Goal: Task Accomplishment & Management: Use online tool/utility

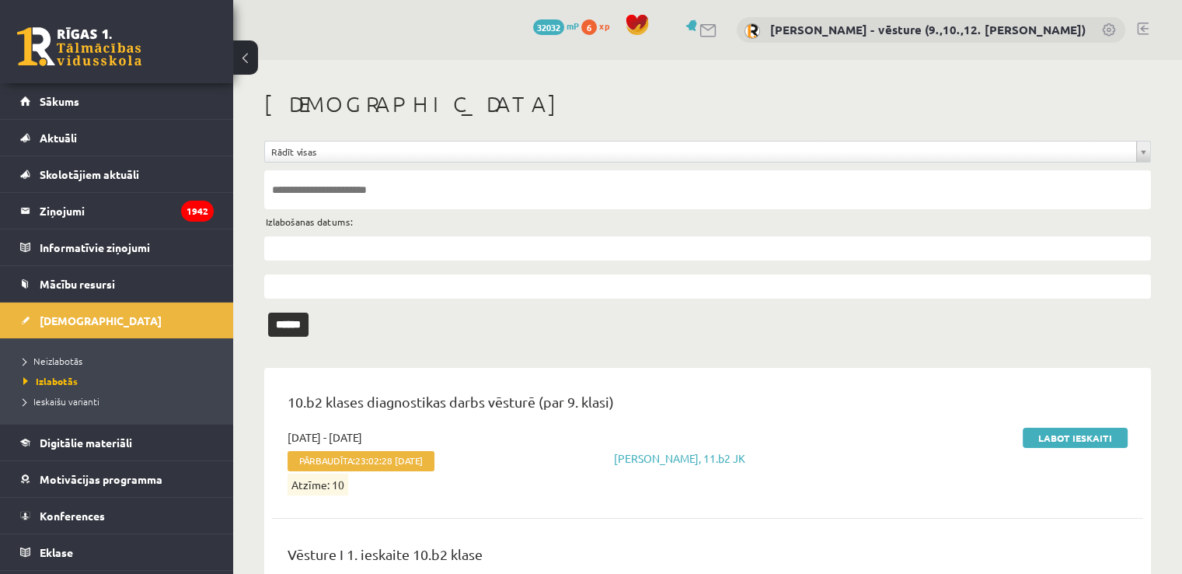
click at [143, 348] on ul "Neizlabotās [GEOGRAPHIC_DATA] Ieskaišu varianti" at bounding box center [116, 380] width 233 height 85
click at [134, 356] on link "Neizlabotās" at bounding box center [120, 361] width 194 height 14
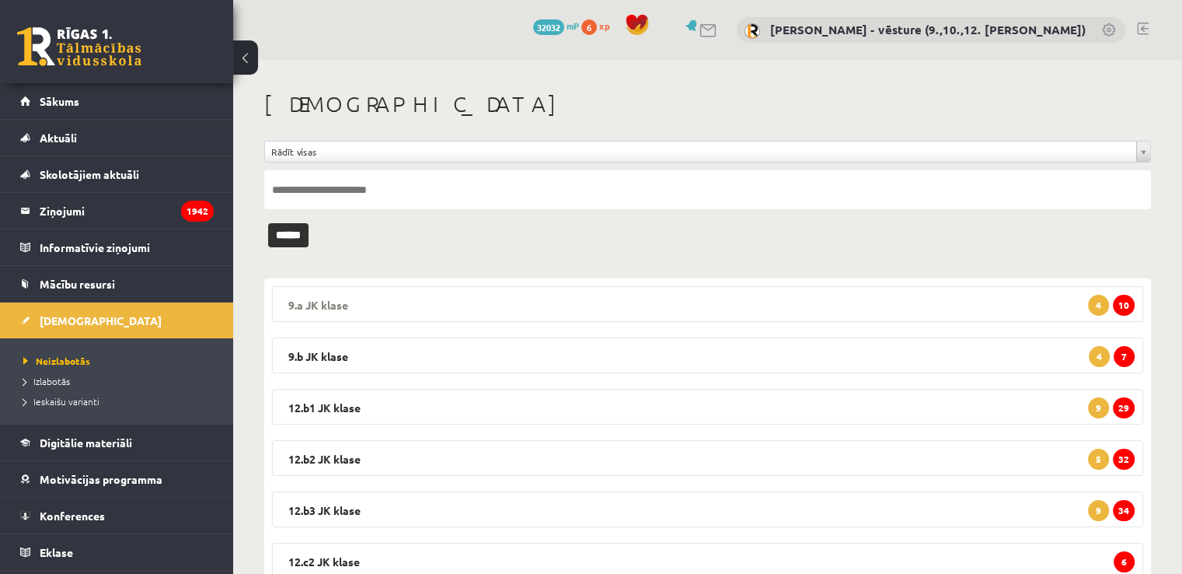
click at [995, 297] on legend "9.a [PERSON_NAME] 10 4" at bounding box center [707, 304] width 871 height 36
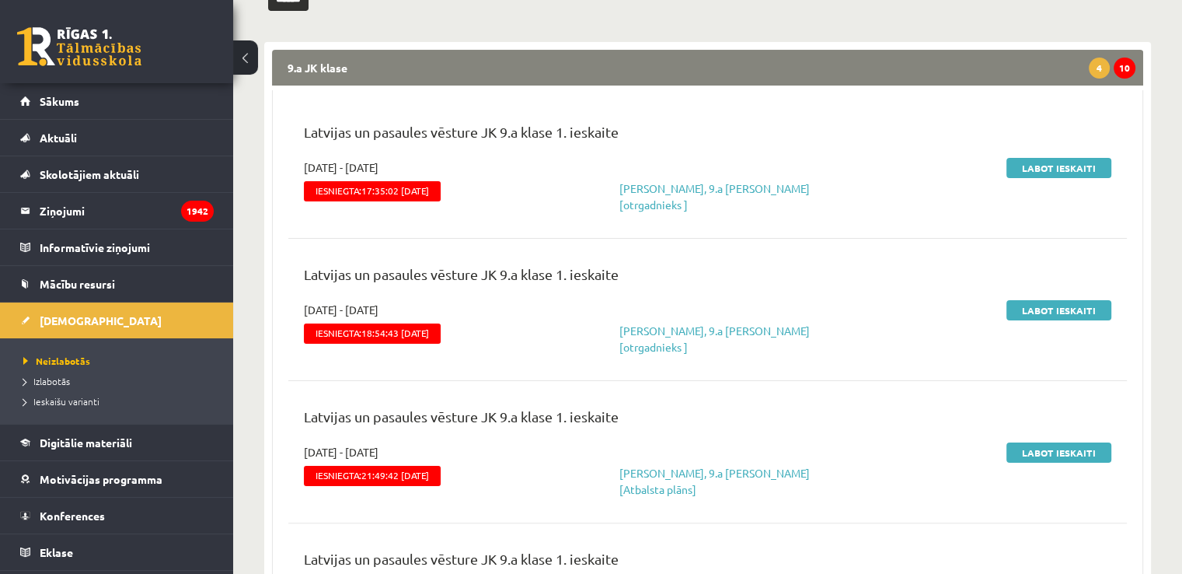
scroll to position [78, 0]
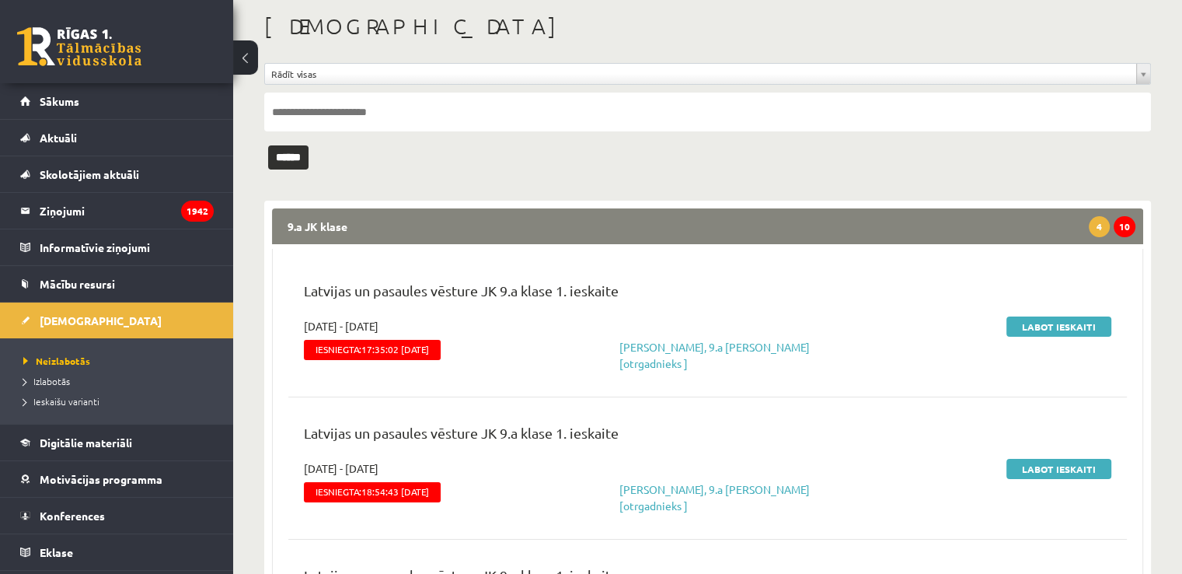
click at [1003, 222] on legend "9.a JK klase 10 4" at bounding box center [707, 226] width 871 height 36
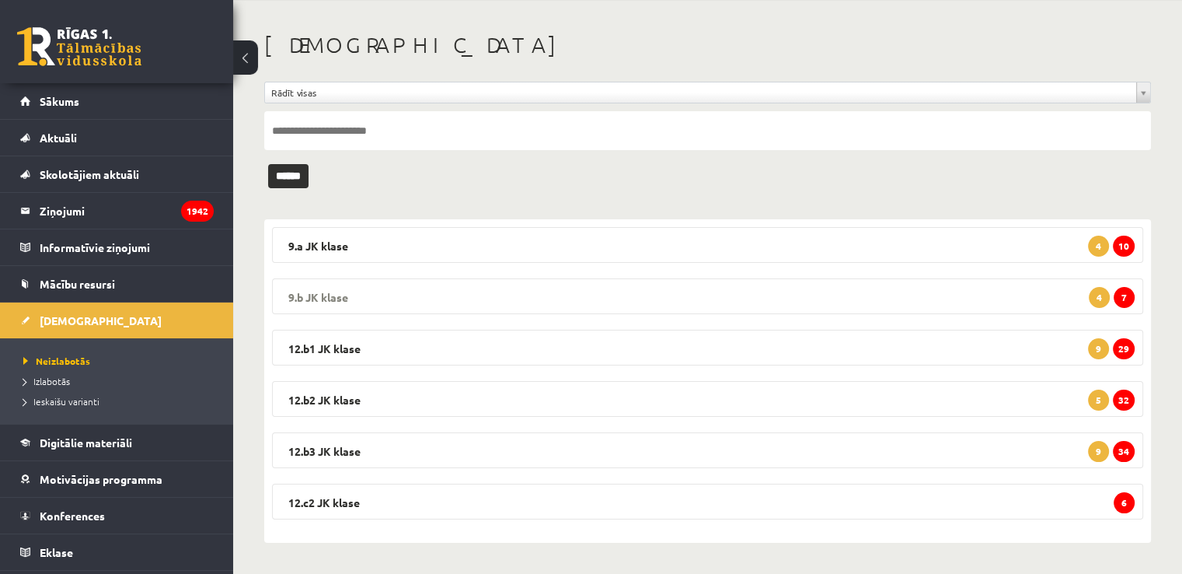
click at [1080, 296] on legend "9.b JK klase 7 4" at bounding box center [707, 296] width 871 height 36
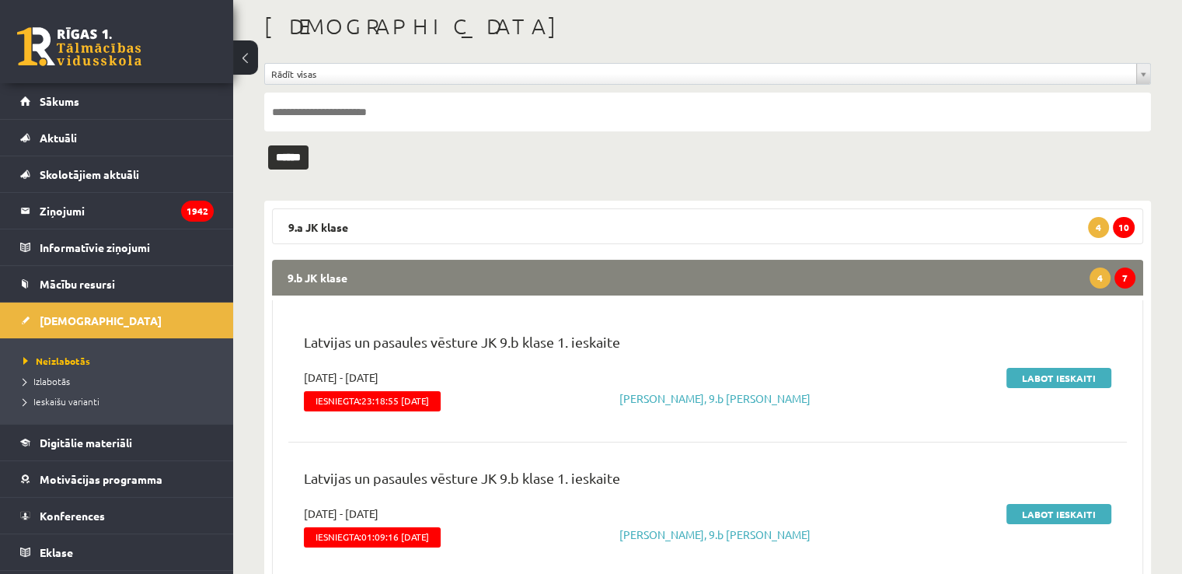
scroll to position [233, 0]
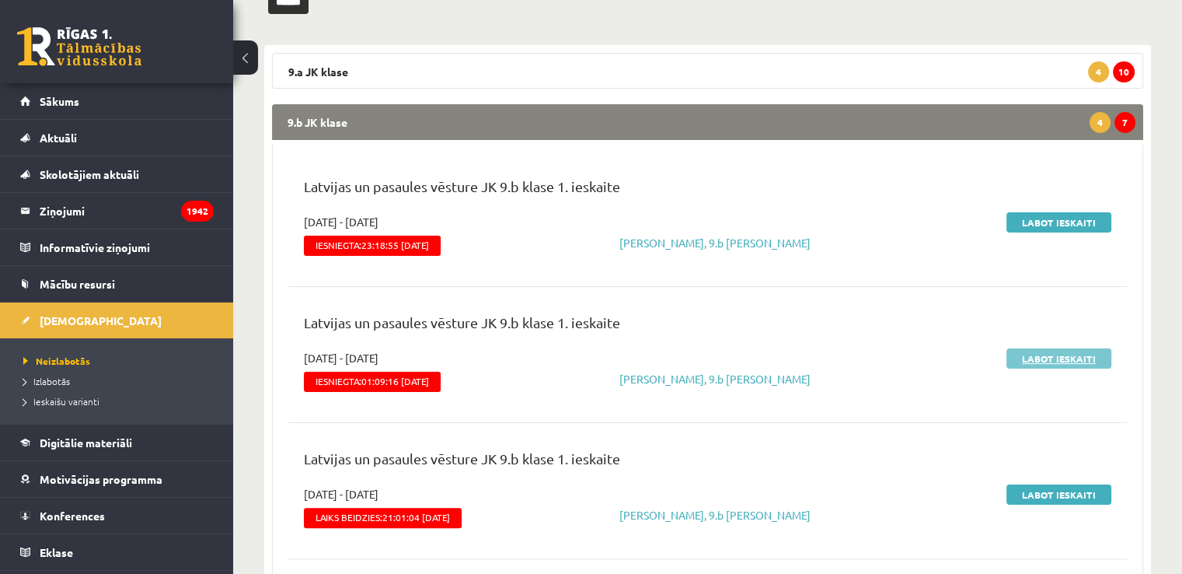
drag, startPoint x: 1081, startPoint y: 360, endPoint x: 1064, endPoint y: 365, distance: 17.9
click at [1064, 365] on link "Labot ieskaiti" at bounding box center [1058, 358] width 105 height 20
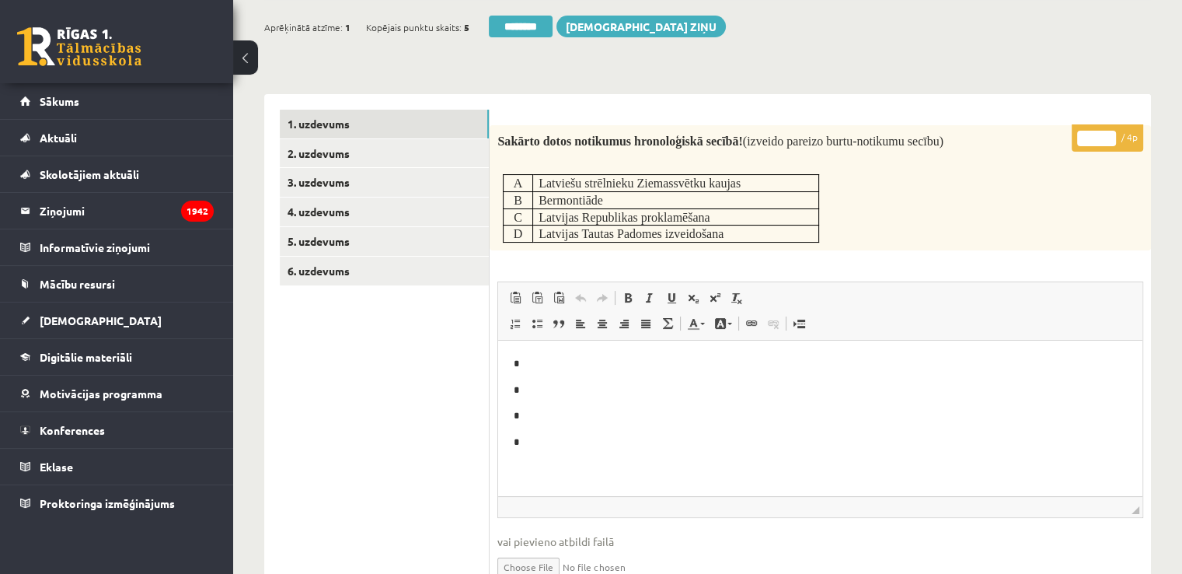
scroll to position [155, 0]
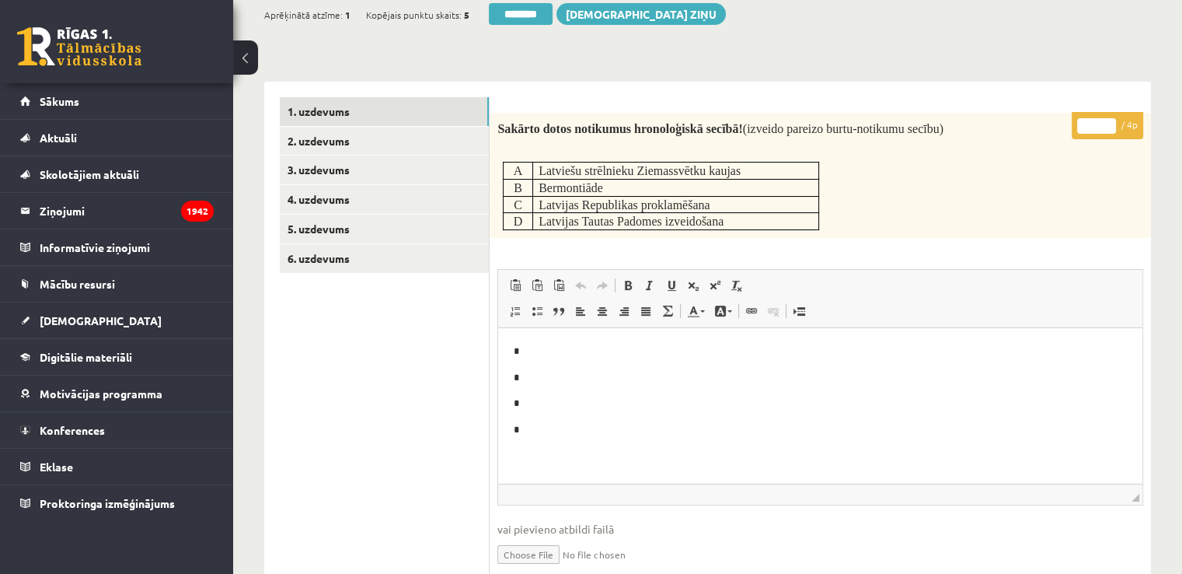
drag, startPoint x: 1087, startPoint y: 126, endPoint x: 1116, endPoint y: 127, distance: 29.5
click at [1116, 127] on p "* / 4p" at bounding box center [1108, 125] width 72 height 27
type input "*"
click at [399, 143] on link "2. uzdevums" at bounding box center [384, 141] width 209 height 29
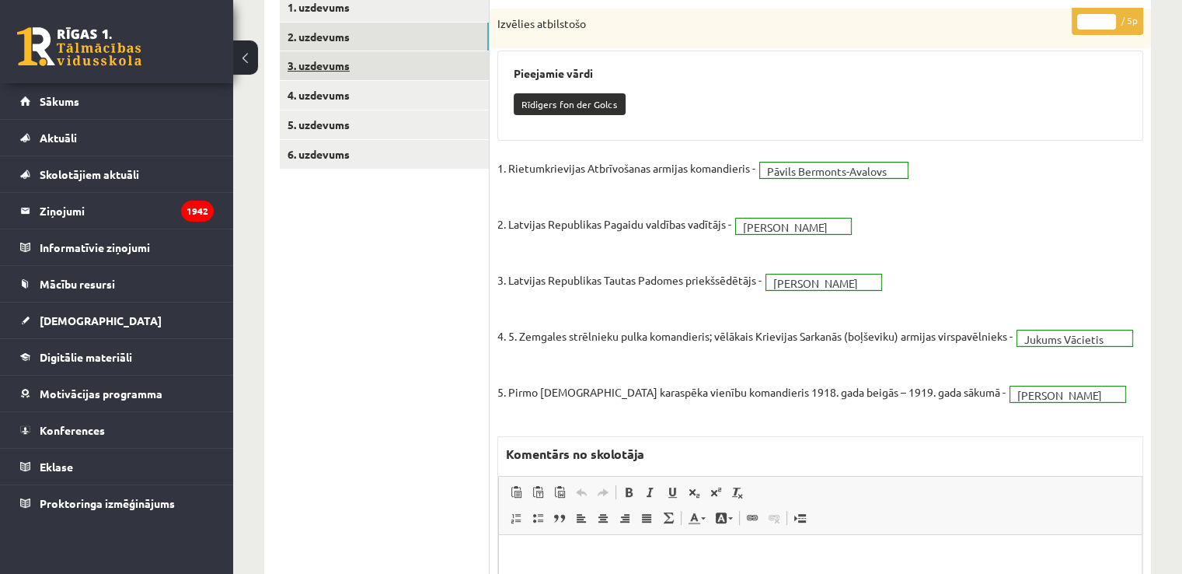
scroll to position [78, 0]
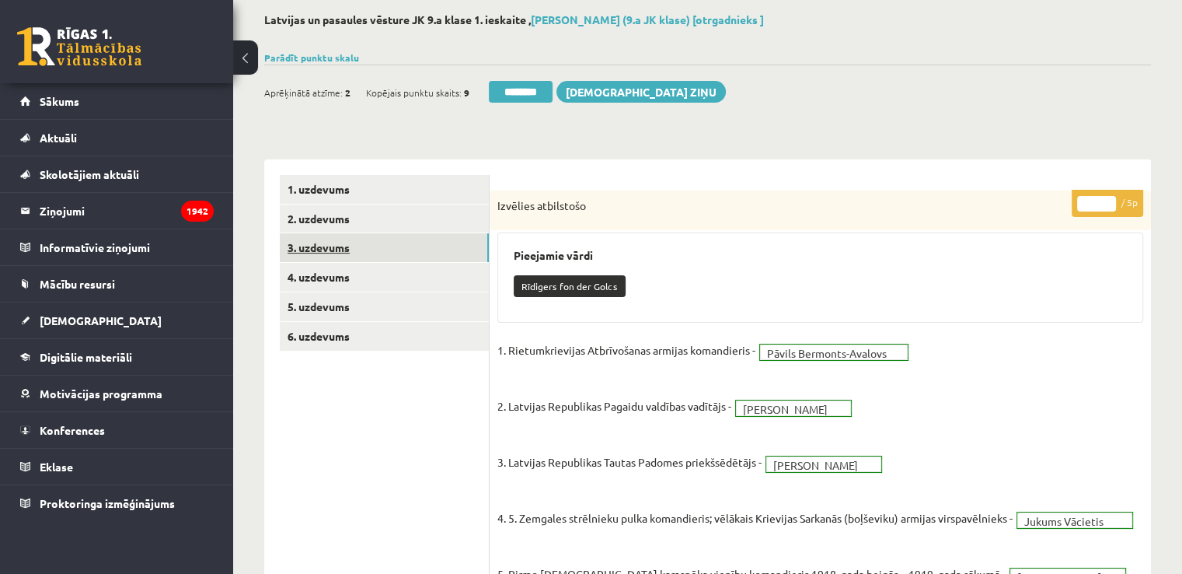
click at [349, 242] on link "3. uzdevums" at bounding box center [384, 247] width 209 height 29
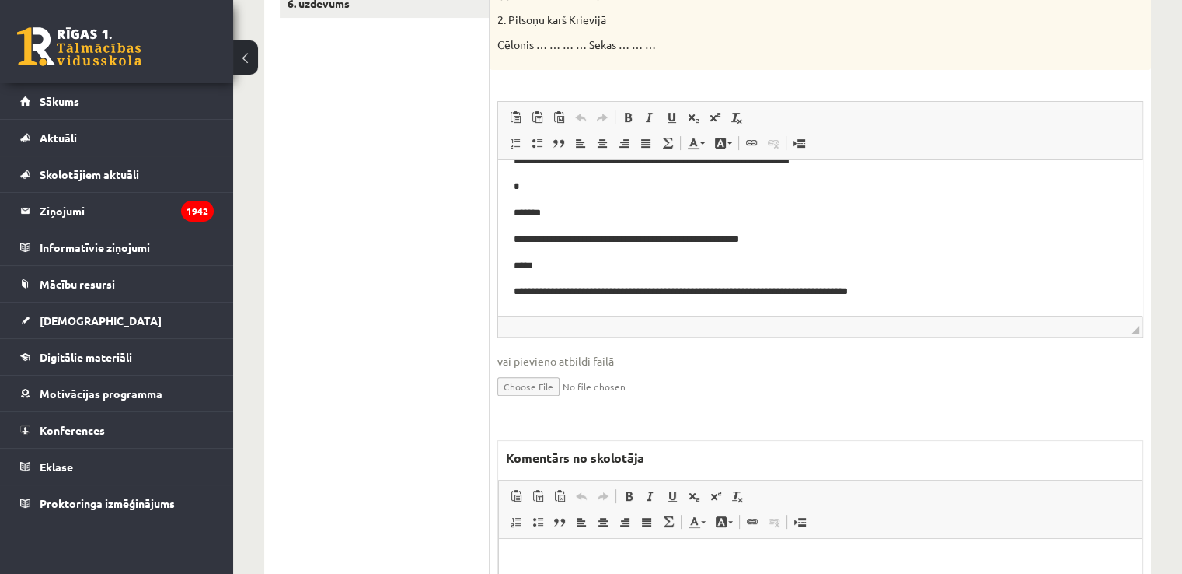
scroll to position [488, 0]
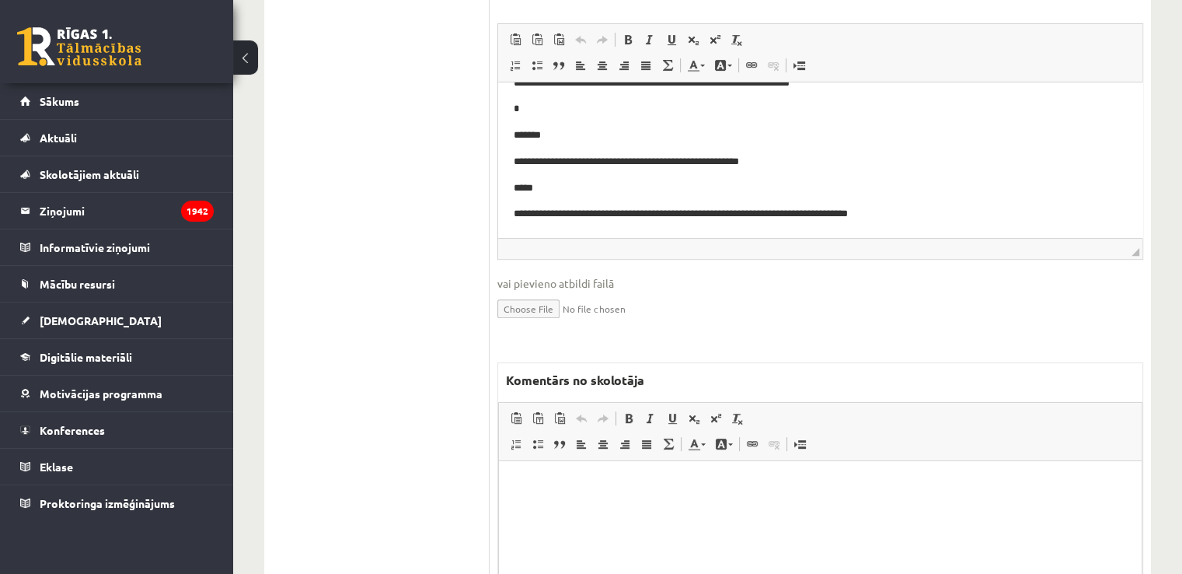
click at [871, 472] on html at bounding box center [820, 483] width 643 height 47
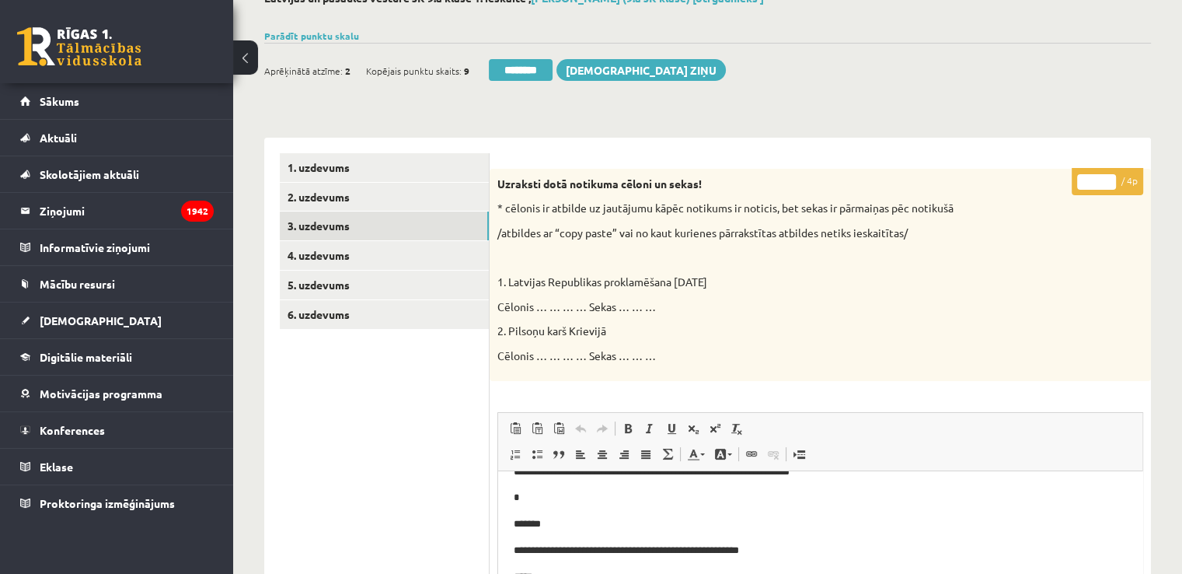
scroll to position [99, 0]
type input "*"
click at [1112, 178] on input "*" at bounding box center [1096, 182] width 39 height 16
click at [347, 246] on link "4. uzdevums" at bounding box center [384, 255] width 209 height 29
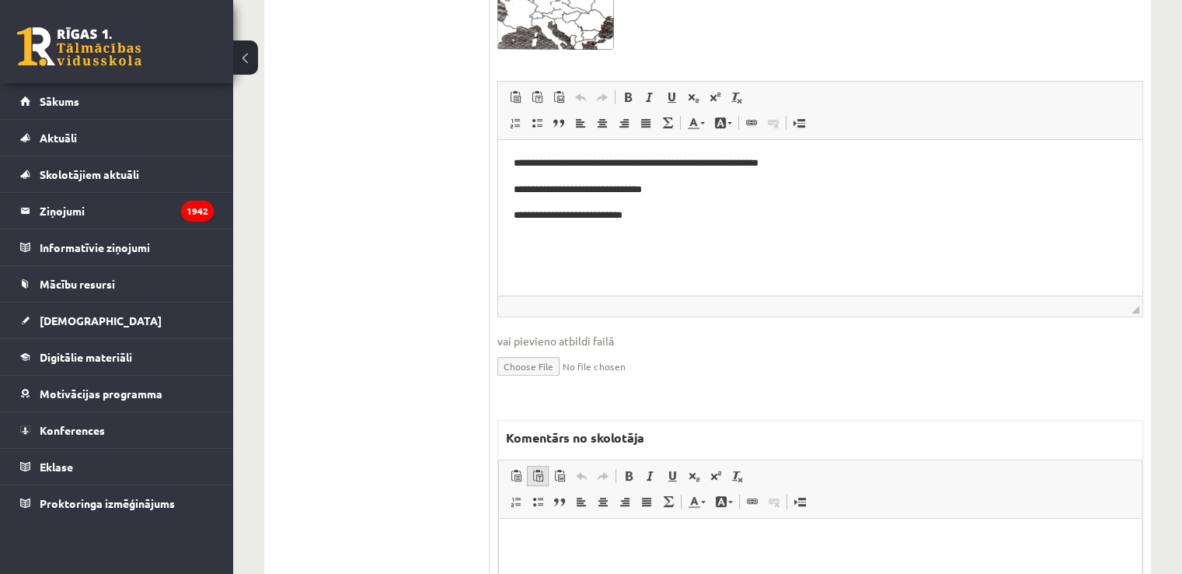
scroll to position [616, 0]
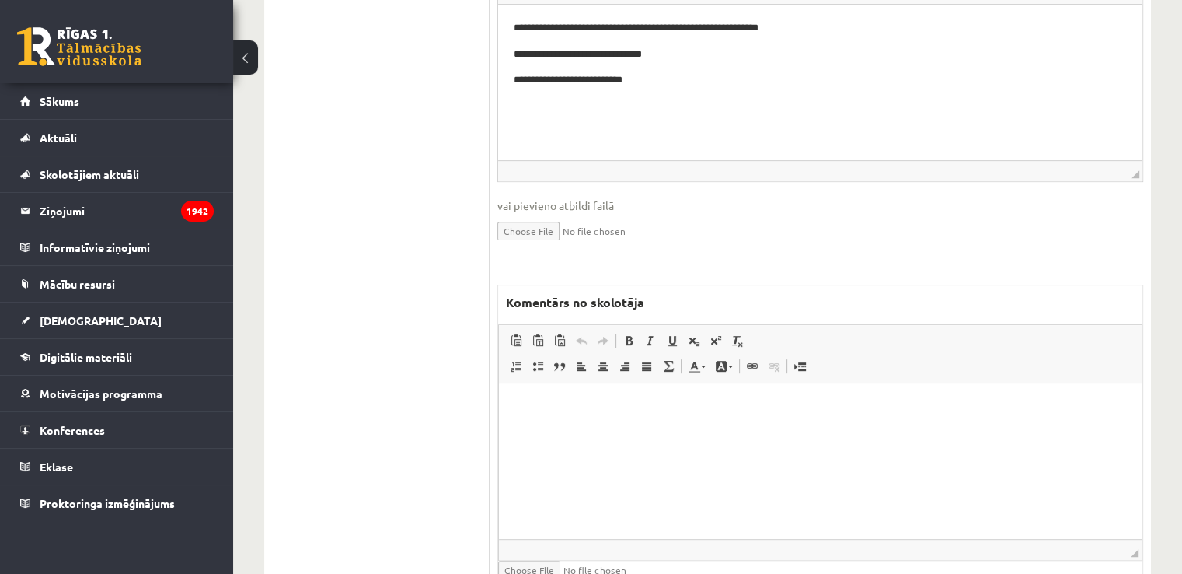
click at [620, 403] on p "Bagātinātā teksta redaktors, wiswyg-editor-47433803309680-1760556349-734" at bounding box center [821, 406] width 612 height 16
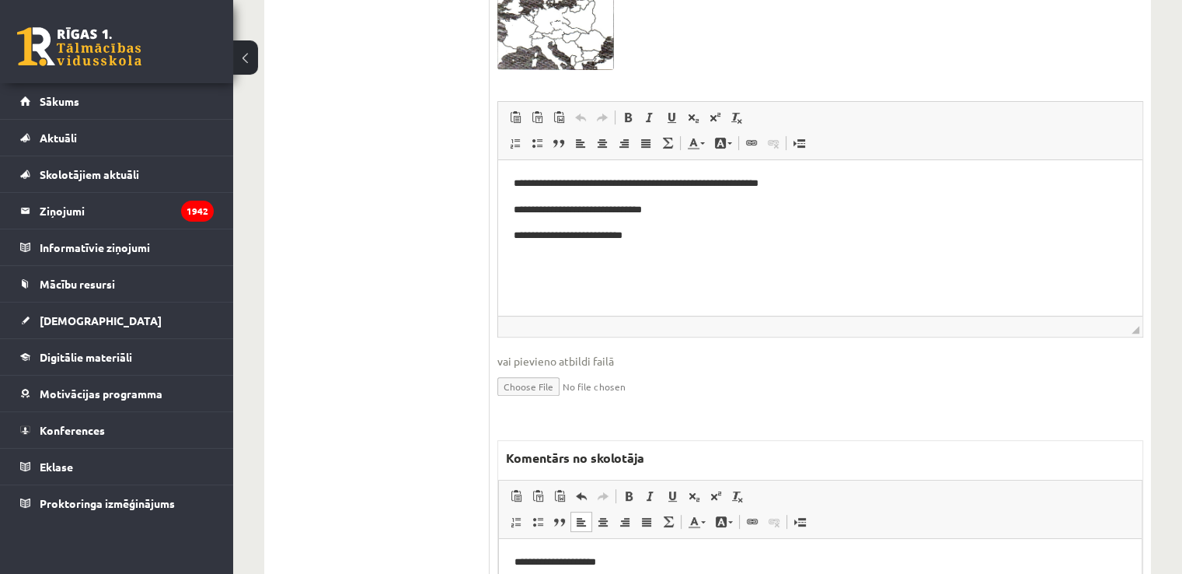
scroll to position [0, 0]
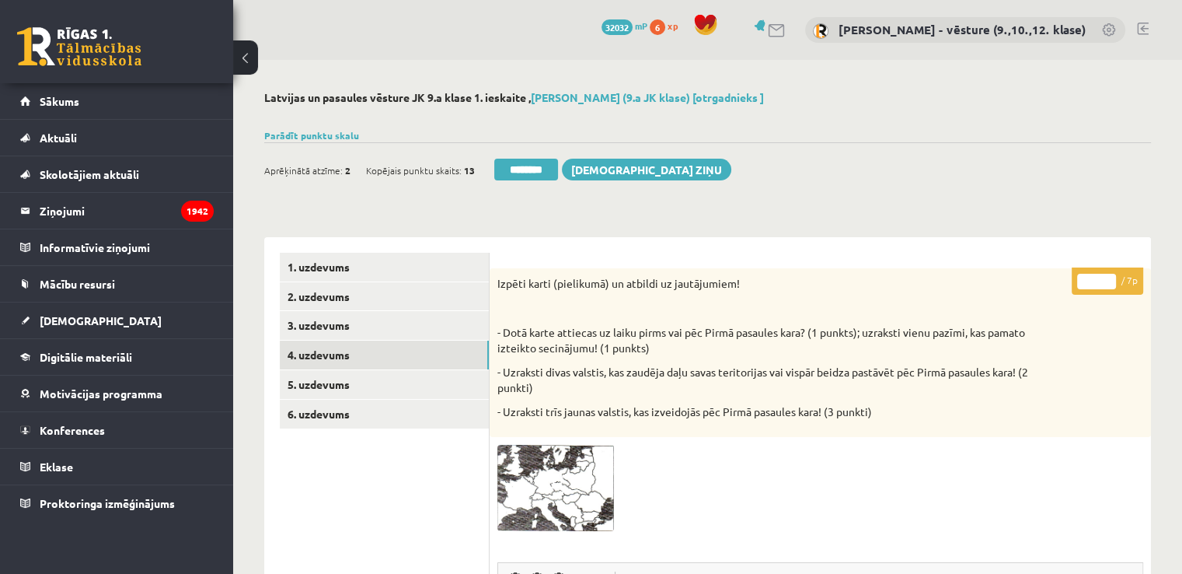
drag, startPoint x: 1094, startPoint y: 287, endPoint x: 1081, endPoint y: 286, distance: 12.5
click at [1081, 286] on input "*" at bounding box center [1096, 282] width 39 height 16
type input "*"
click at [414, 374] on link "5. uzdevums" at bounding box center [384, 384] width 209 height 29
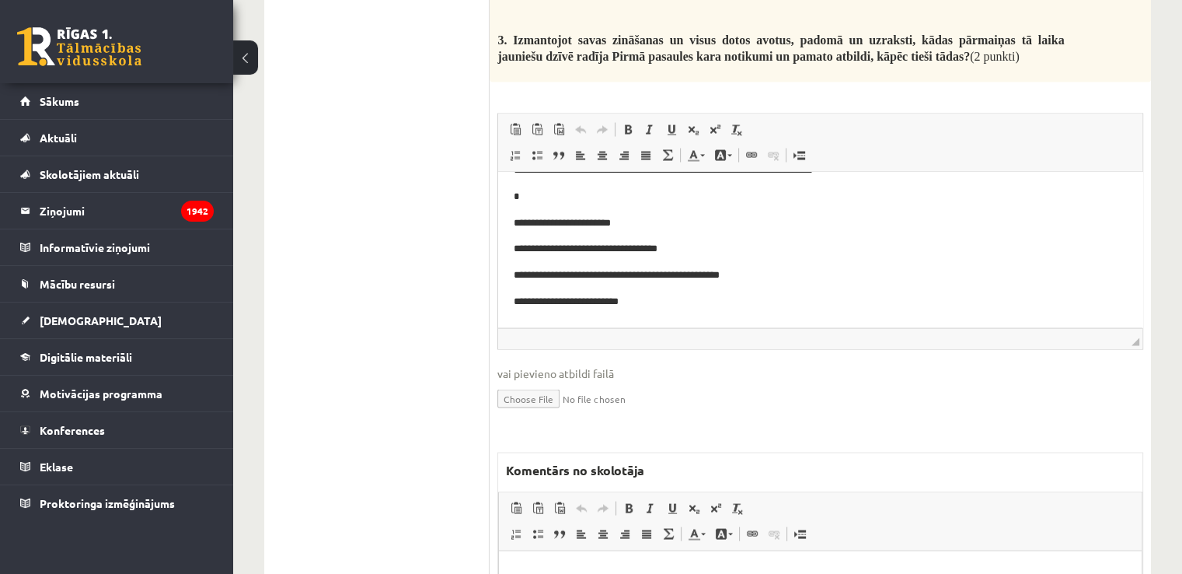
scroll to position [3031, 0]
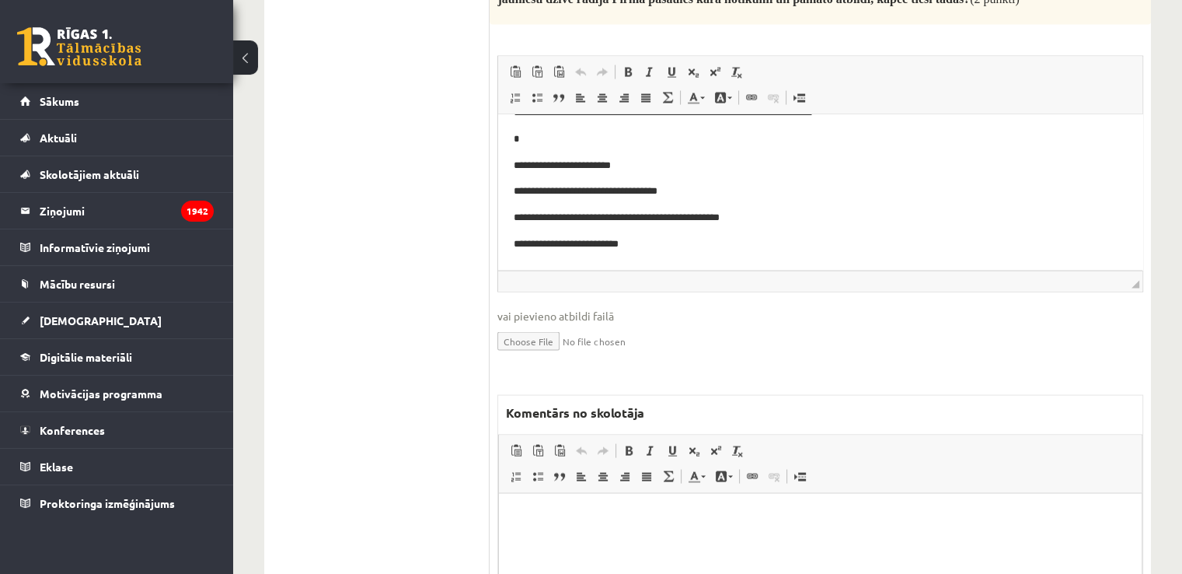
click at [573, 522] on p "Bagātinātā teksta redaktors, wiswyg-editor-47433964244520-1760556360-746" at bounding box center [821, 516] width 612 height 16
click at [602, 515] on p "**********" at bounding box center [821, 516] width 612 height 16
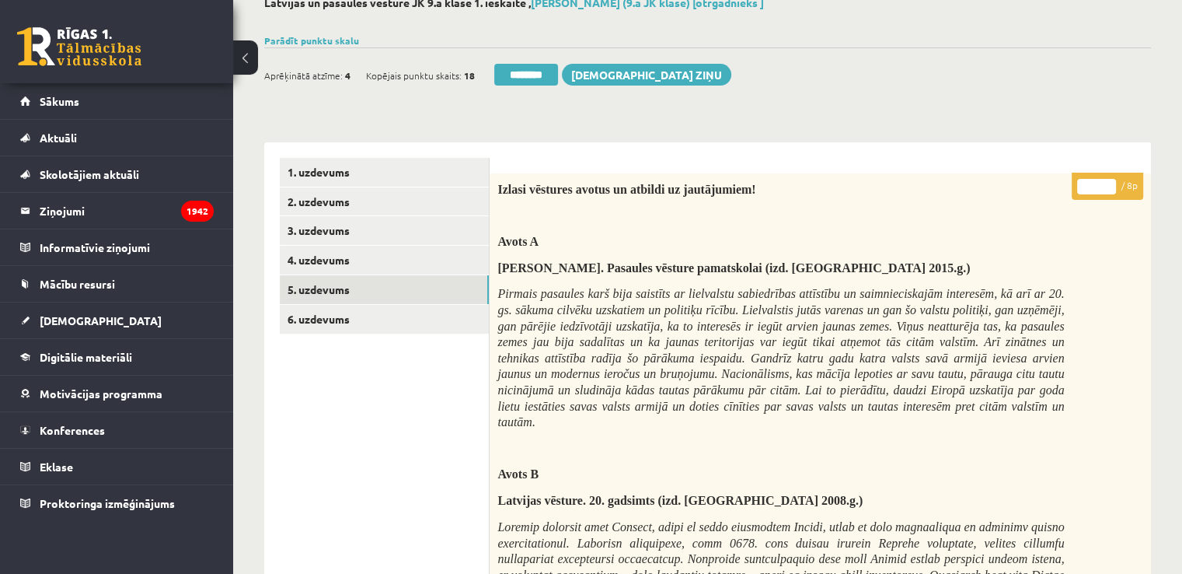
scroll to position [0, 0]
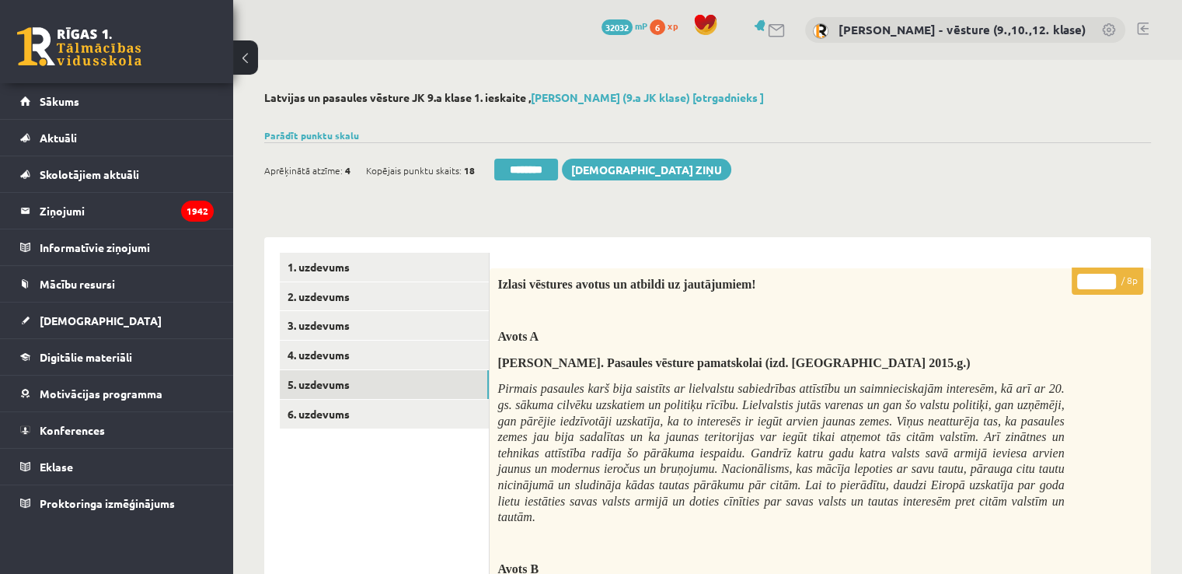
drag, startPoint x: 1087, startPoint y: 284, endPoint x: 1094, endPoint y: 283, distance: 7.8
click at [1094, 283] on input "*" at bounding box center [1096, 282] width 39 height 16
type input "*"
click at [395, 411] on link "6. uzdevums" at bounding box center [384, 413] width 209 height 29
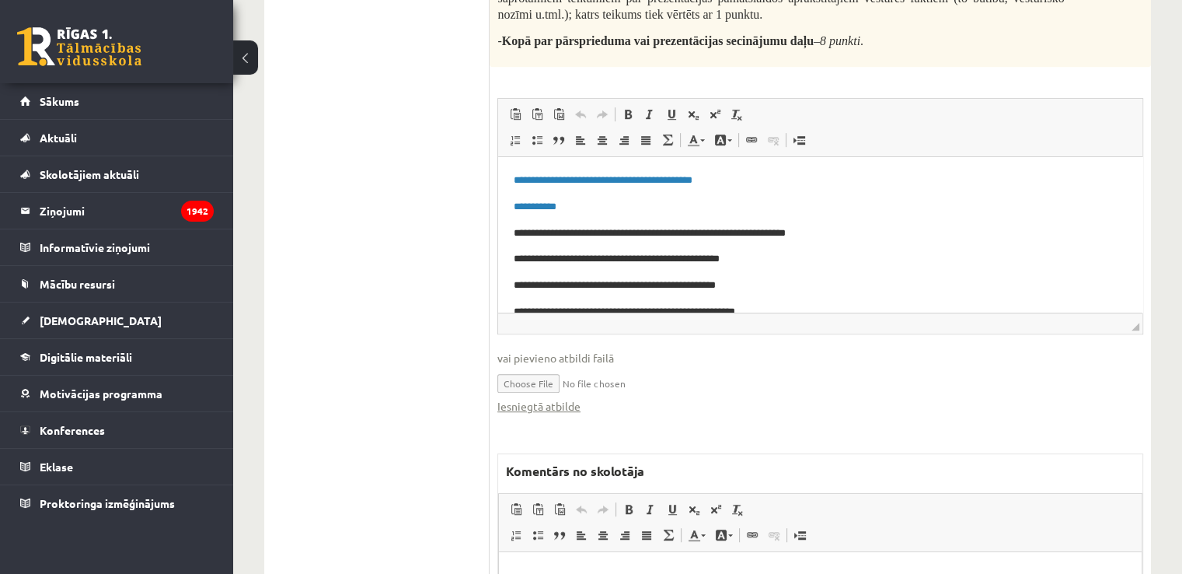
scroll to position [777, 0]
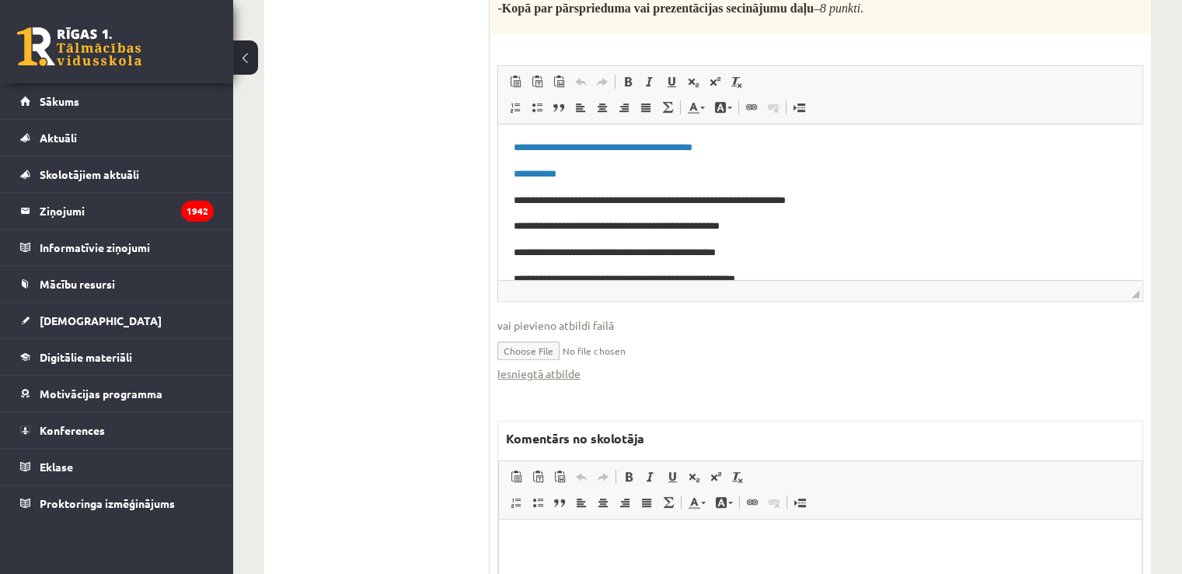
click at [656, 141] on span "**********" at bounding box center [603, 146] width 179 height 10
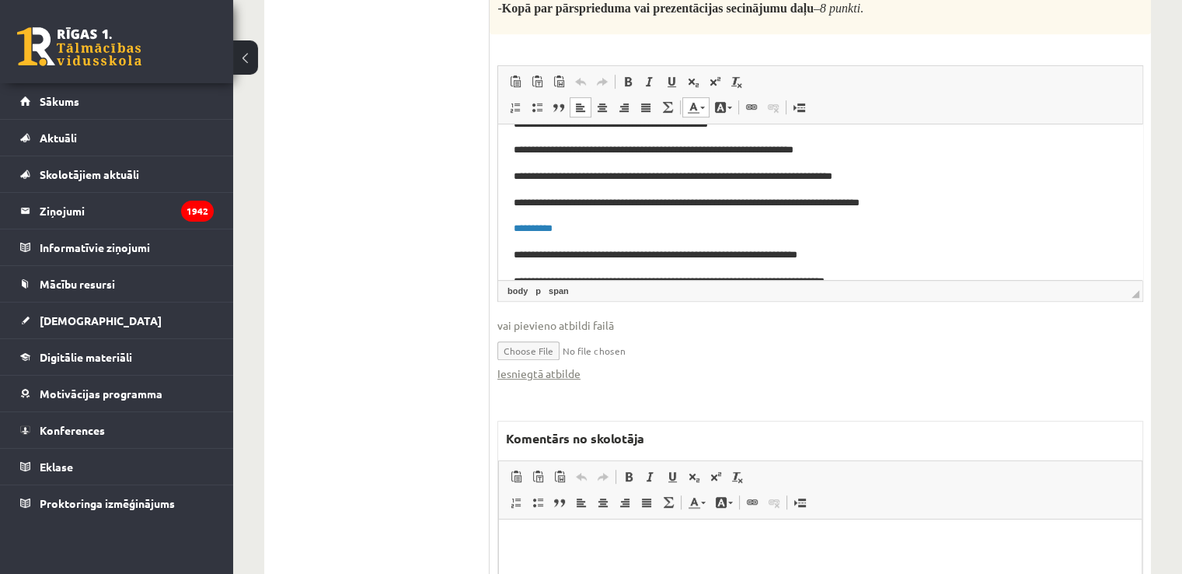
scroll to position [311, 0]
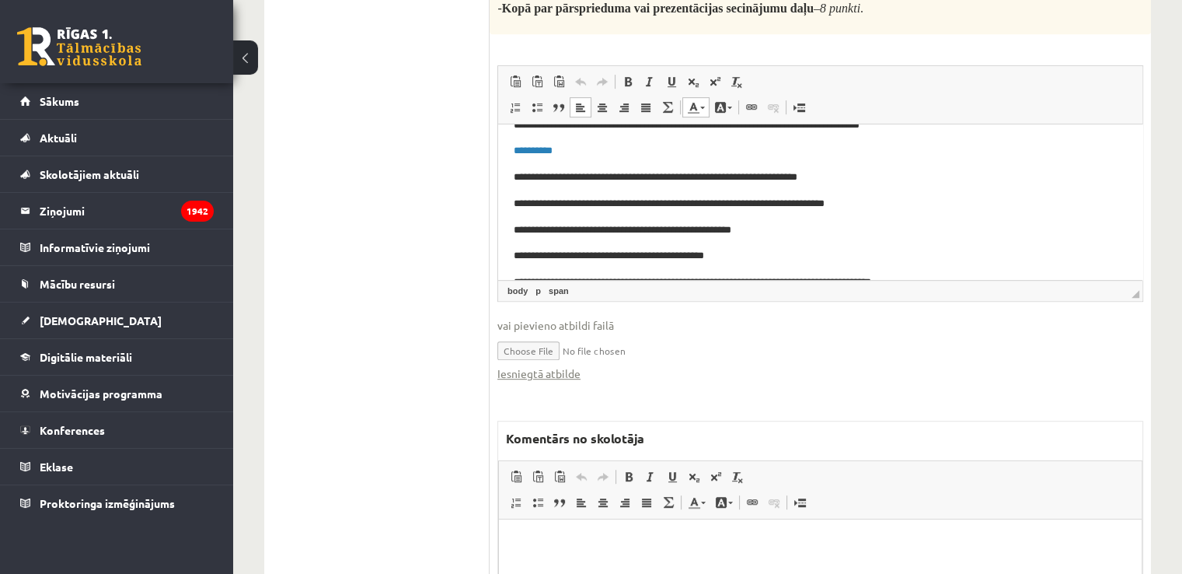
click at [538, 160] on body "**********" at bounding box center [820, 163] width 613 height 671
click at [538, 153] on span "**********" at bounding box center [533, 150] width 39 height 10
click at [546, 375] on link "Iesniegtā atbilde" at bounding box center [538, 373] width 83 height 16
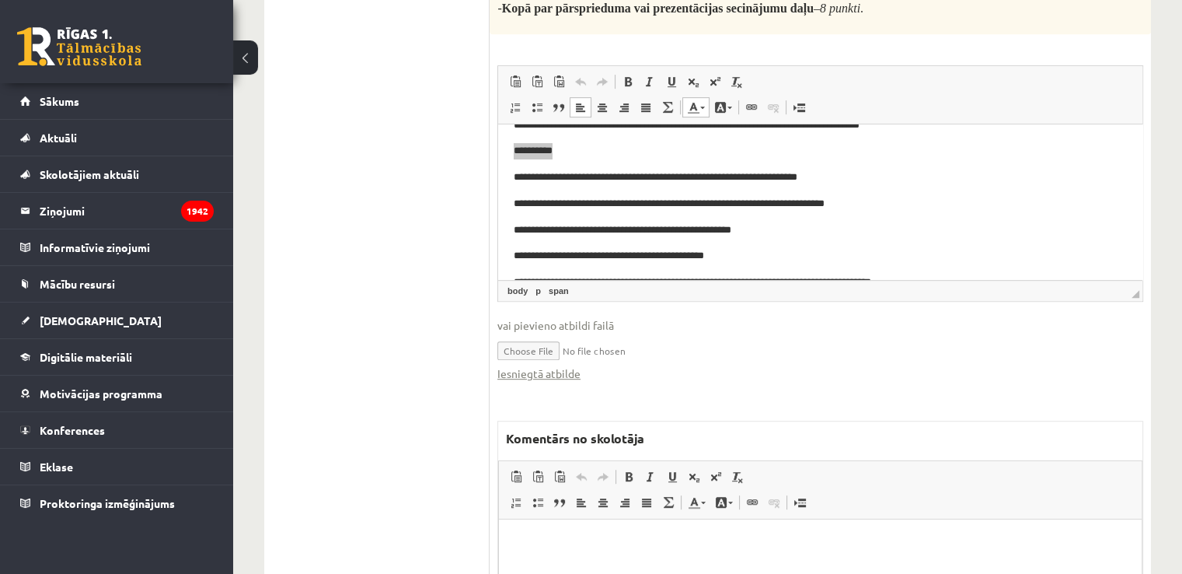
click at [379, 374] on ul "1. uzdevums 2. uzdevums 3. uzdevums 4. uzdevums 5. uzdevums 6. uzdevums" at bounding box center [385, 107] width 210 height 1264
click at [613, 532] on html at bounding box center [820, 541] width 643 height 47
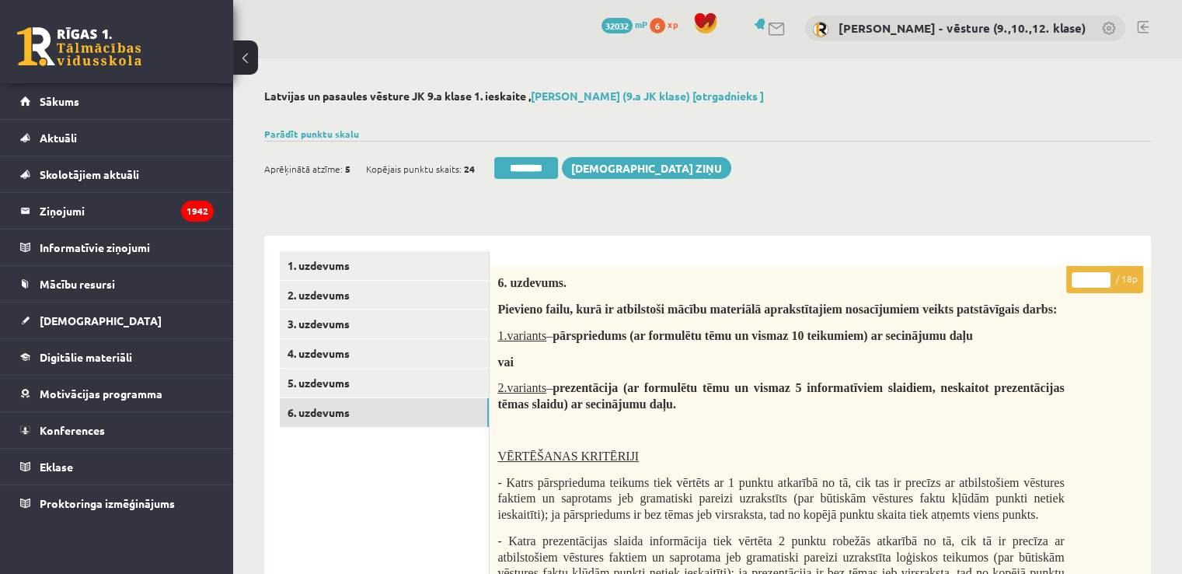
scroll to position [0, 0]
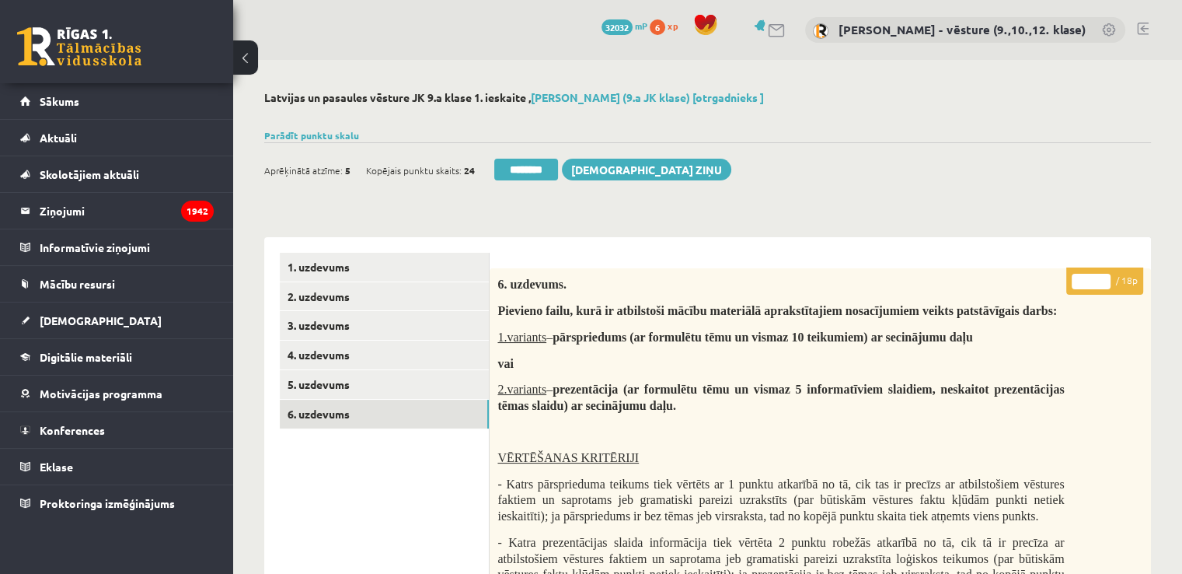
drag, startPoint x: 1083, startPoint y: 282, endPoint x: 1103, endPoint y: 285, distance: 19.7
click at [1103, 285] on input "*" at bounding box center [1091, 282] width 39 height 16
type input "*"
click at [358, 389] on link "5. uzdevums" at bounding box center [384, 384] width 209 height 29
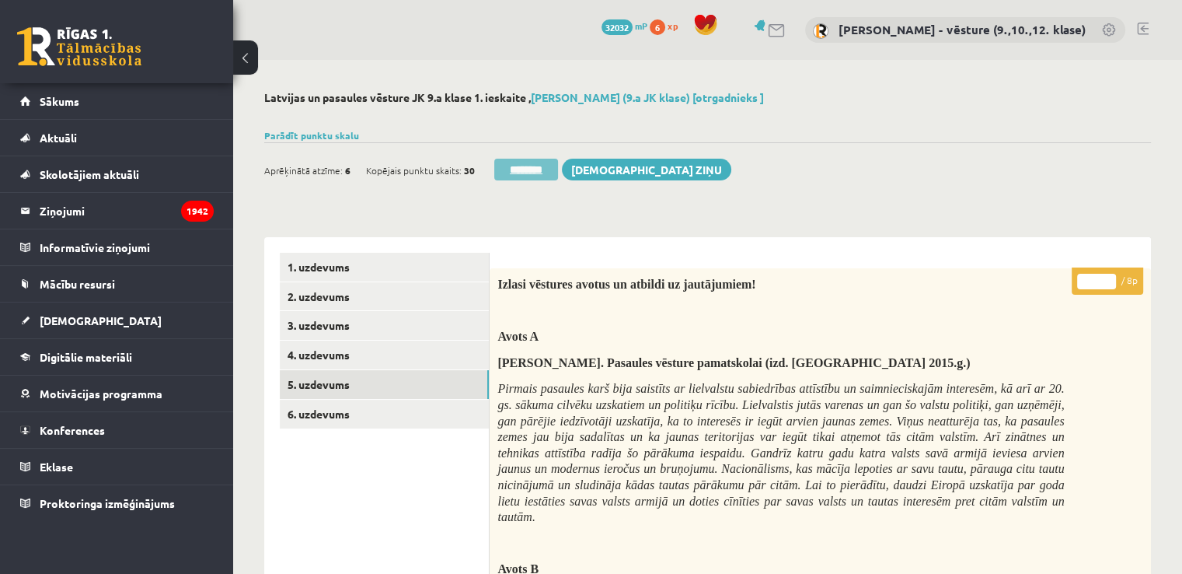
click at [519, 163] on input "********" at bounding box center [526, 170] width 64 height 22
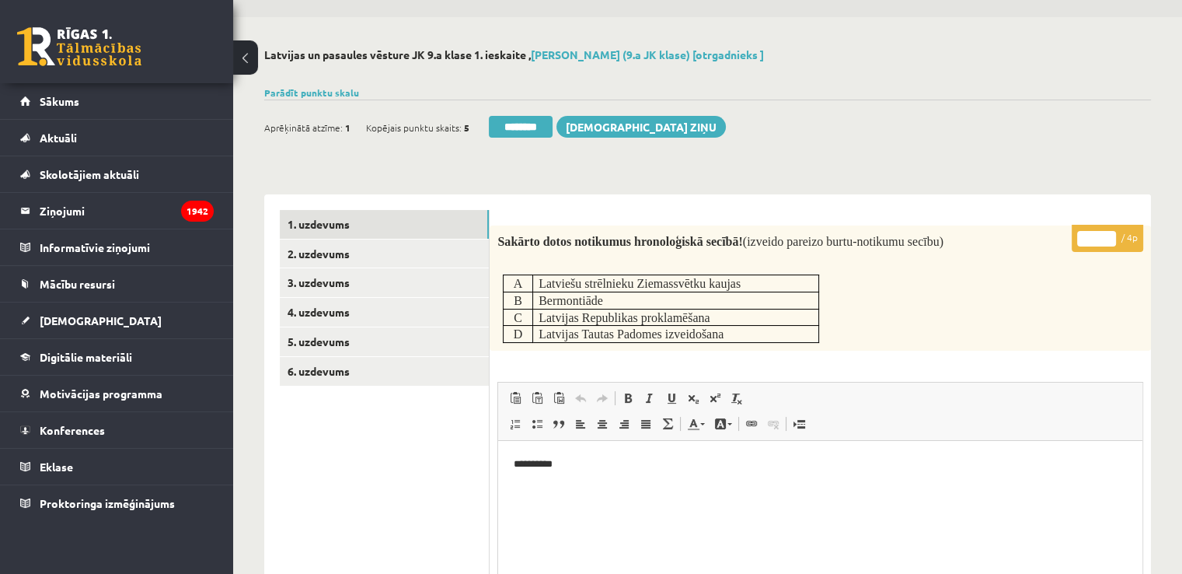
scroll to position [78, 0]
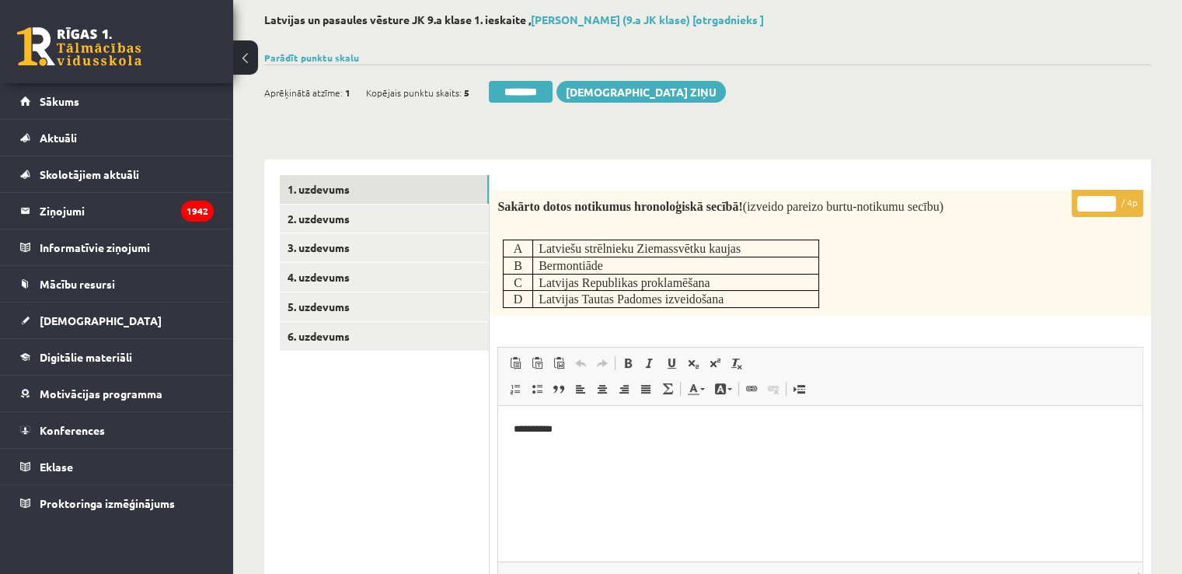
type input "*"
click at [1111, 199] on input "*" at bounding box center [1096, 204] width 39 height 16
click at [382, 224] on link "2. uzdevums" at bounding box center [384, 218] width 209 height 29
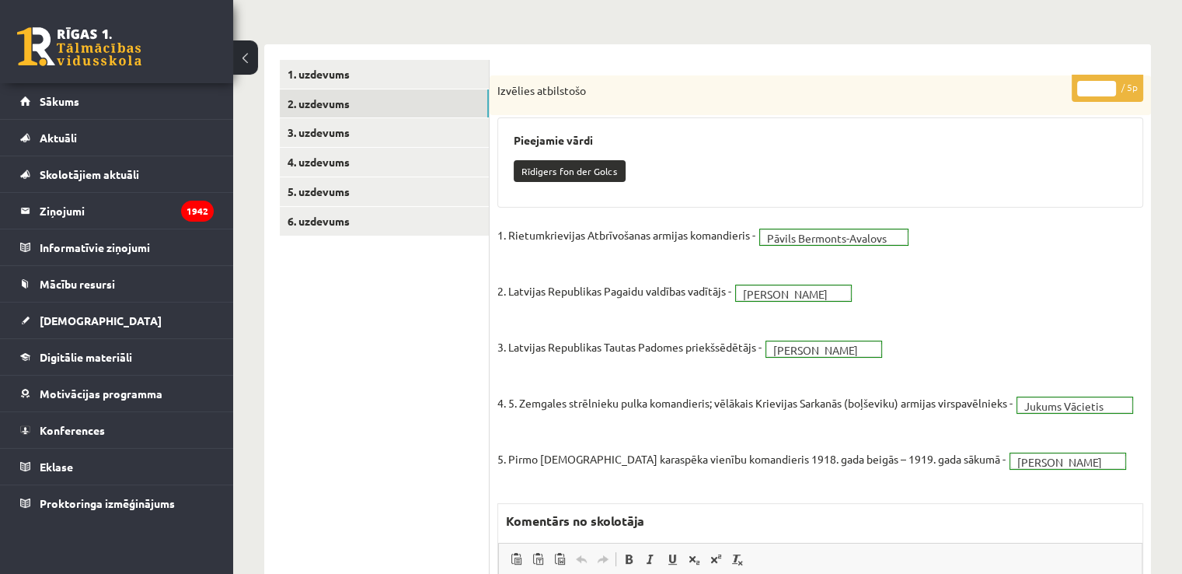
scroll to position [99, 0]
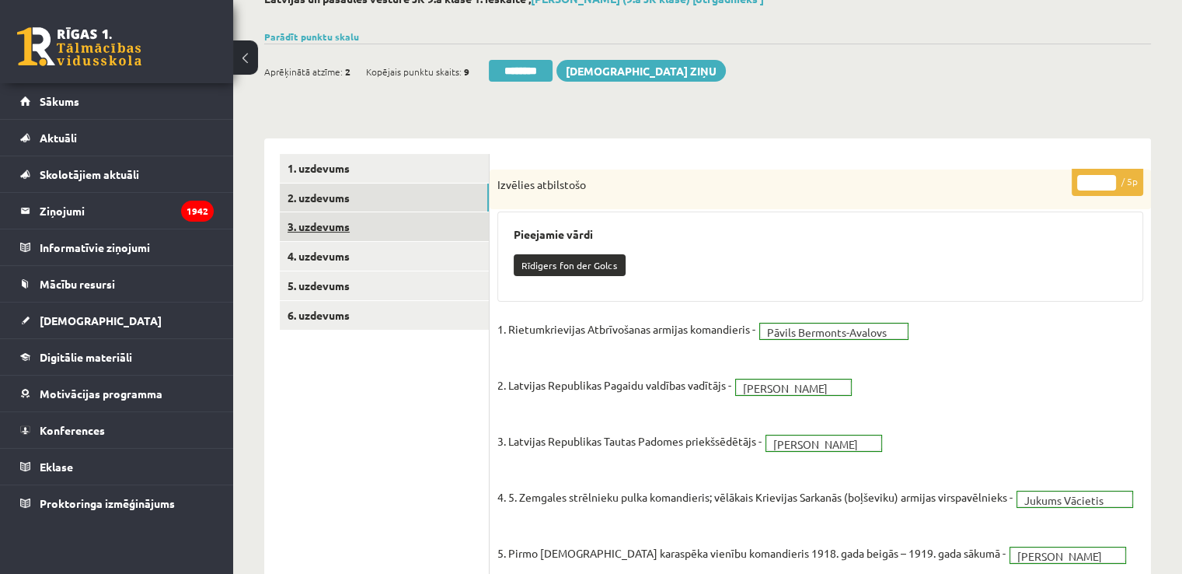
click at [346, 217] on link "3. uzdevums" at bounding box center [384, 226] width 209 height 29
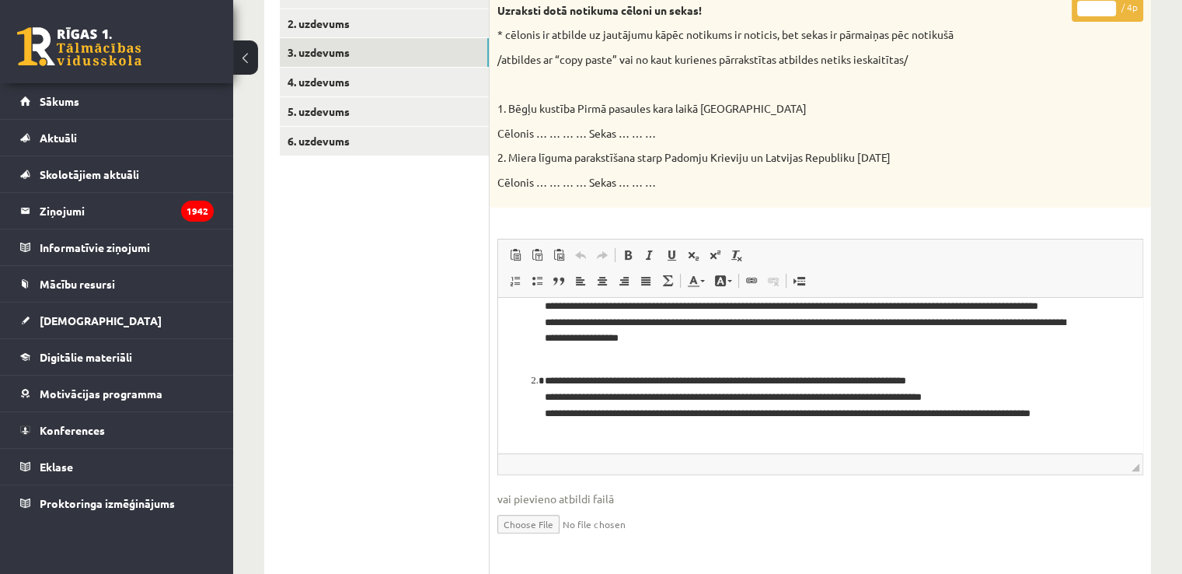
scroll to position [115, 0]
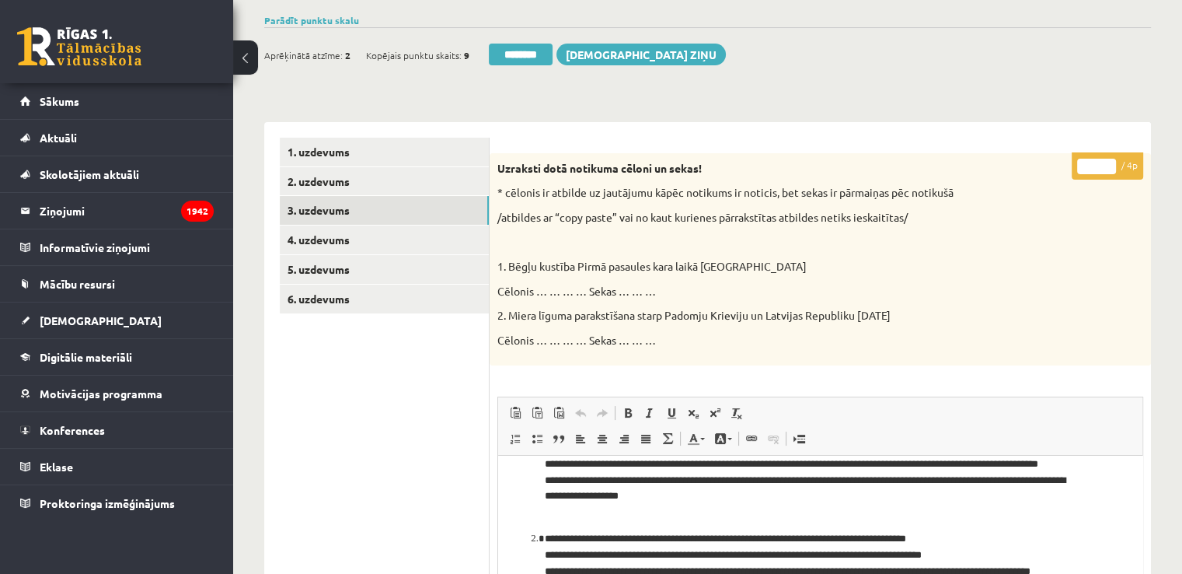
drag, startPoint x: 1108, startPoint y: 160, endPoint x: 671, endPoint y: 157, distance: 436.8
type input "*"
click at [1107, 160] on input "*" at bounding box center [1096, 167] width 39 height 16
click at [337, 246] on link "4. uzdevums" at bounding box center [384, 239] width 209 height 29
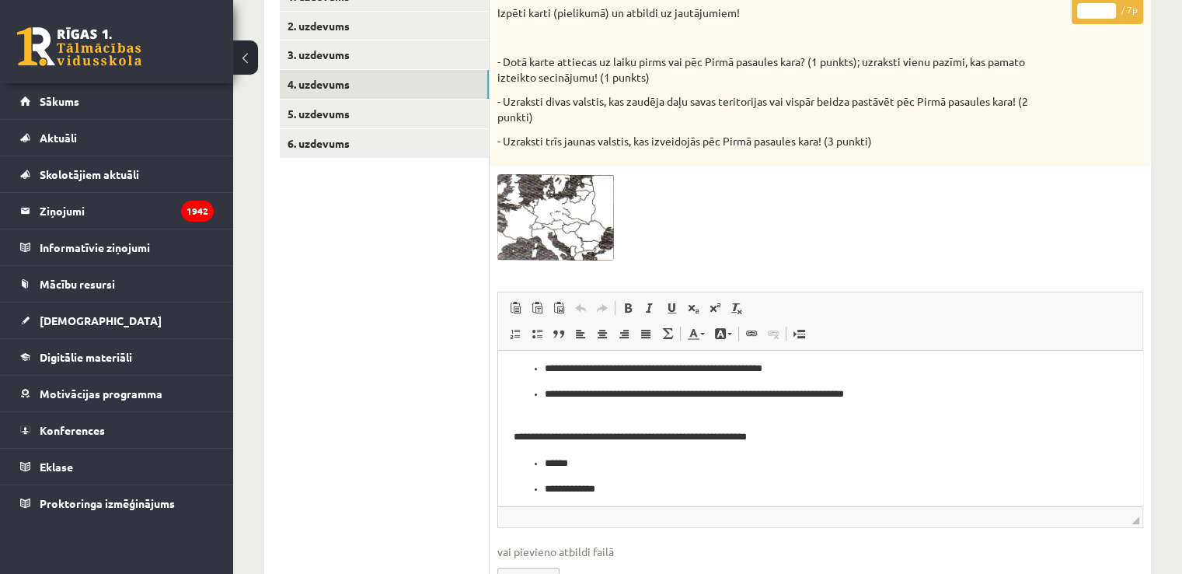
scroll to position [150, 0]
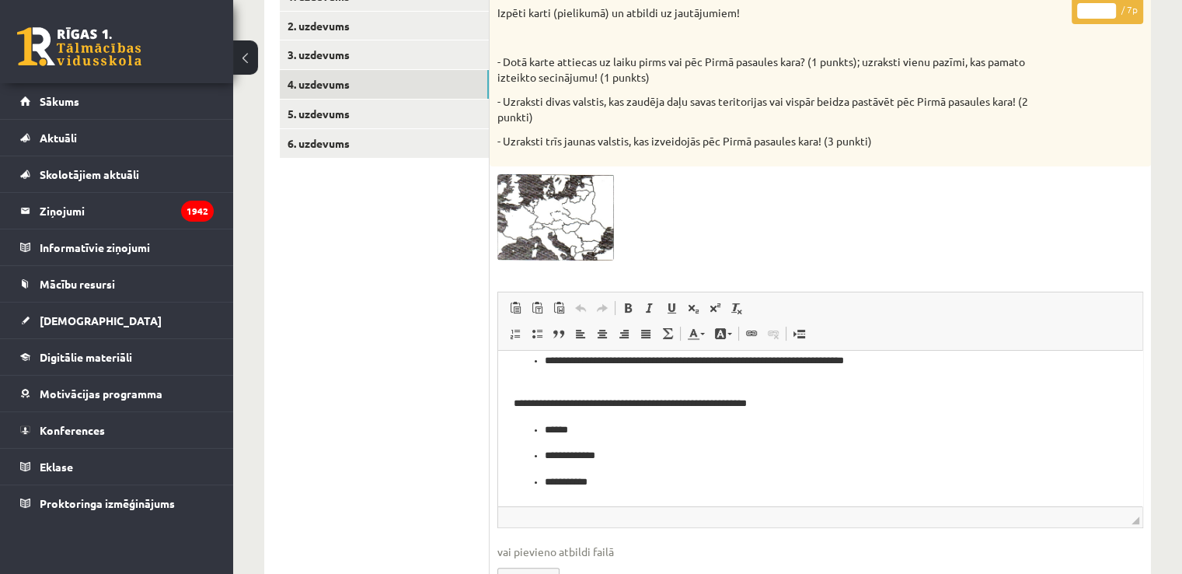
type input "*"
click at [1104, 9] on input "*" at bounding box center [1096, 11] width 39 height 16
click at [368, 108] on link "5. uzdevums" at bounding box center [384, 113] width 209 height 29
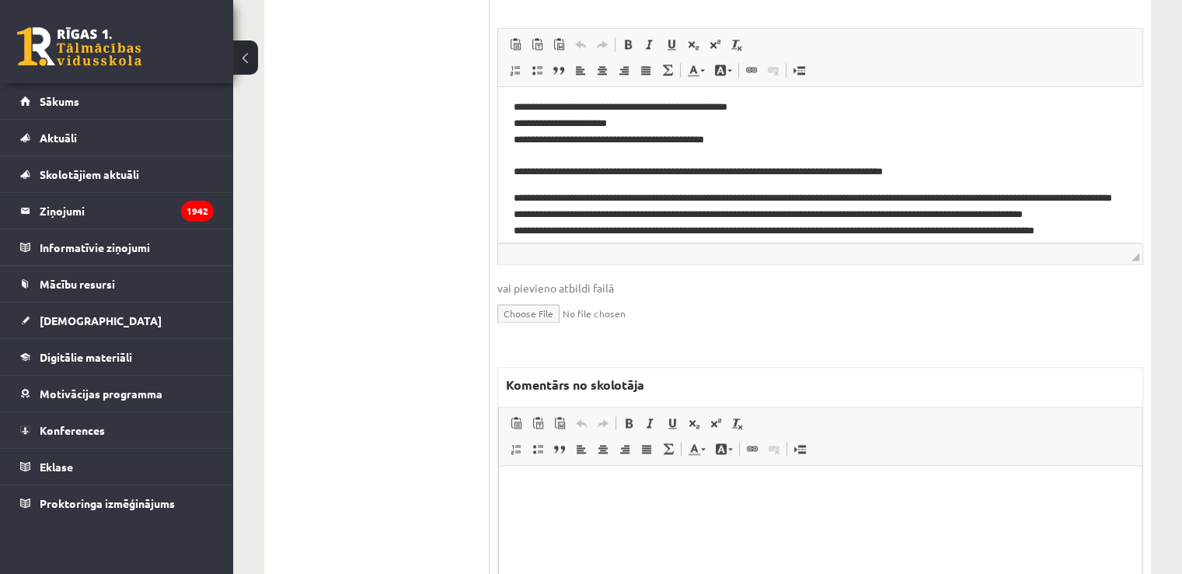
scroll to position [2213, 0]
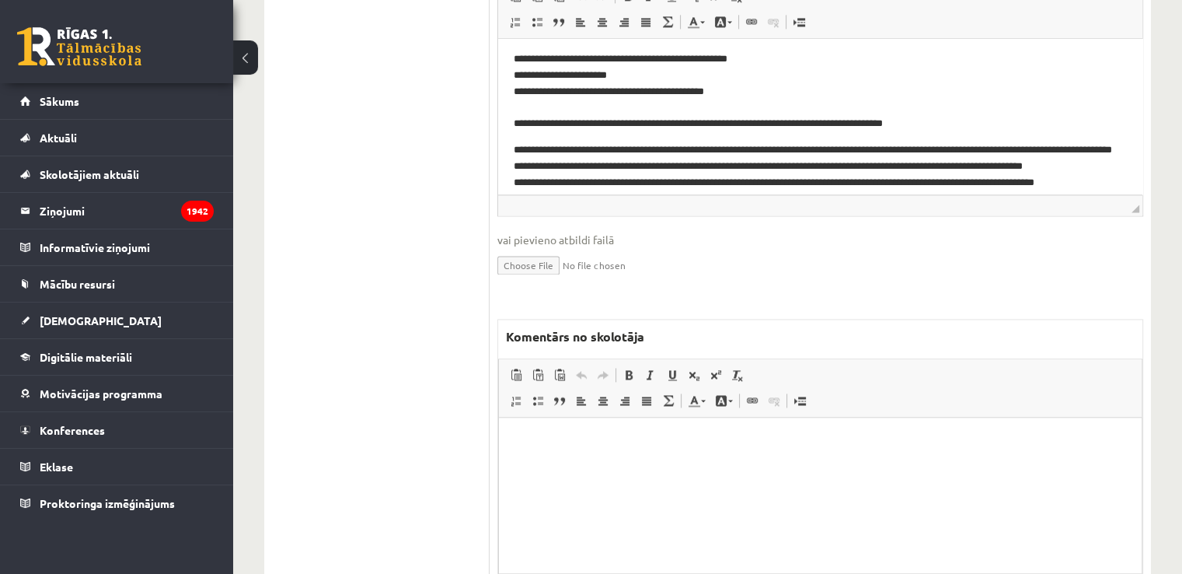
click at [557, 464] on html at bounding box center [820, 440] width 643 height 47
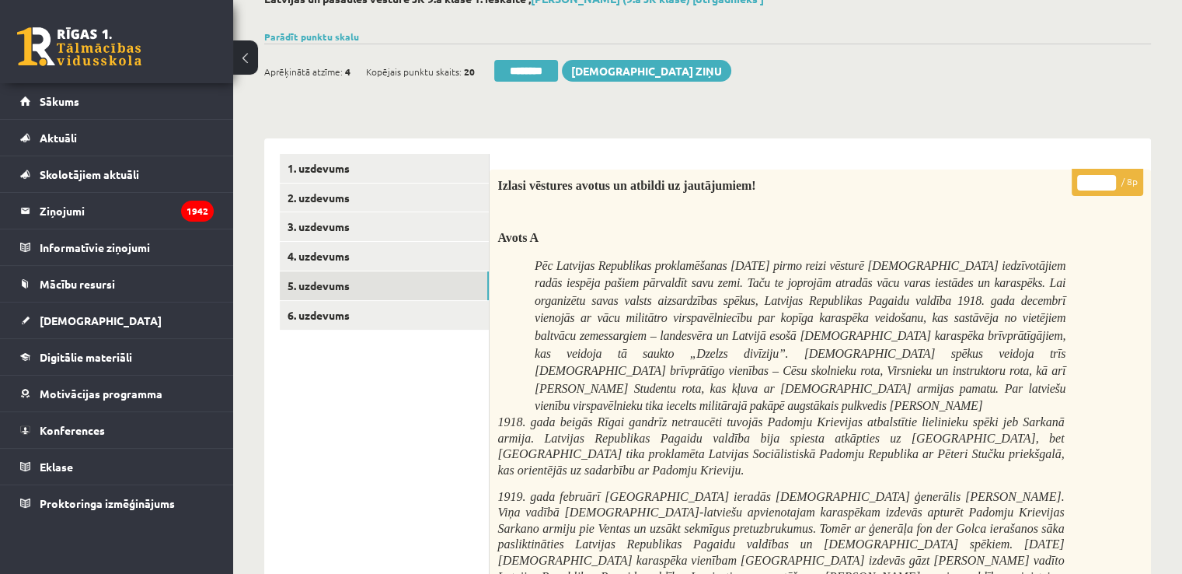
scroll to position [0, 0]
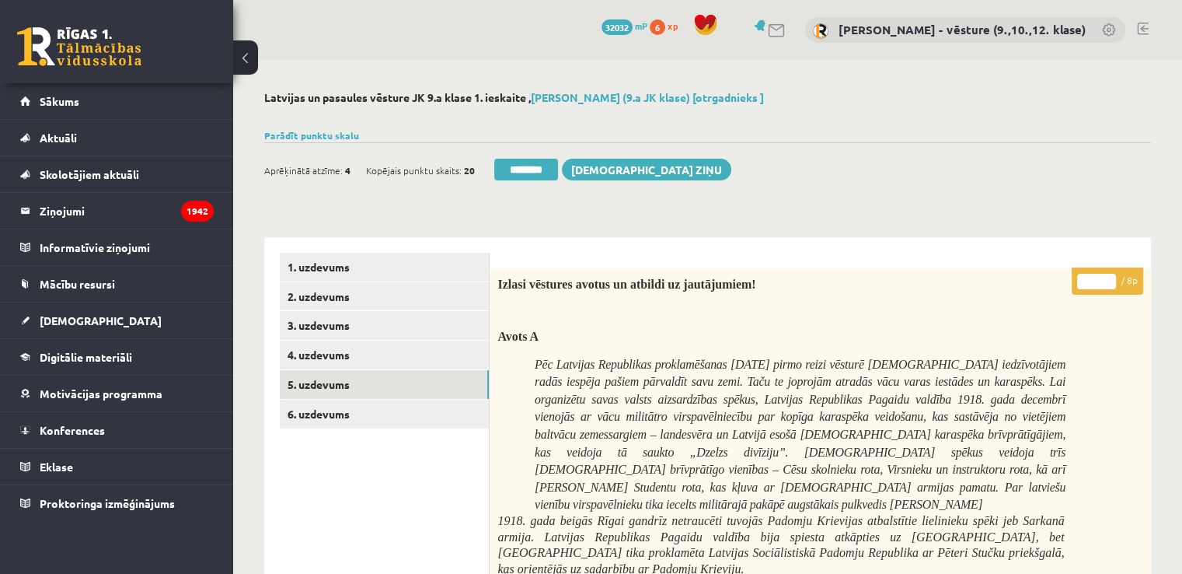
click at [1090, 283] on input "*" at bounding box center [1096, 282] width 39 height 16
type input "*"
click at [422, 415] on link "6. uzdevums" at bounding box center [384, 413] width 209 height 29
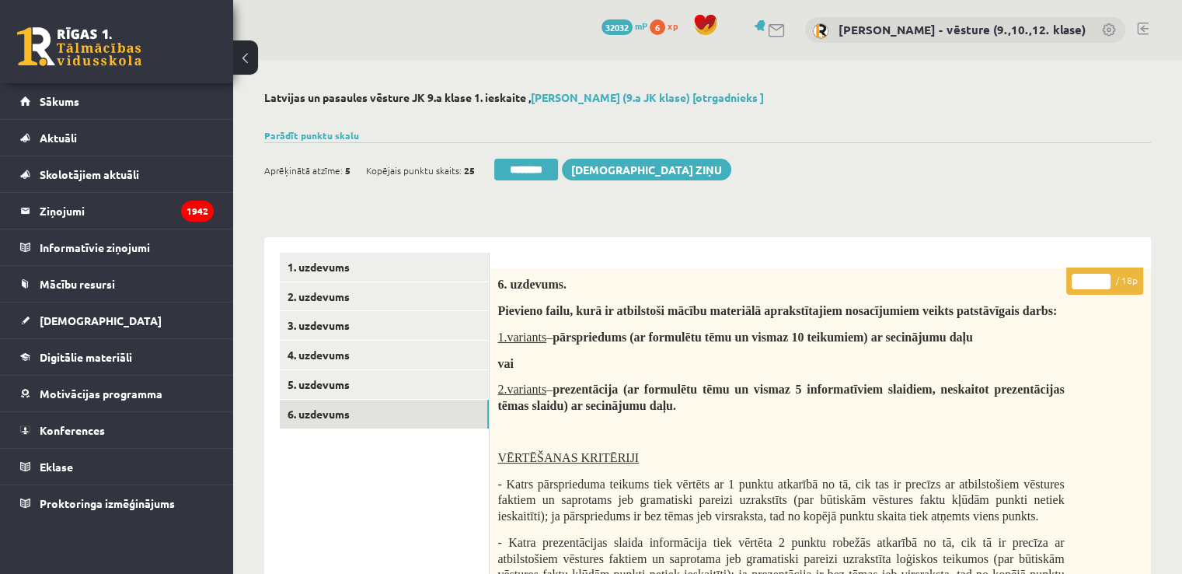
drag, startPoint x: 836, startPoint y: 103, endPoint x: 568, endPoint y: 106, distance: 268.2
click at [568, 106] on div "Latvijas un pasaules vēsture JK 9.a klase 1. ieskaite , Toms Dombrovskis (9.a J…" at bounding box center [707, 100] width 887 height 18
copy link "Dombrovskis (9.a JK klase) [otrgadnieks ]"
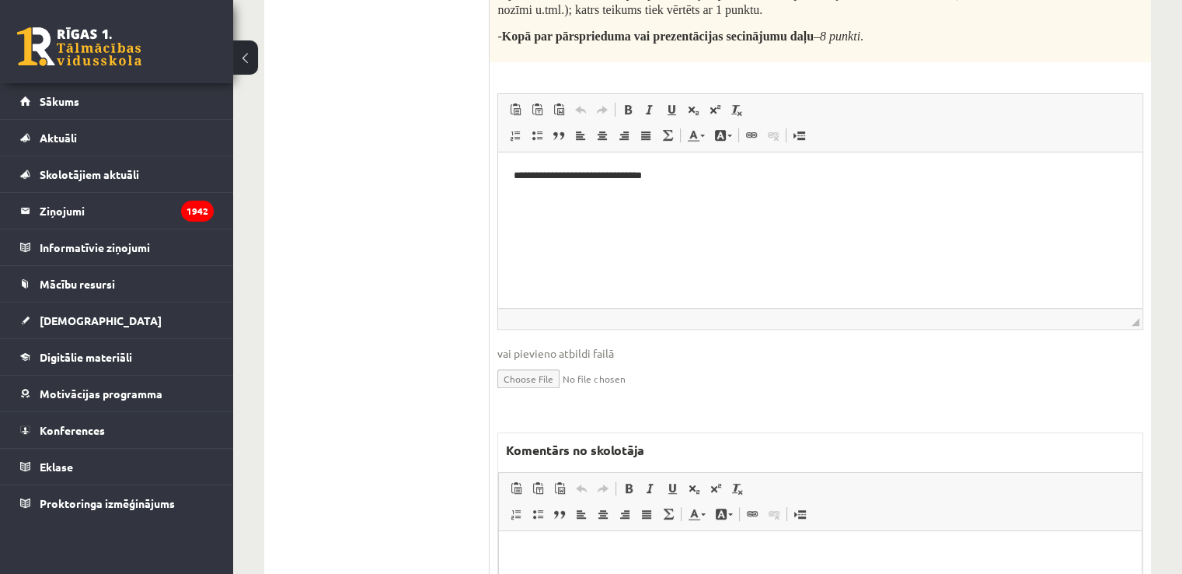
scroll to position [970, 0]
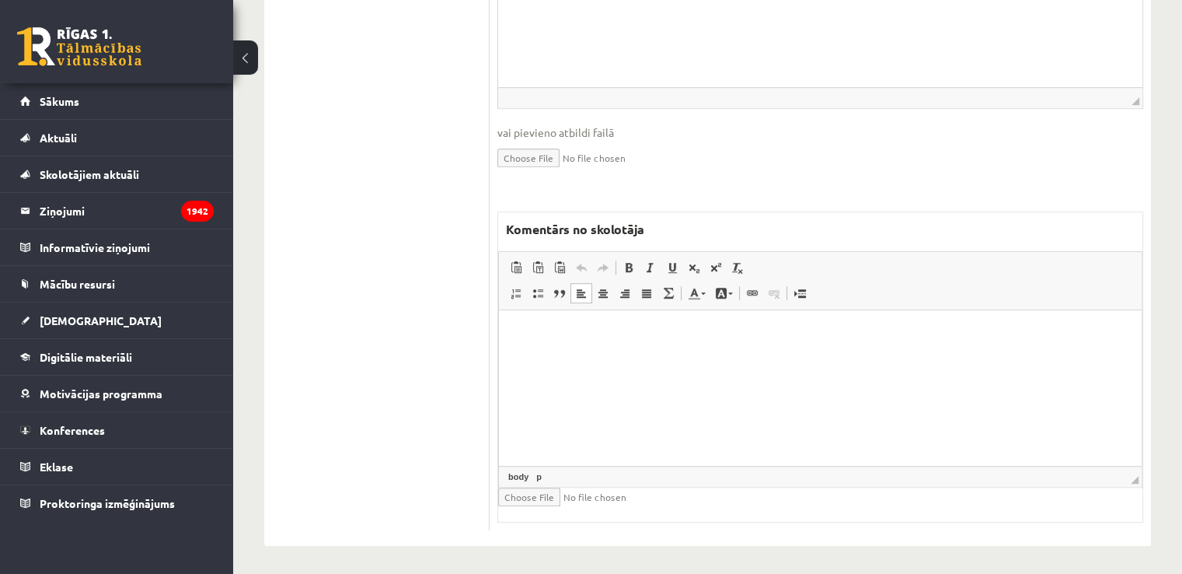
click at [622, 344] on html at bounding box center [820, 332] width 643 height 47
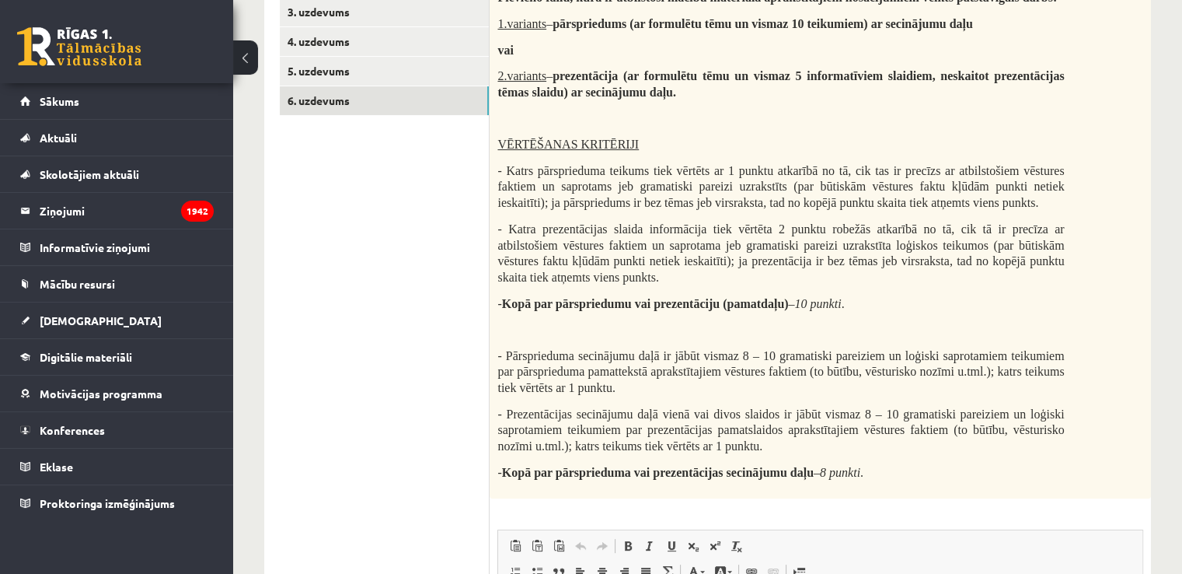
scroll to position [37, 0]
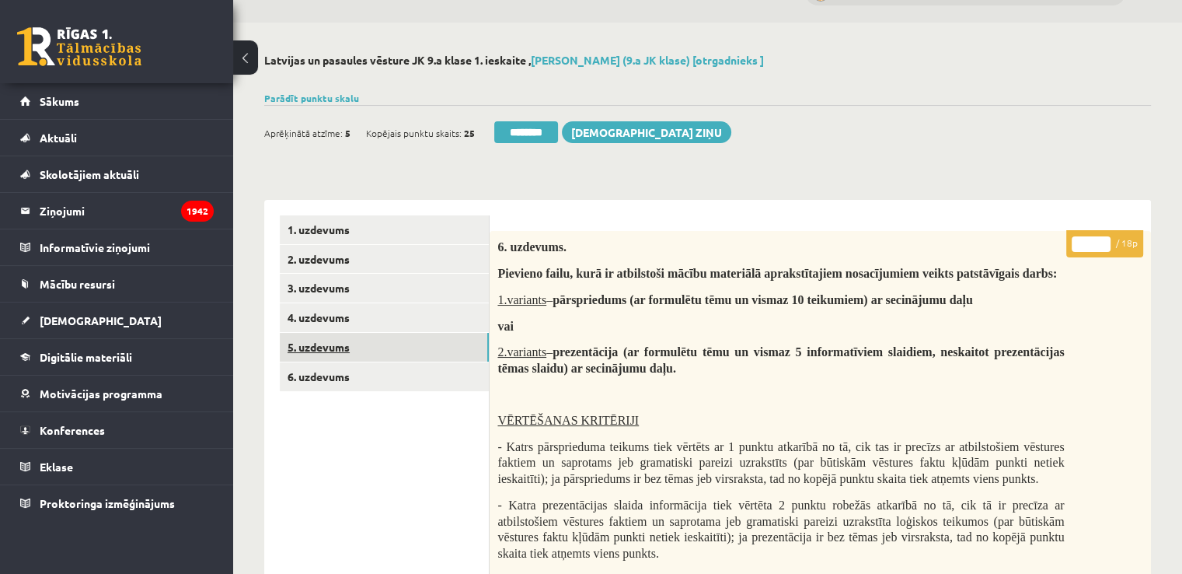
click at [430, 346] on link "5. uzdevums" at bounding box center [384, 347] width 209 height 29
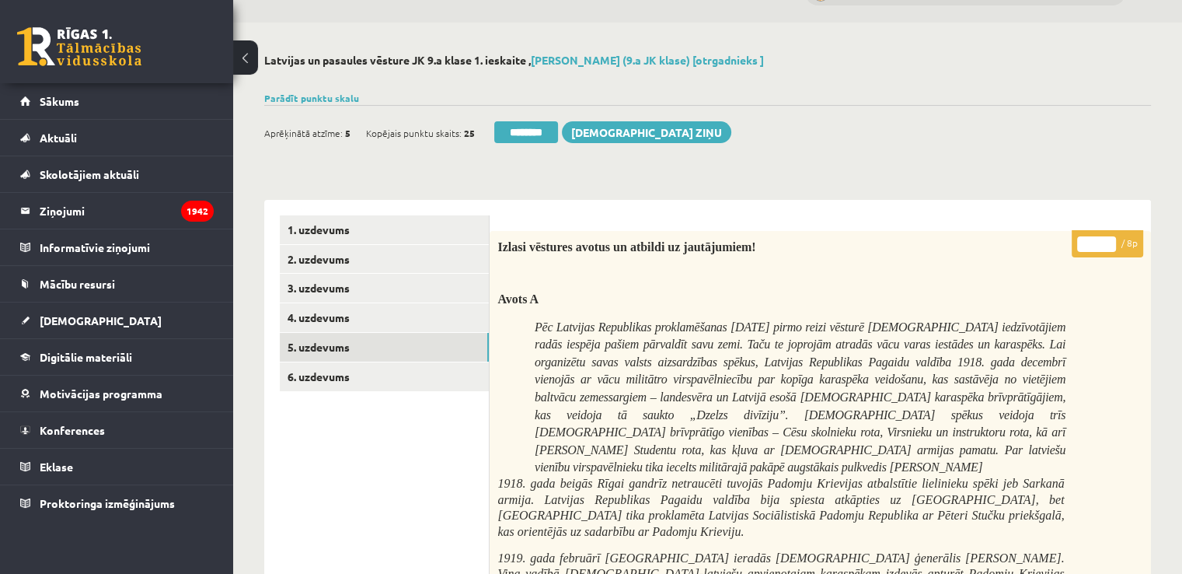
scroll to position [0, 0]
click at [526, 122] on input "********" at bounding box center [526, 132] width 64 height 22
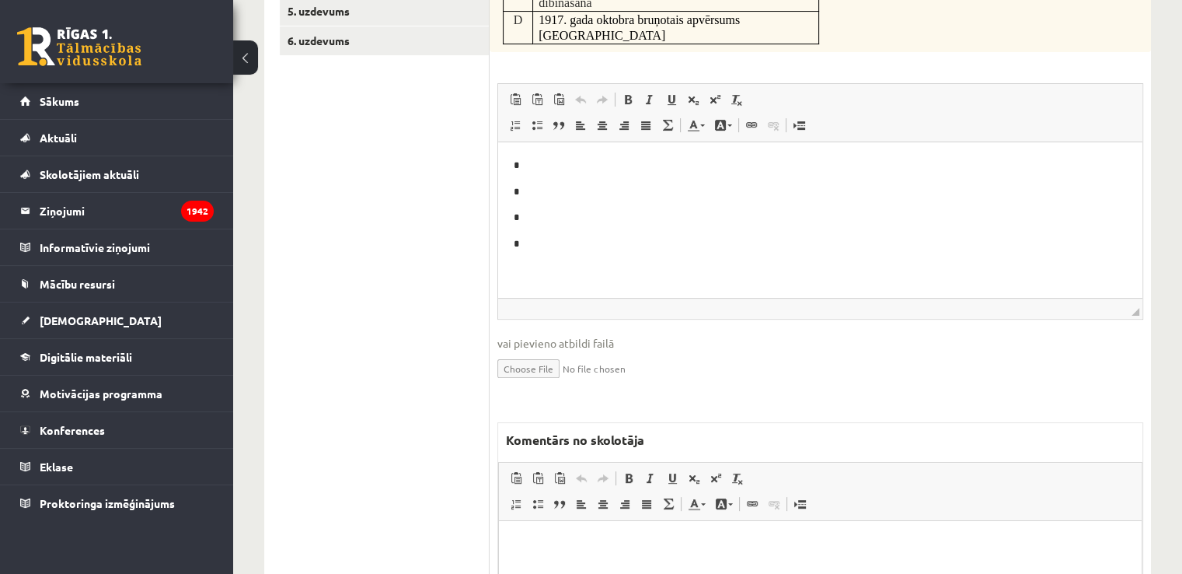
scroll to position [389, 0]
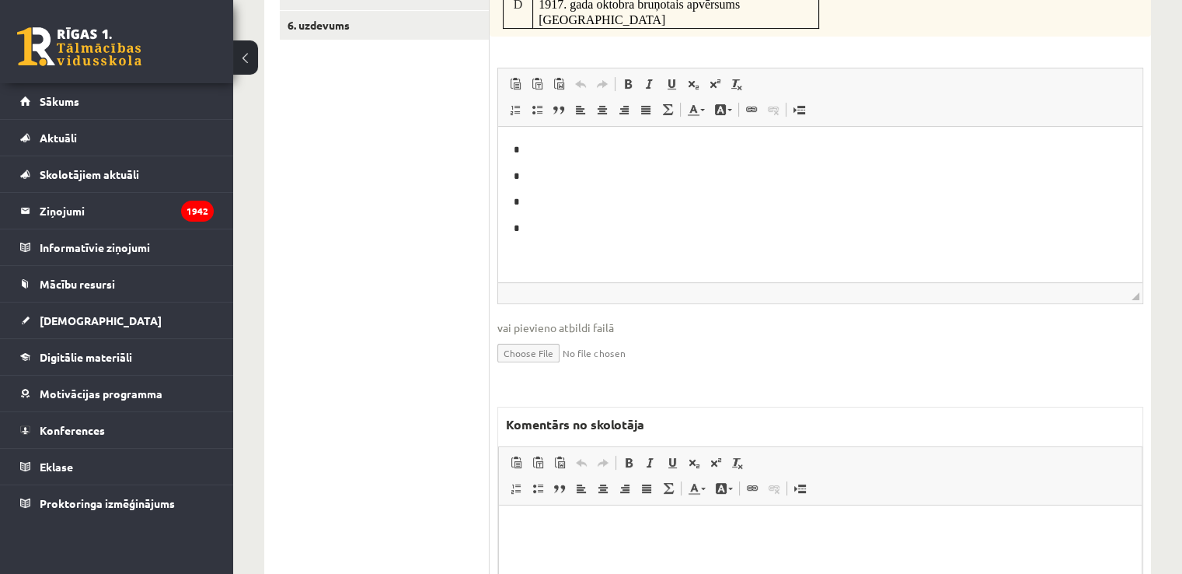
click at [846, 521] on p "Bagātinātā teksta redaktors, wiswyg-editor-47433916971220-1760555124-268" at bounding box center [821, 528] width 612 height 16
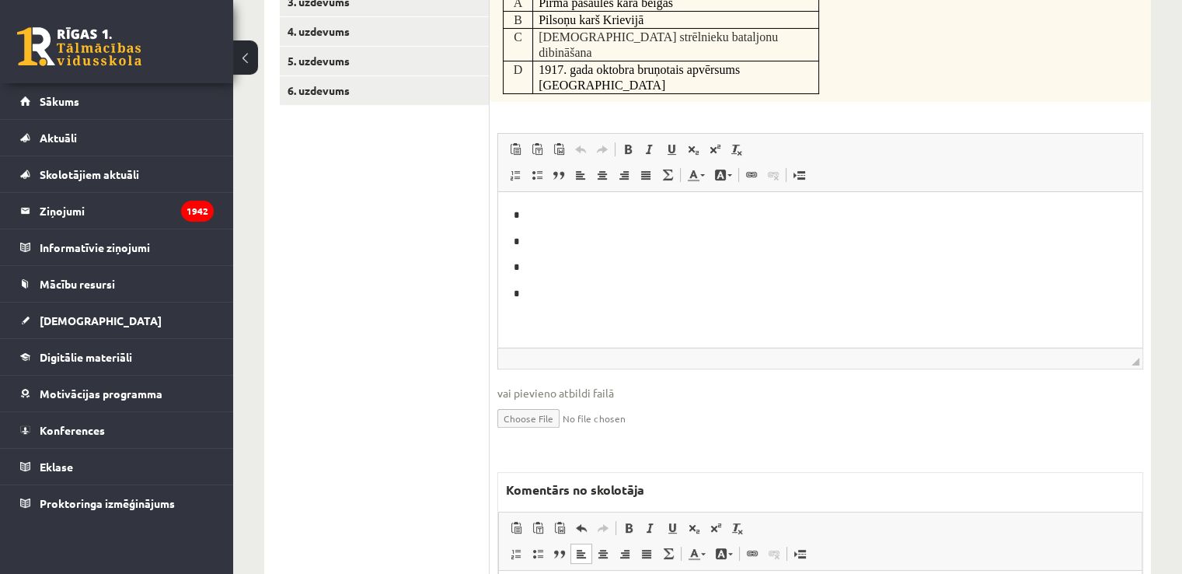
scroll to position [155, 0]
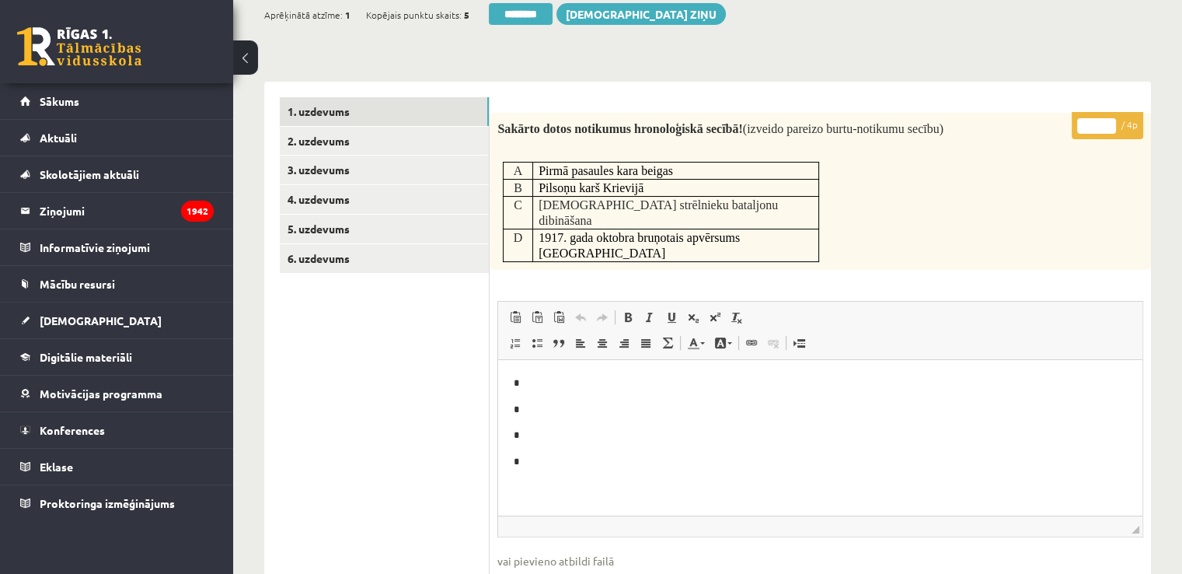
click at [1094, 126] on input "*" at bounding box center [1096, 126] width 39 height 16
type input "*"
click at [342, 145] on link "2. uzdevums" at bounding box center [384, 141] width 209 height 29
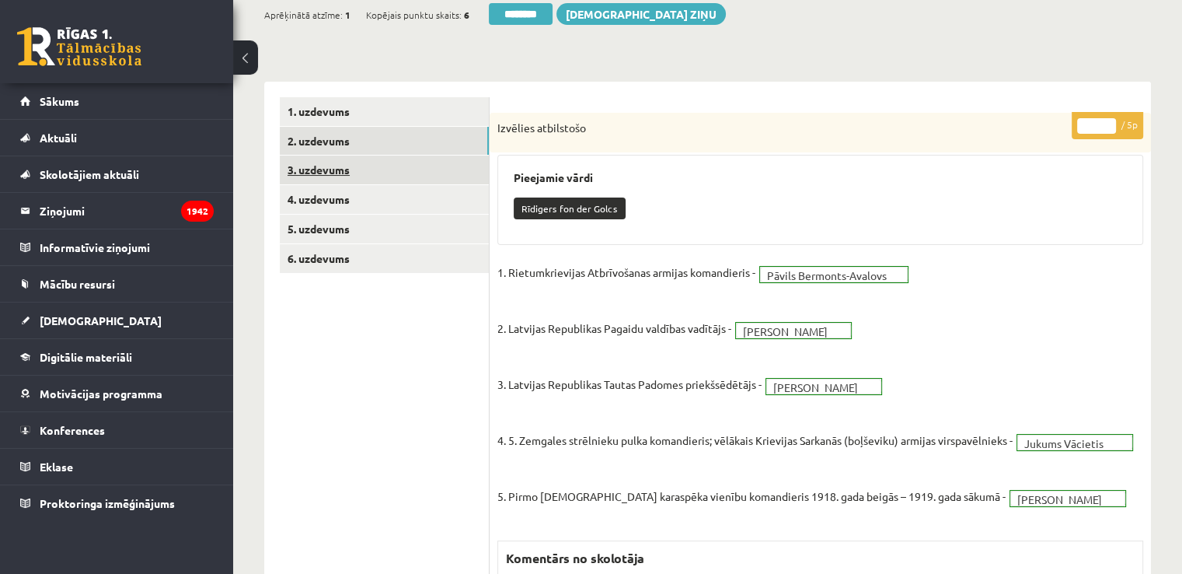
scroll to position [0, 0]
click at [376, 168] on link "3. uzdevums" at bounding box center [384, 169] width 209 height 29
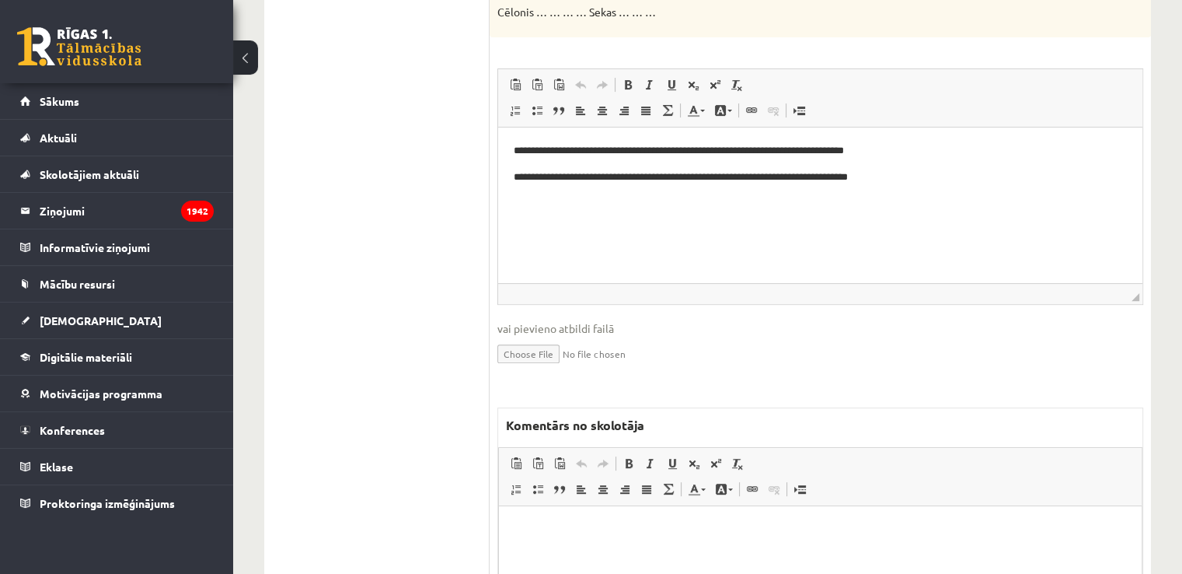
scroll to position [466, 0]
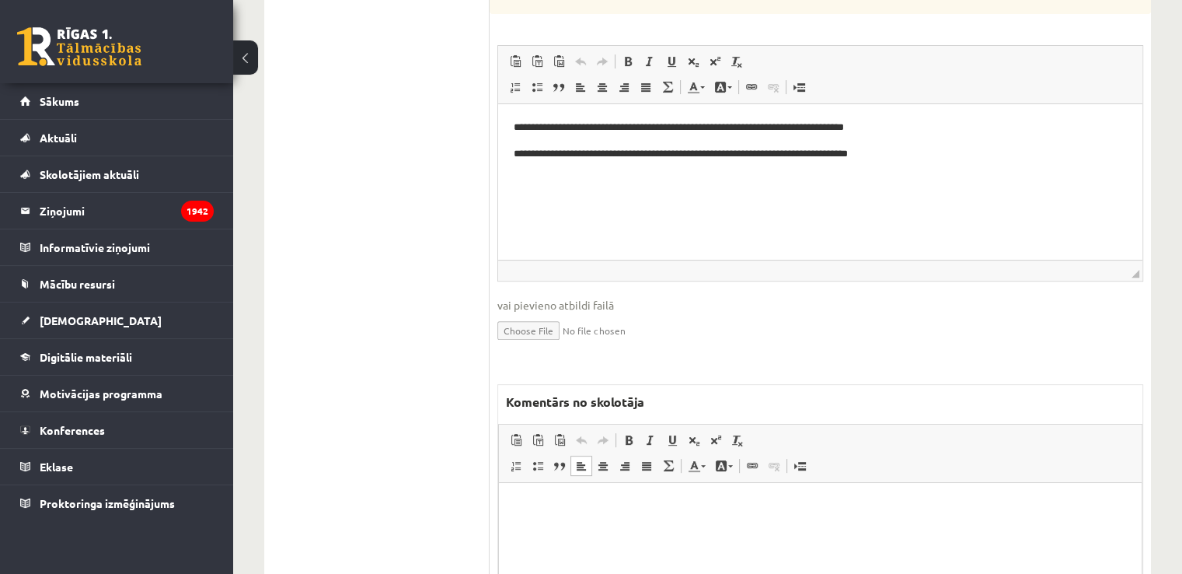
click at [678, 497] on p "Bagātinātā teksta redaktors, wiswyg-editor-47433782315080-1760555782-335" at bounding box center [821, 505] width 612 height 16
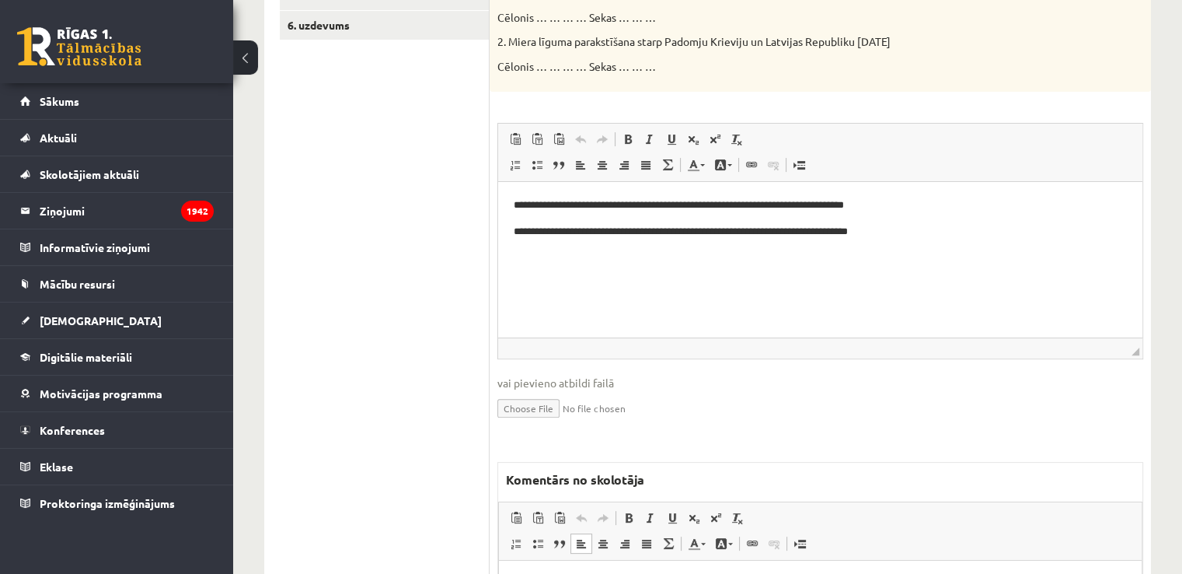
scroll to position [419, 0]
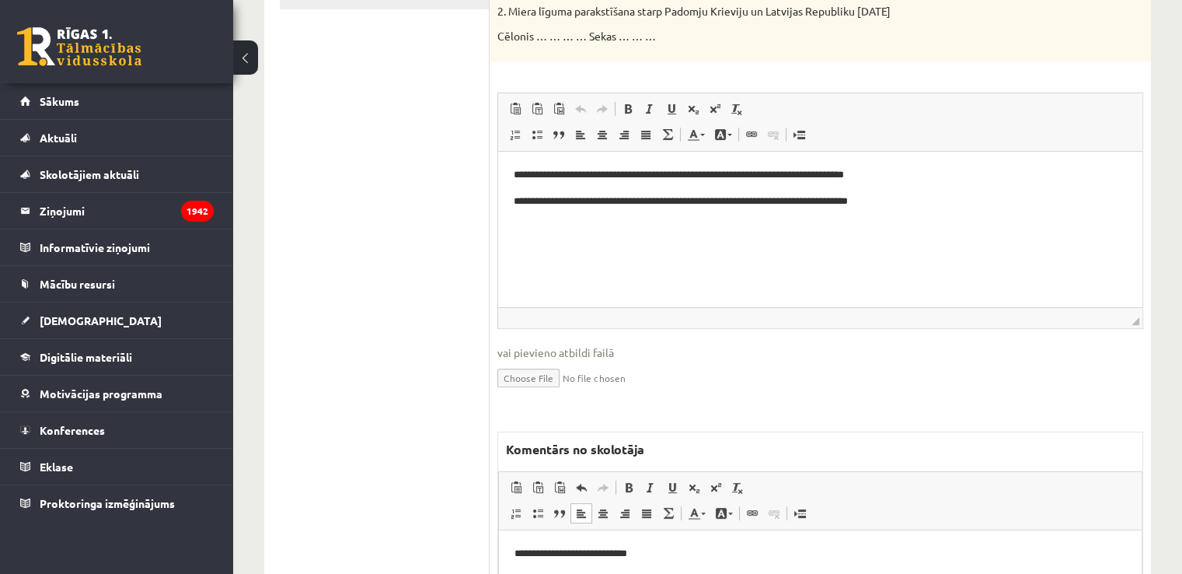
click at [513, 551] on html "**********" at bounding box center [820, 552] width 643 height 47
click at [688, 550] on p "**********" at bounding box center [821, 553] width 612 height 16
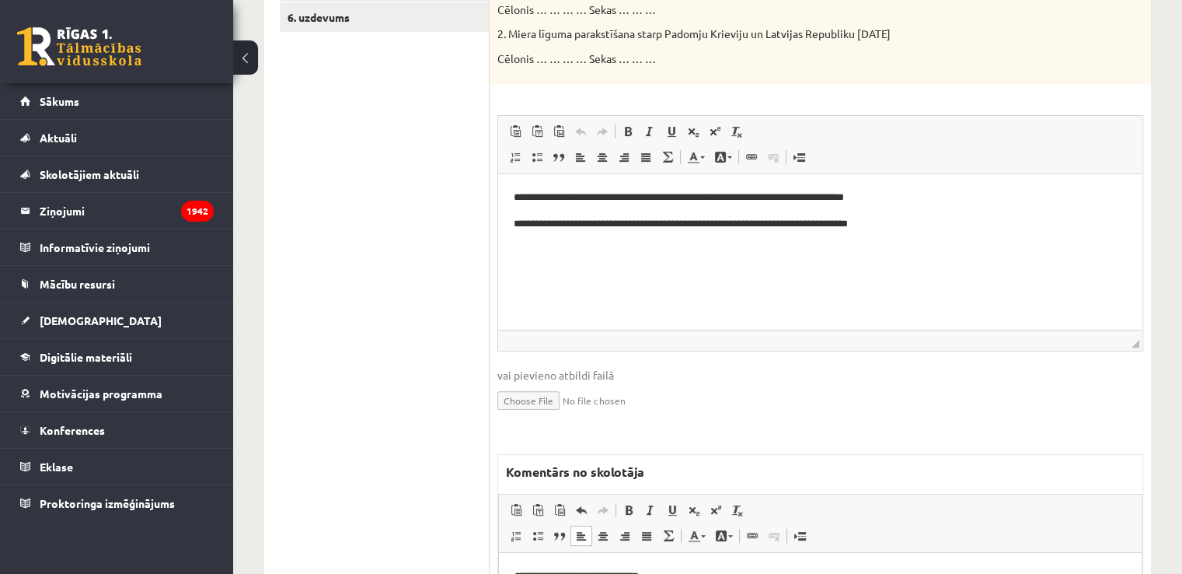
scroll to position [0, 0]
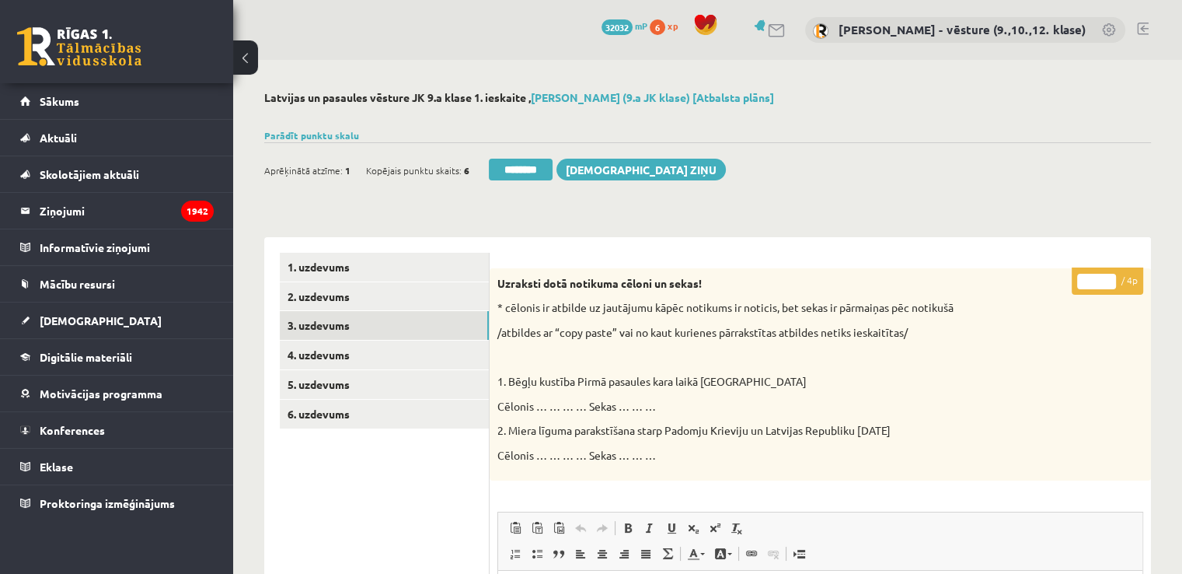
click at [1094, 286] on input "*" at bounding box center [1096, 282] width 39 height 16
type input "*"
click at [323, 354] on link "4. uzdevums" at bounding box center [384, 354] width 209 height 29
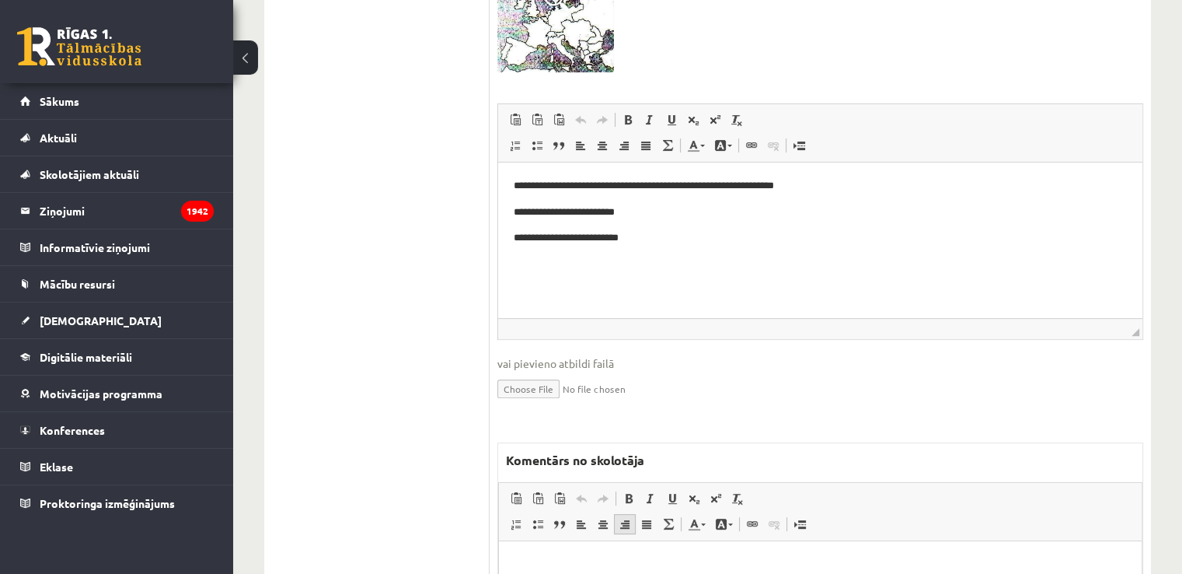
scroll to position [544, 0]
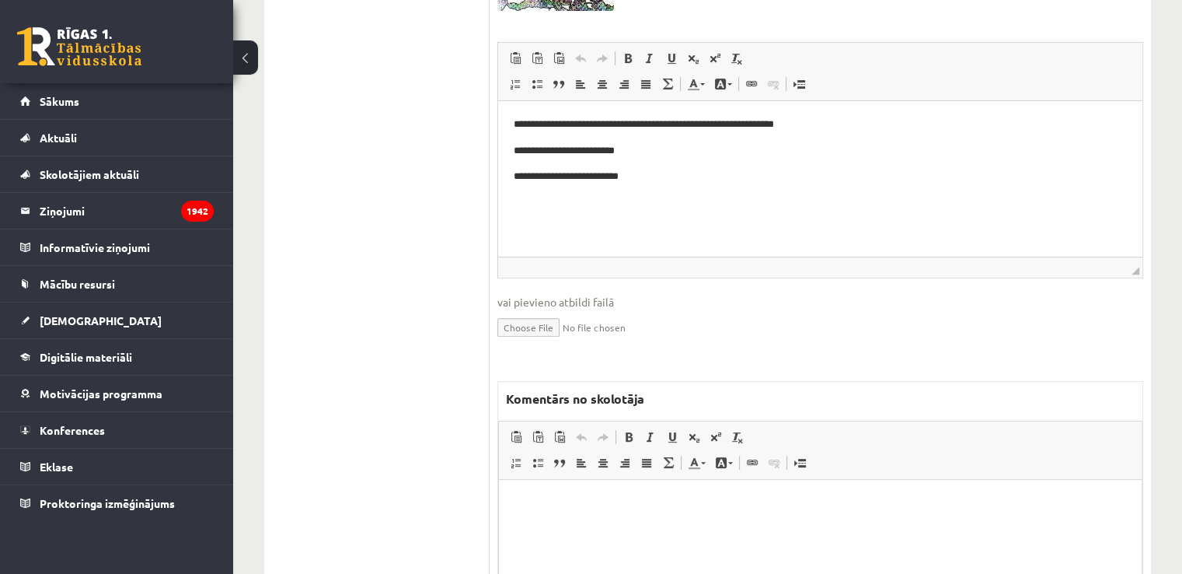
click at [658, 499] on p "Bagātinātā teksta redaktors, wiswyg-editor-47433797282580-1760555806-733" at bounding box center [821, 503] width 612 height 16
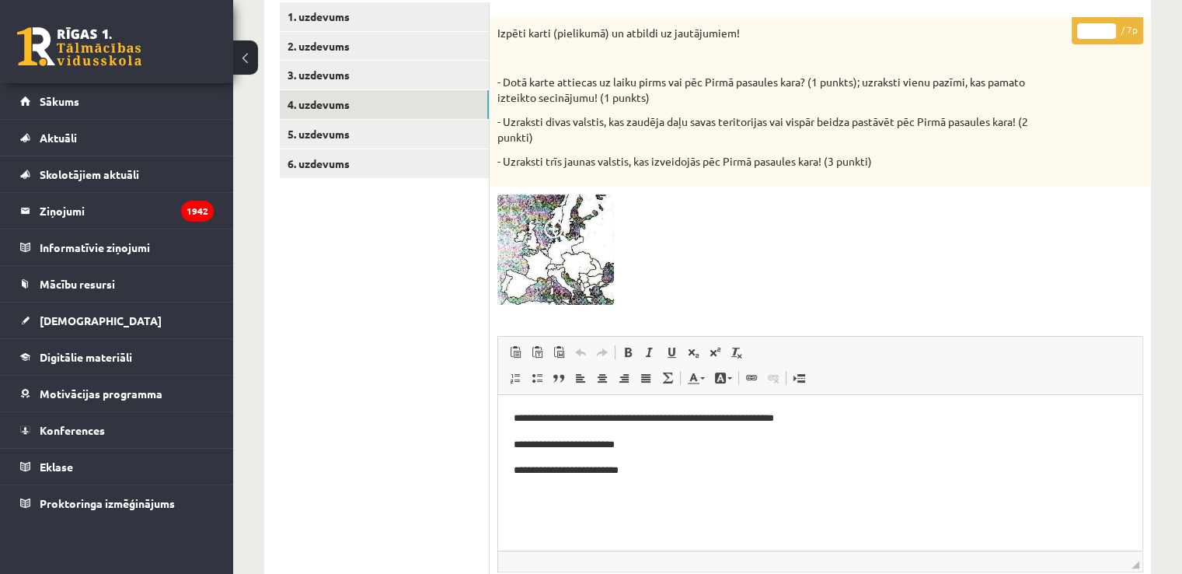
scroll to position [78, 0]
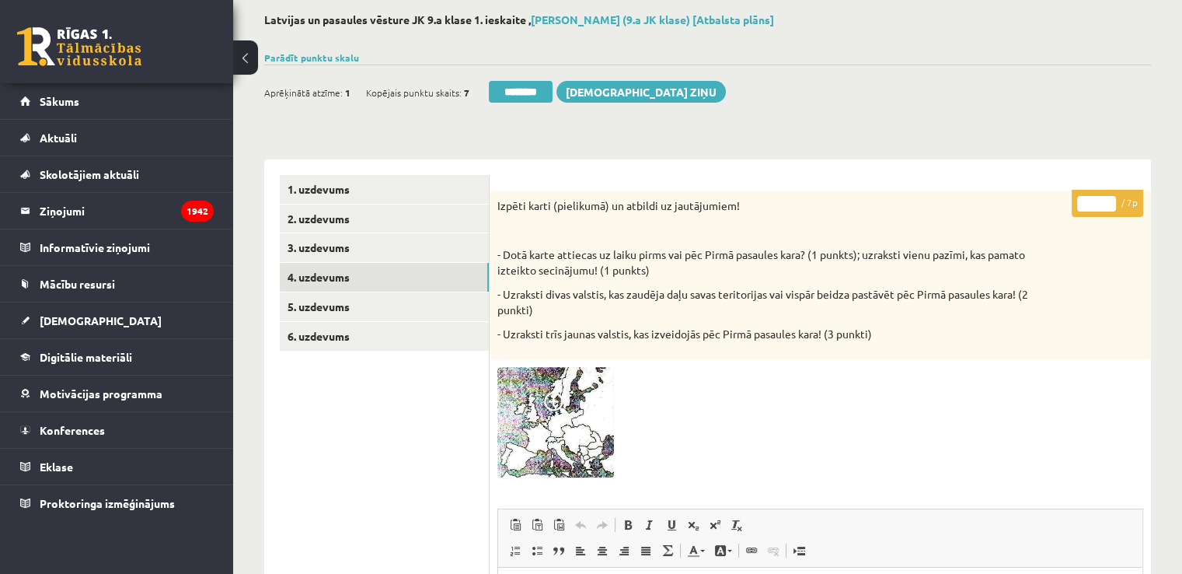
click at [1095, 209] on input "*" at bounding box center [1096, 204] width 39 height 16
type input "*"
click at [396, 298] on link "5. uzdevums" at bounding box center [384, 306] width 209 height 29
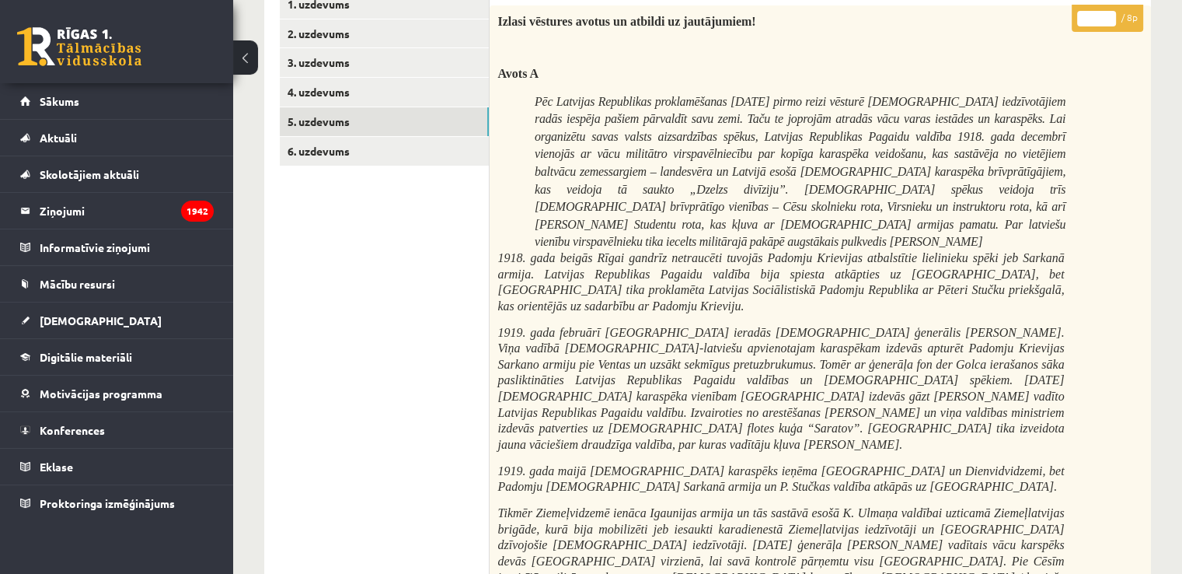
scroll to position [215, 0]
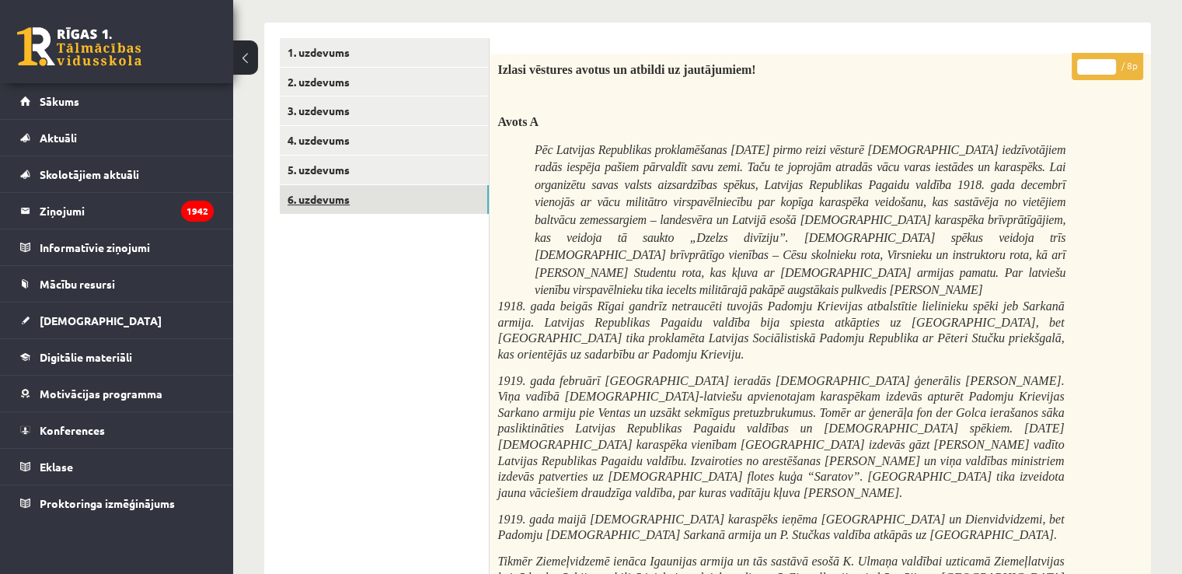
click at [379, 198] on link "6. uzdevums" at bounding box center [384, 199] width 209 height 29
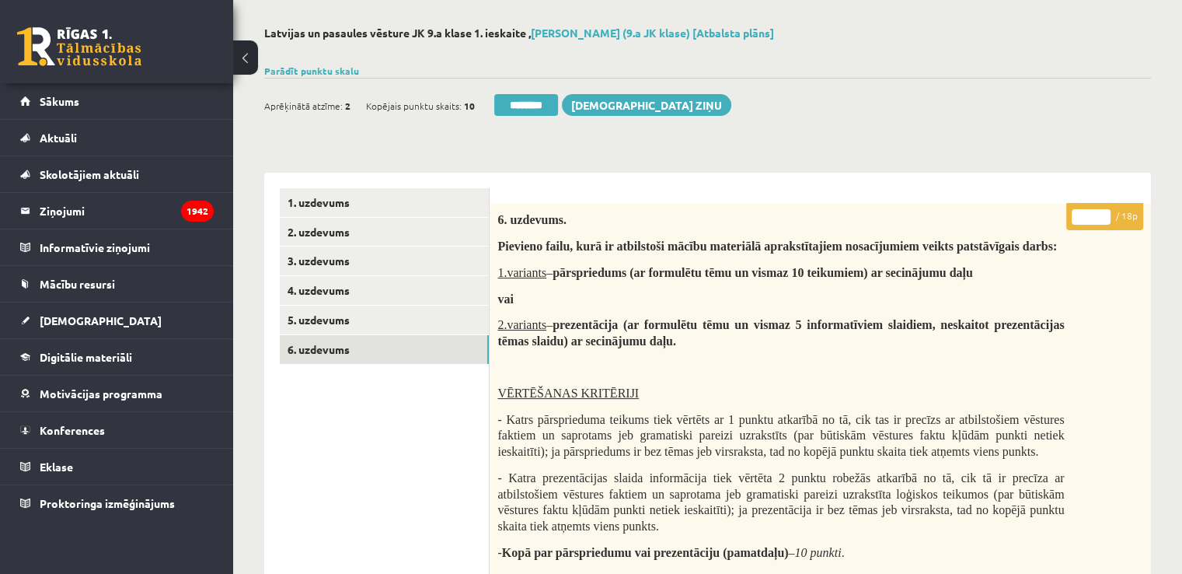
scroll to position [0, 0]
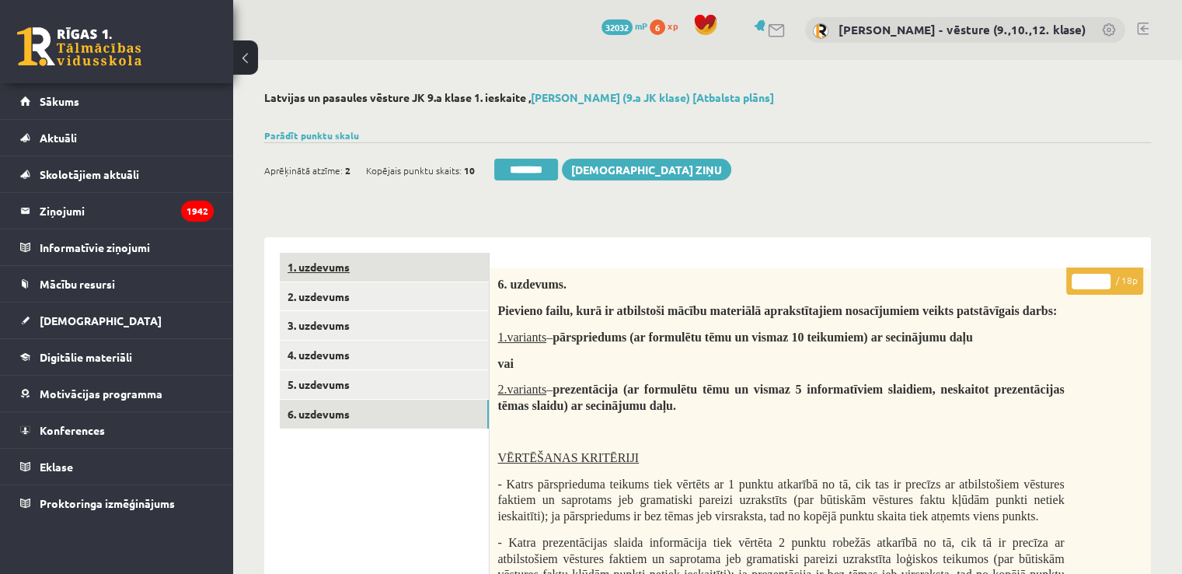
click at [436, 260] on link "1. uzdevums" at bounding box center [384, 267] width 209 height 29
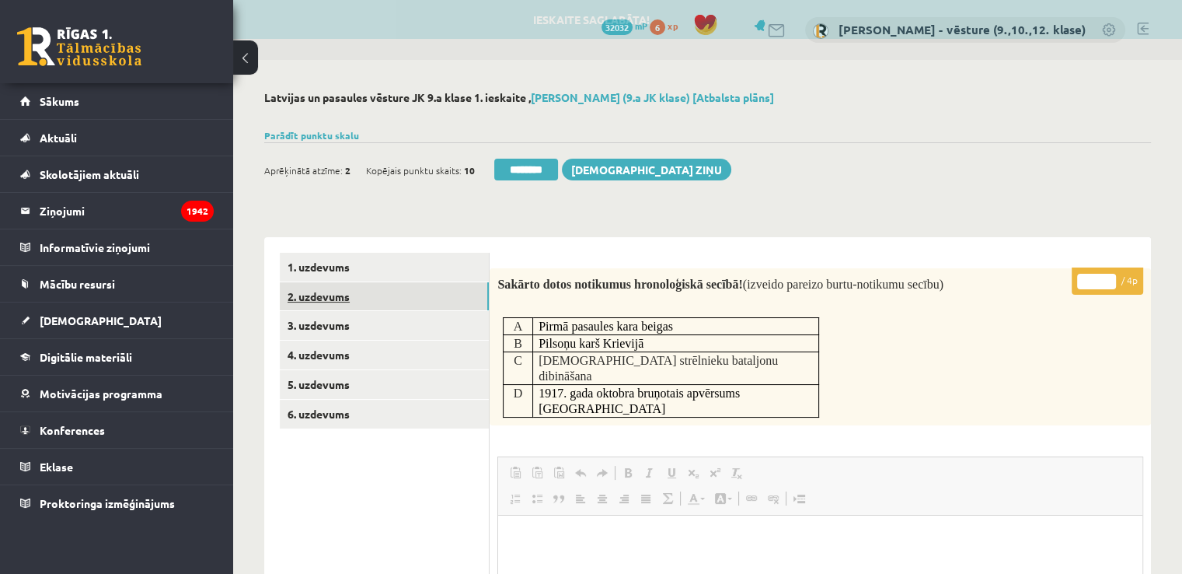
click at [431, 291] on link "2. uzdevums" at bounding box center [384, 296] width 209 height 29
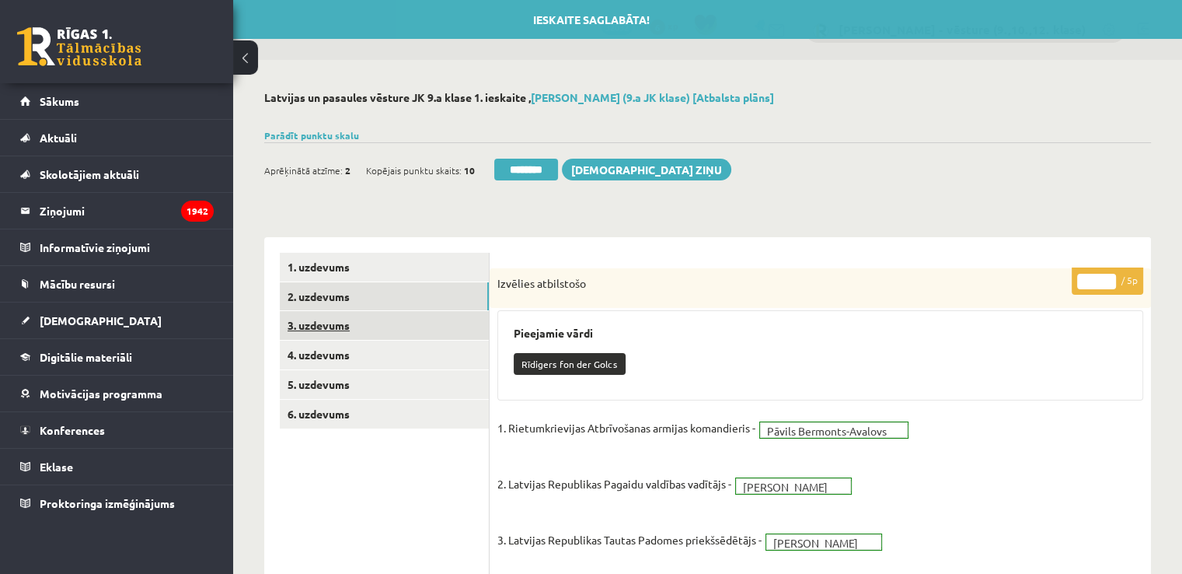
click at [403, 319] on link "3. uzdevums" at bounding box center [384, 325] width 209 height 29
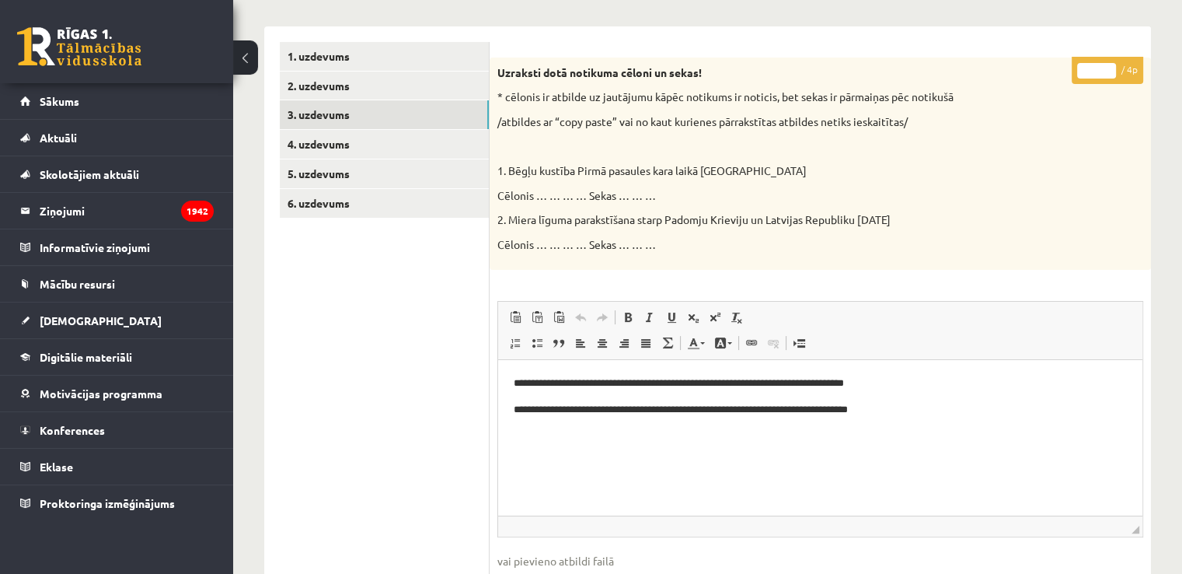
scroll to position [37, 0]
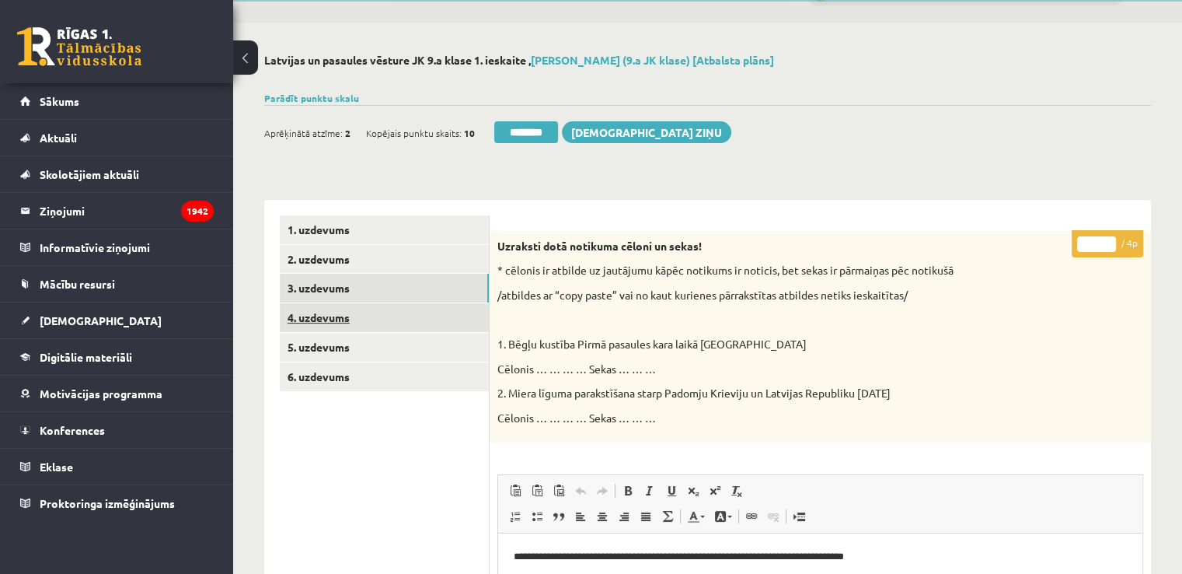
click at [403, 318] on link "4. uzdevums" at bounding box center [384, 317] width 209 height 29
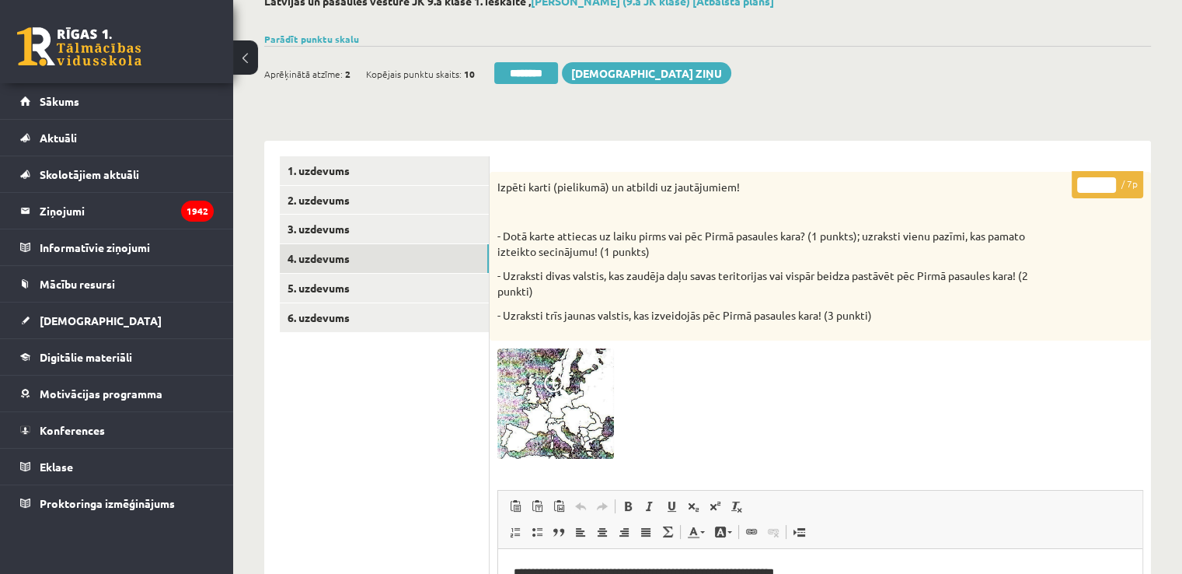
scroll to position [0, 0]
click at [371, 295] on link "5. uzdevums" at bounding box center [384, 288] width 209 height 29
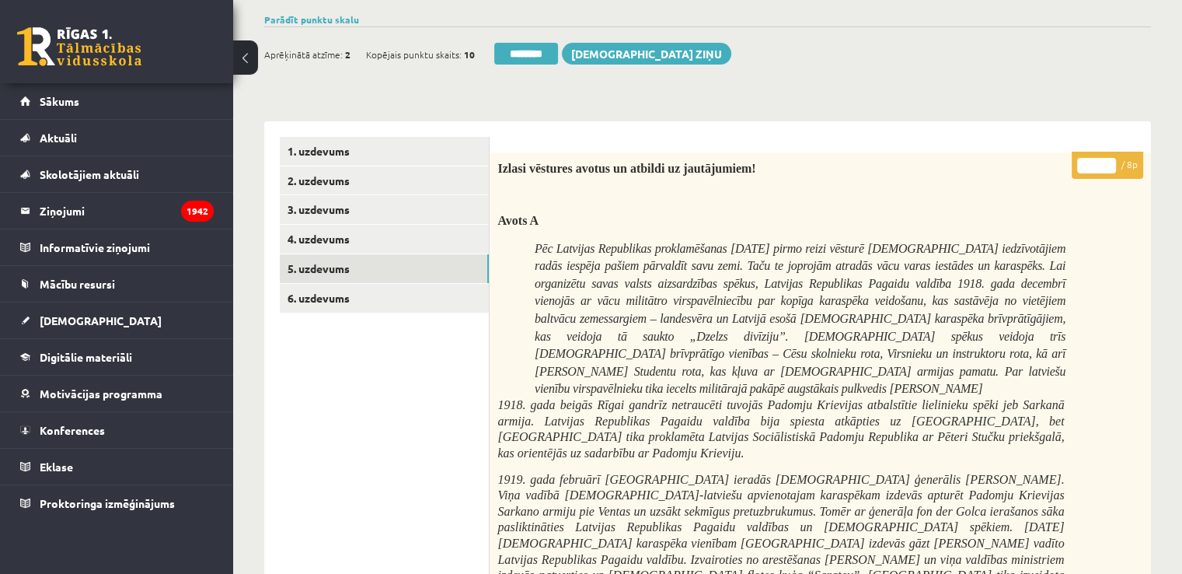
scroll to position [62, 0]
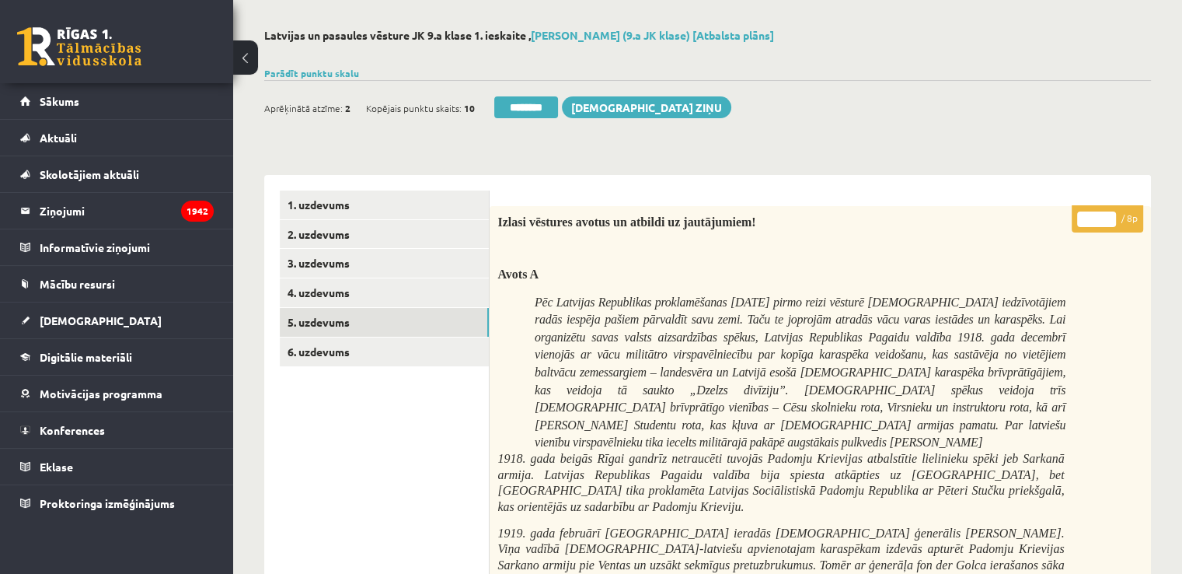
click at [508, 96] on input "********" at bounding box center [526, 107] width 64 height 22
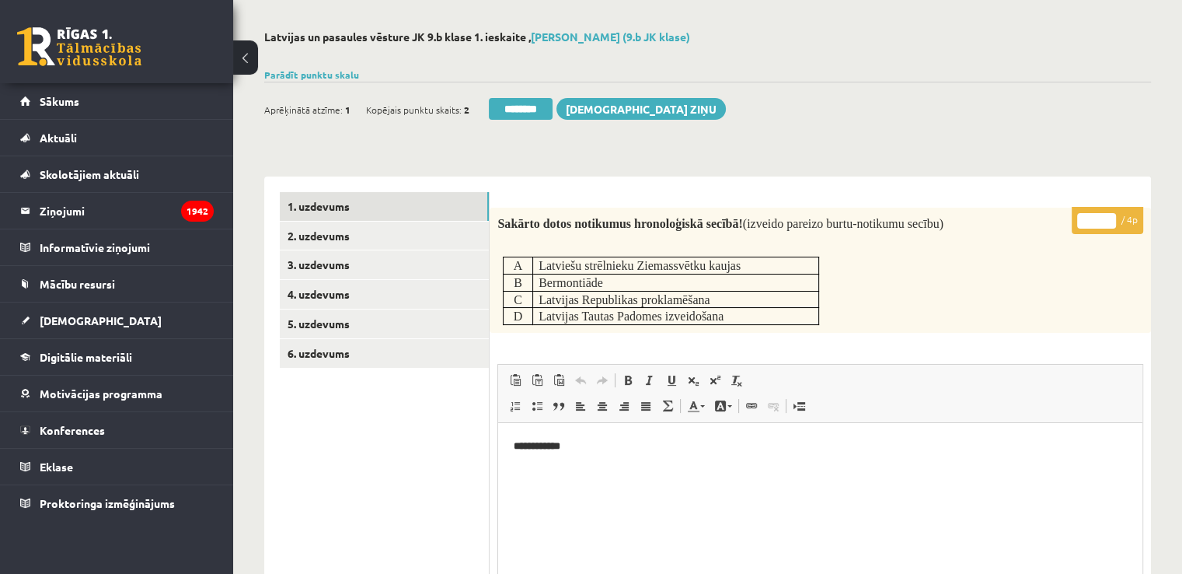
scroll to position [78, 0]
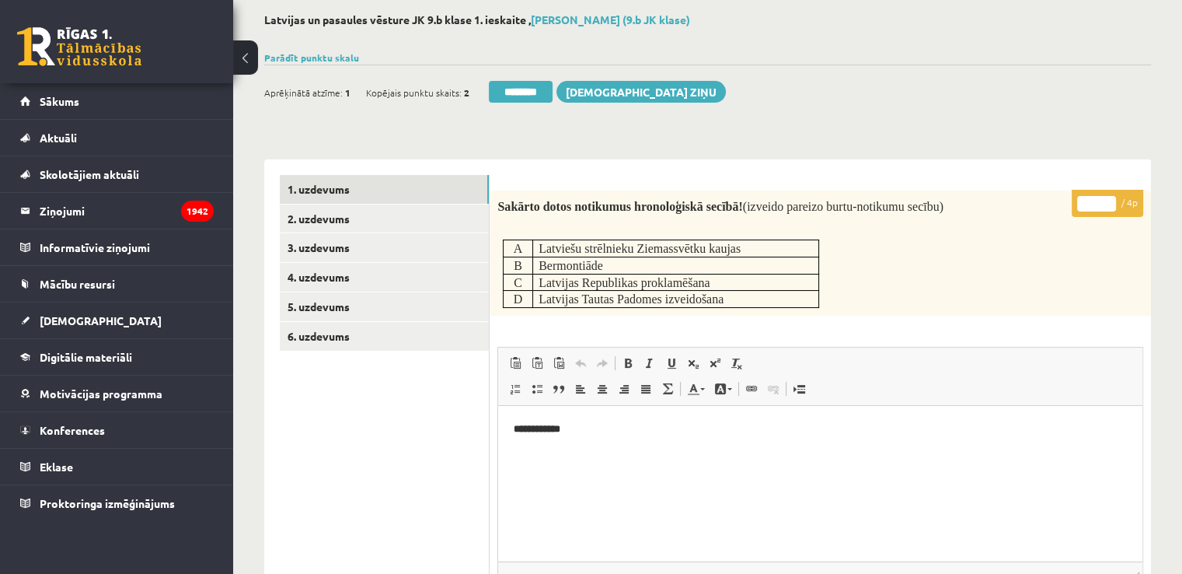
type input "*"
click at [1110, 202] on input "*" at bounding box center [1096, 204] width 39 height 16
click at [392, 216] on link "2. uzdevums" at bounding box center [384, 218] width 209 height 29
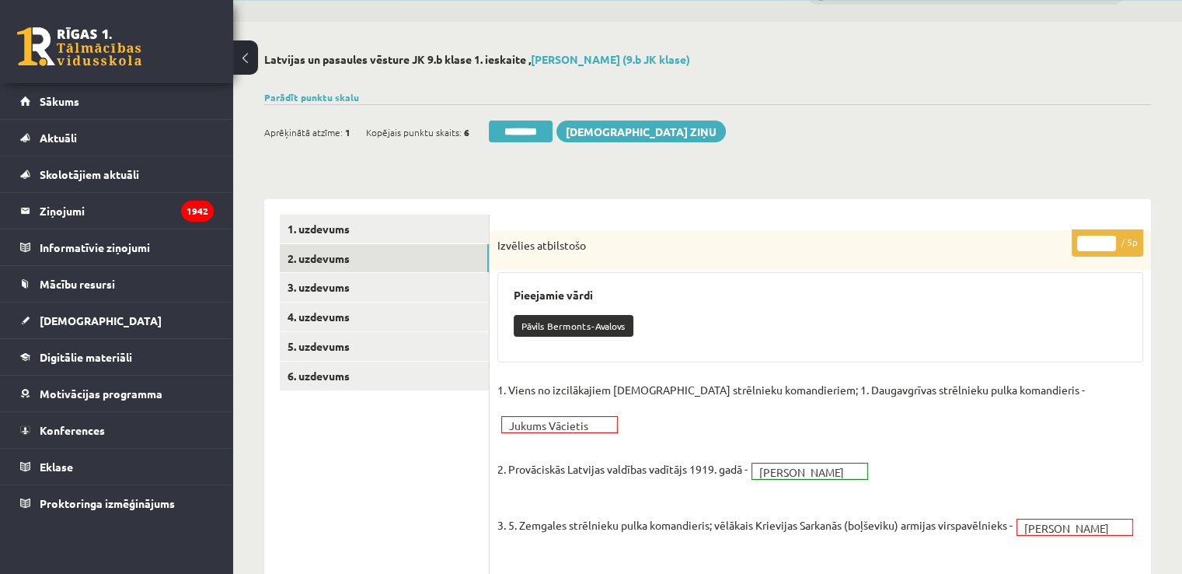
scroll to position [0, 0]
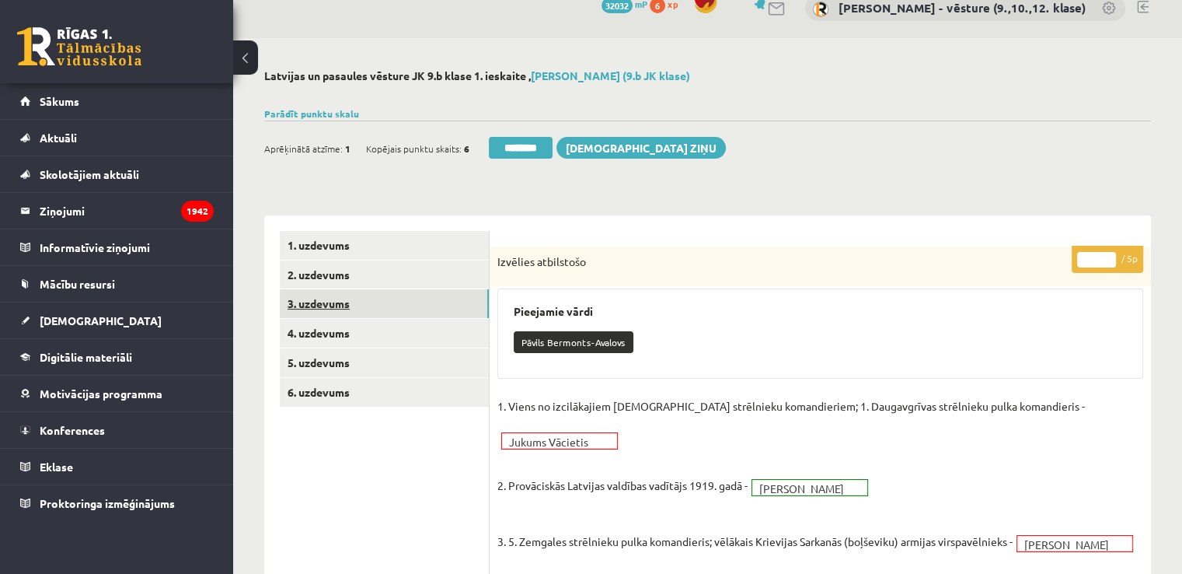
click at [425, 304] on link "3. uzdevums" at bounding box center [384, 303] width 209 height 29
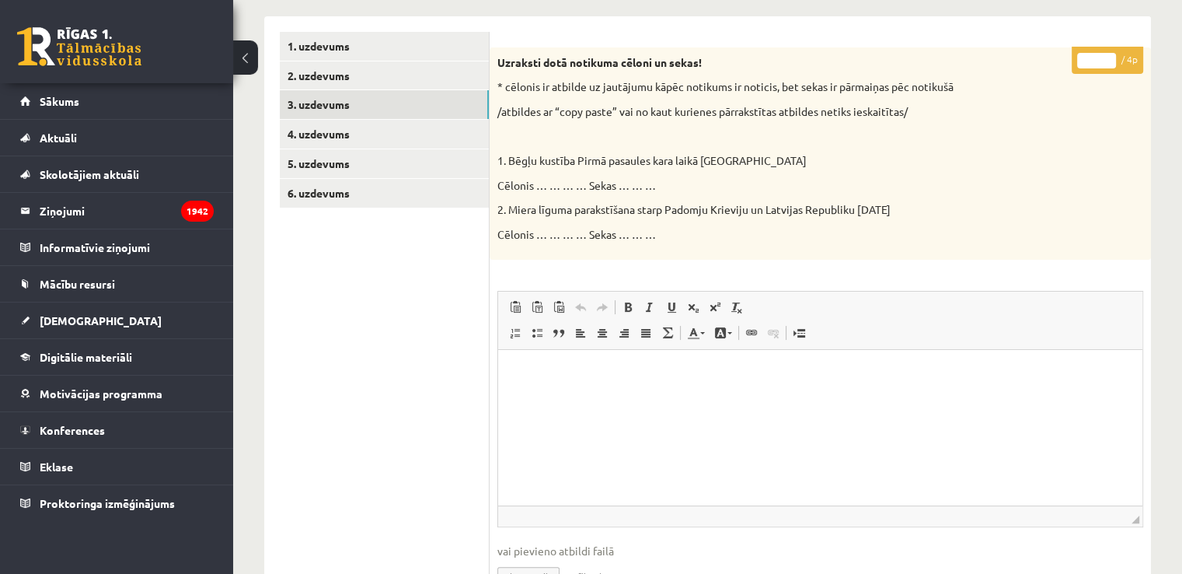
scroll to position [99, 0]
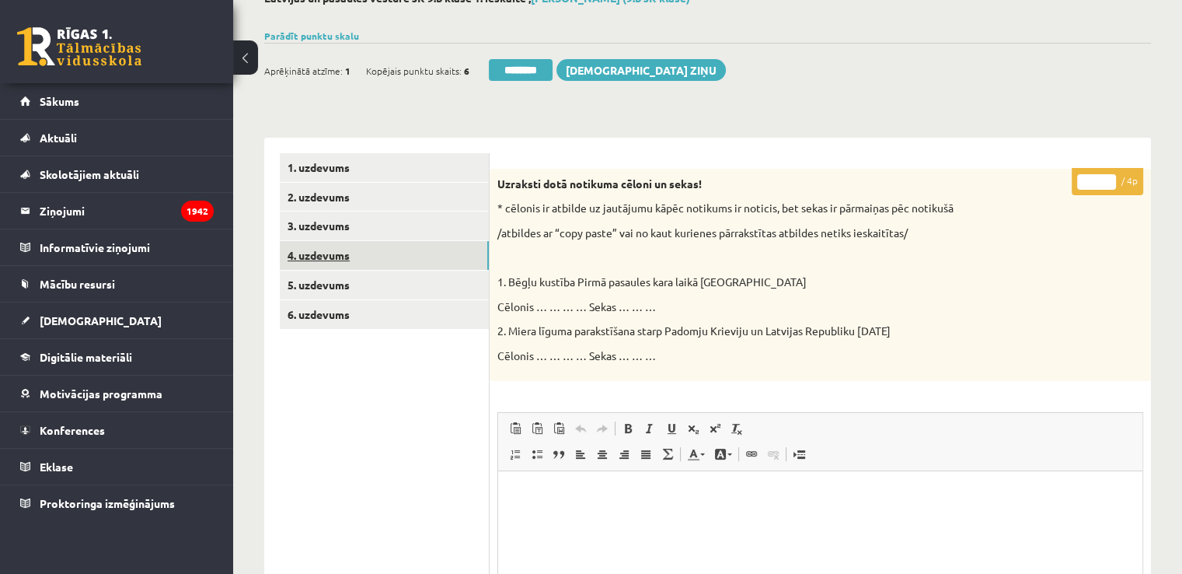
click at [403, 256] on link "4. uzdevums" at bounding box center [384, 255] width 209 height 29
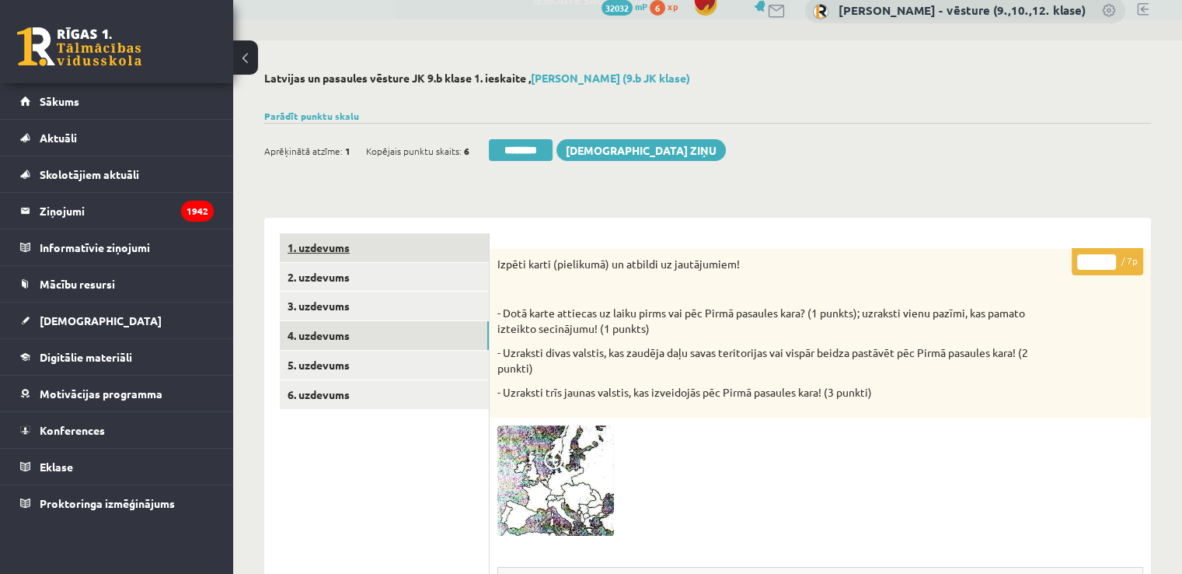
scroll to position [19, 0]
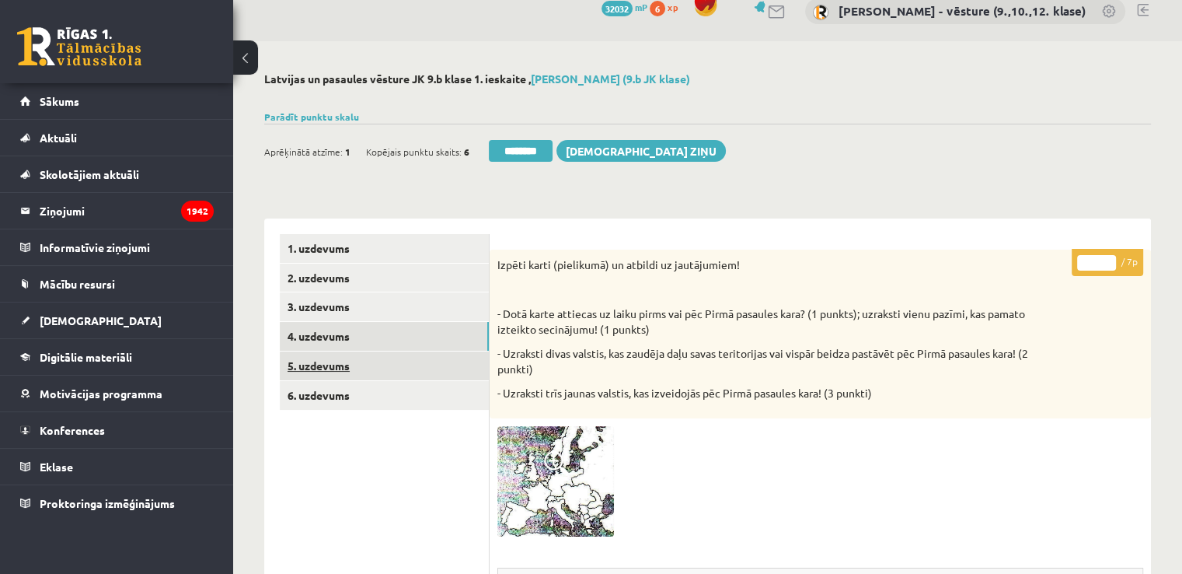
click at [348, 368] on link "5. uzdevums" at bounding box center [384, 365] width 209 height 29
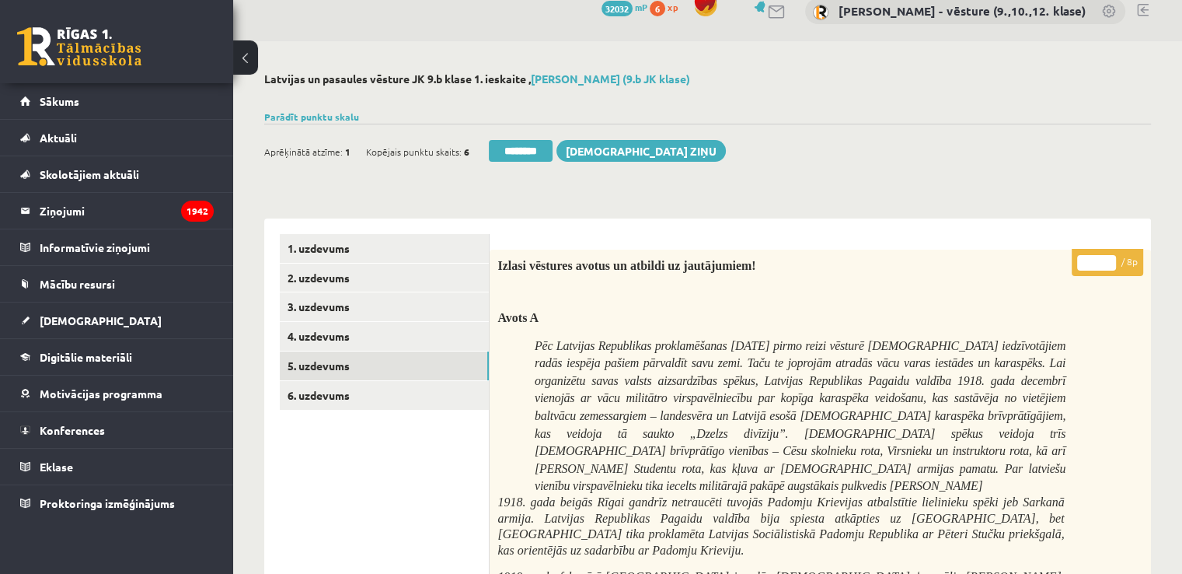
drag, startPoint x: 1097, startPoint y: 260, endPoint x: 1085, endPoint y: 259, distance: 12.5
click at [1085, 259] on input "*" at bounding box center [1096, 263] width 39 height 16
type input "*"
click at [333, 383] on link "6. uzdevums" at bounding box center [384, 395] width 209 height 29
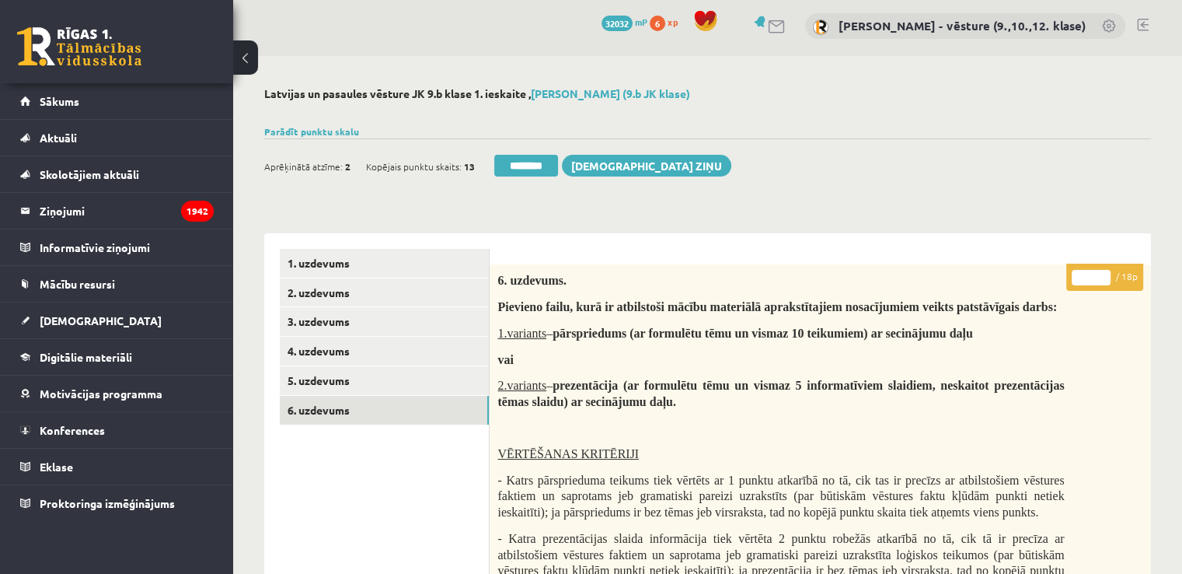
scroll to position [0, 0]
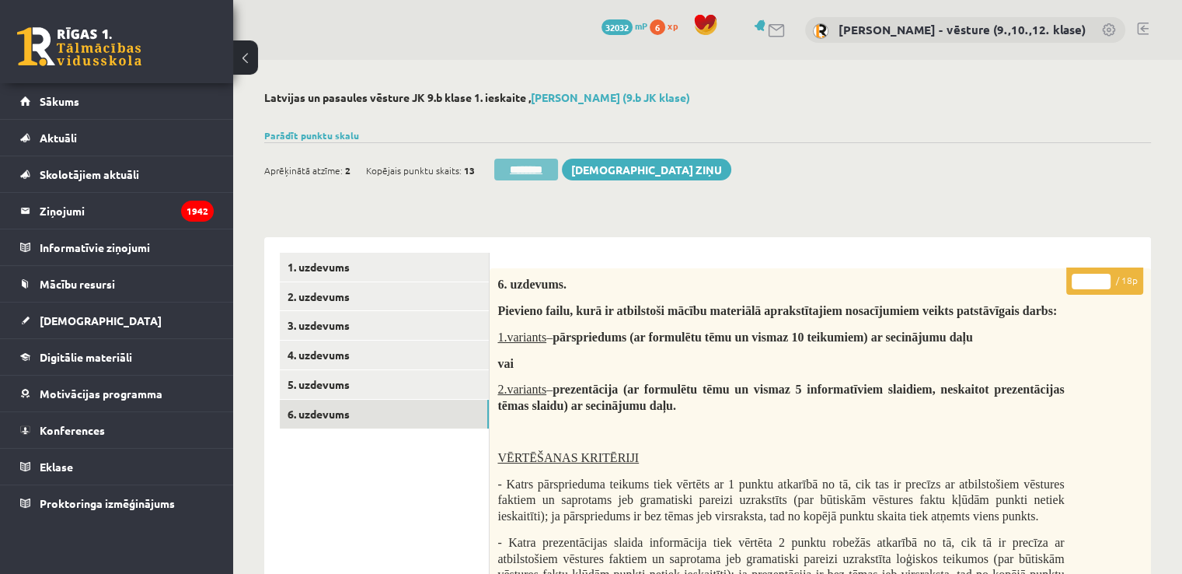
click at [528, 162] on input "********" at bounding box center [526, 170] width 64 height 22
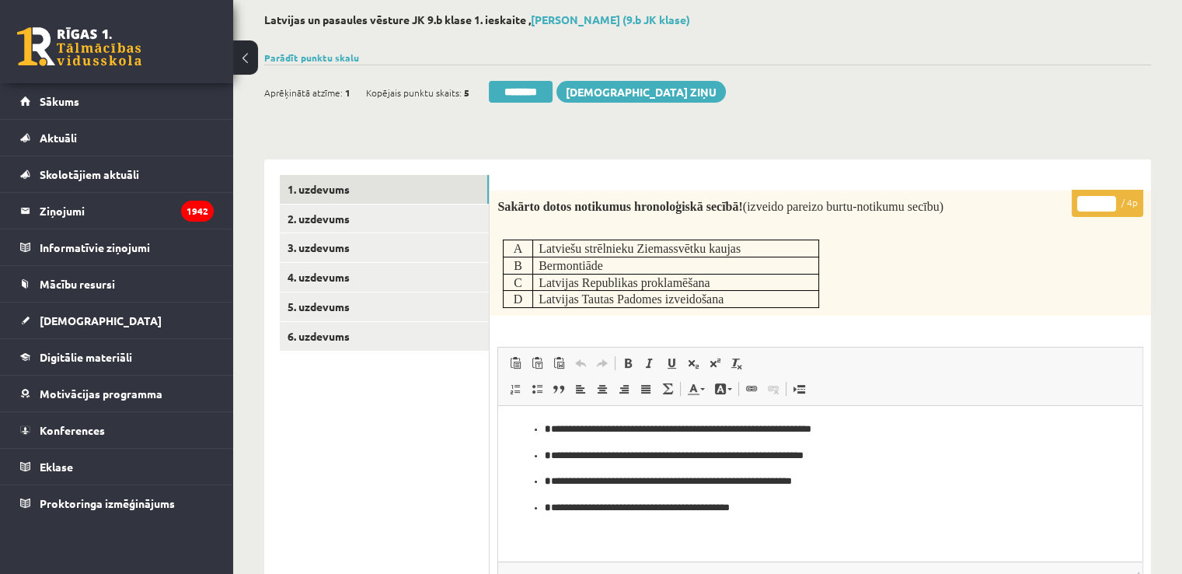
scroll to position [155, 0]
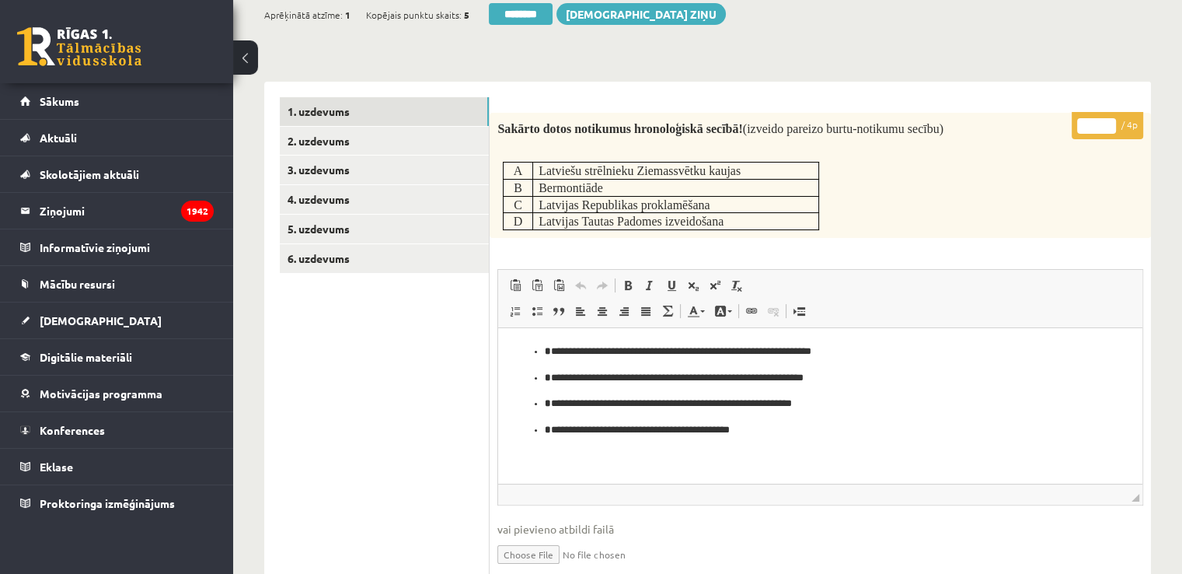
type input "*"
click at [1104, 124] on input "*" at bounding box center [1096, 126] width 39 height 16
click at [353, 140] on link "2. uzdevums" at bounding box center [384, 141] width 209 height 29
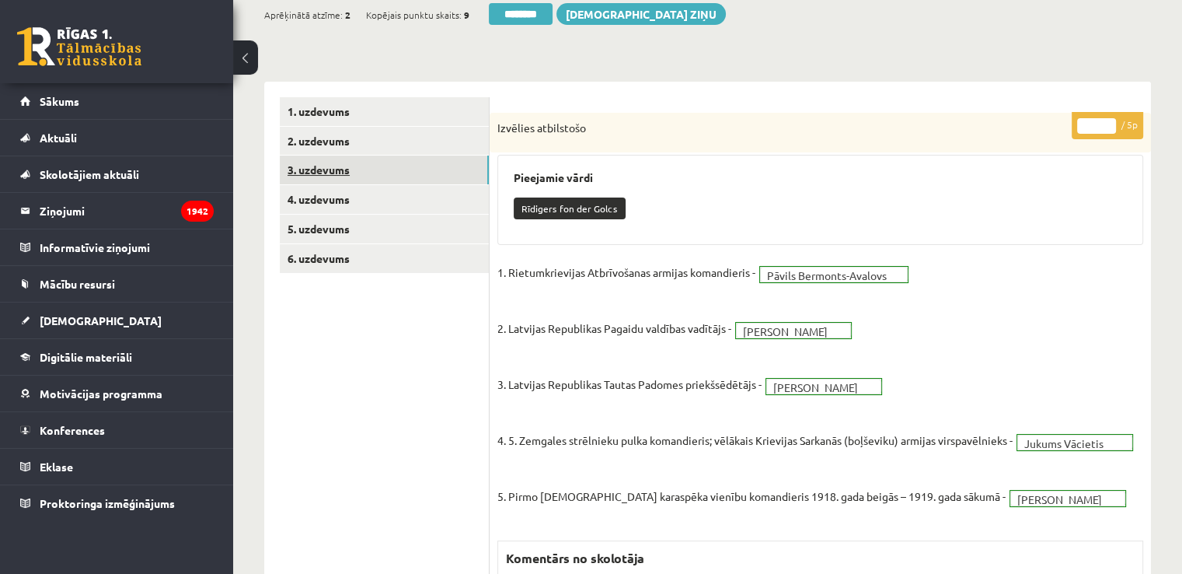
click at [424, 166] on link "3. uzdevums" at bounding box center [384, 169] width 209 height 29
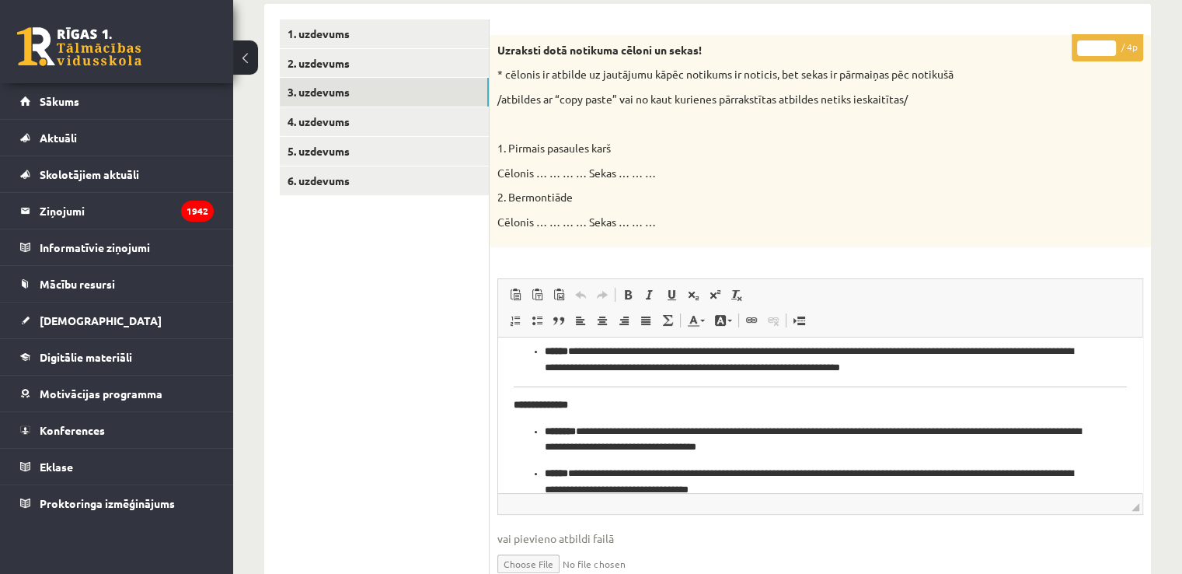
scroll to position [99, 0]
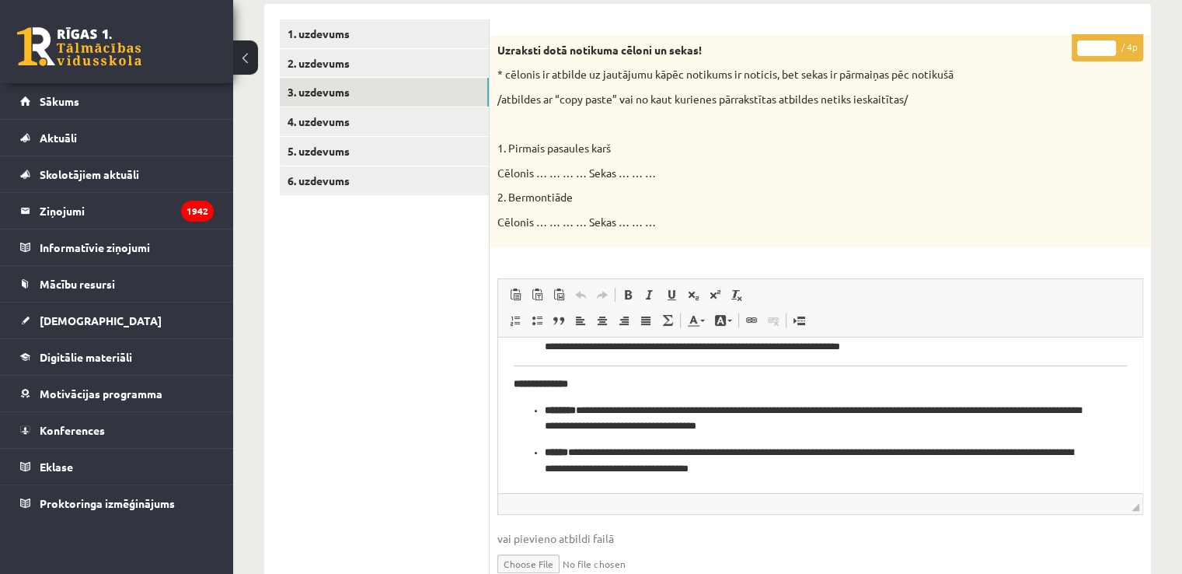
type input "*"
click at [1110, 43] on input "*" at bounding box center [1096, 48] width 39 height 16
click at [454, 117] on link "4. uzdevums" at bounding box center [384, 121] width 209 height 29
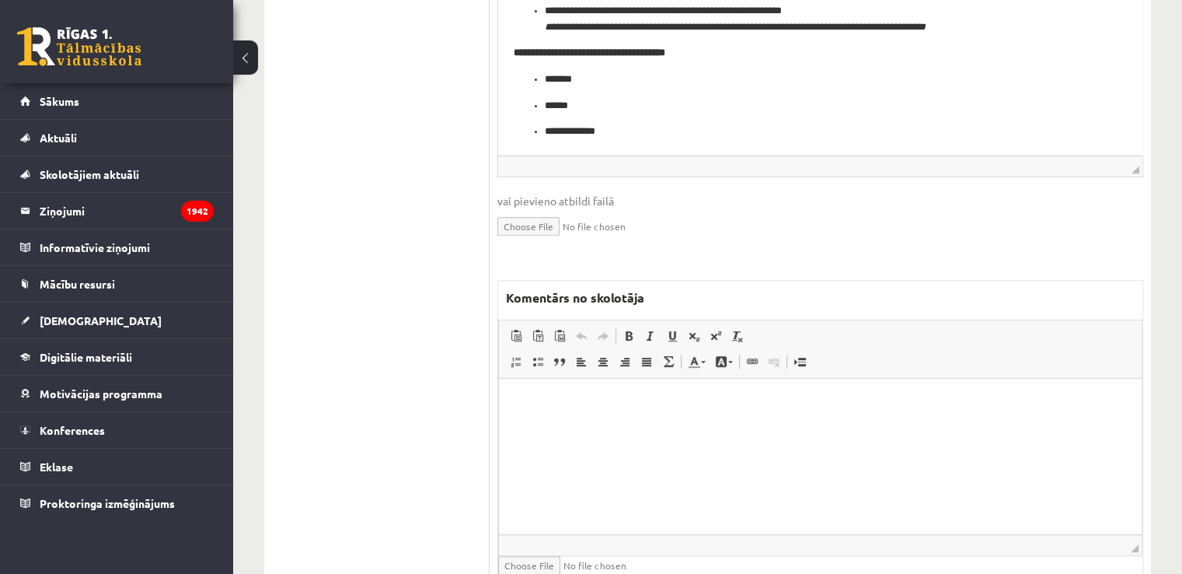
scroll to position [622, 0]
click at [376, 399] on ul "1. uzdevums 2. uzdevums 3. uzdevums 4. uzdevums 5. uzdevums 6. uzdevums" at bounding box center [385, 114] width 210 height 967
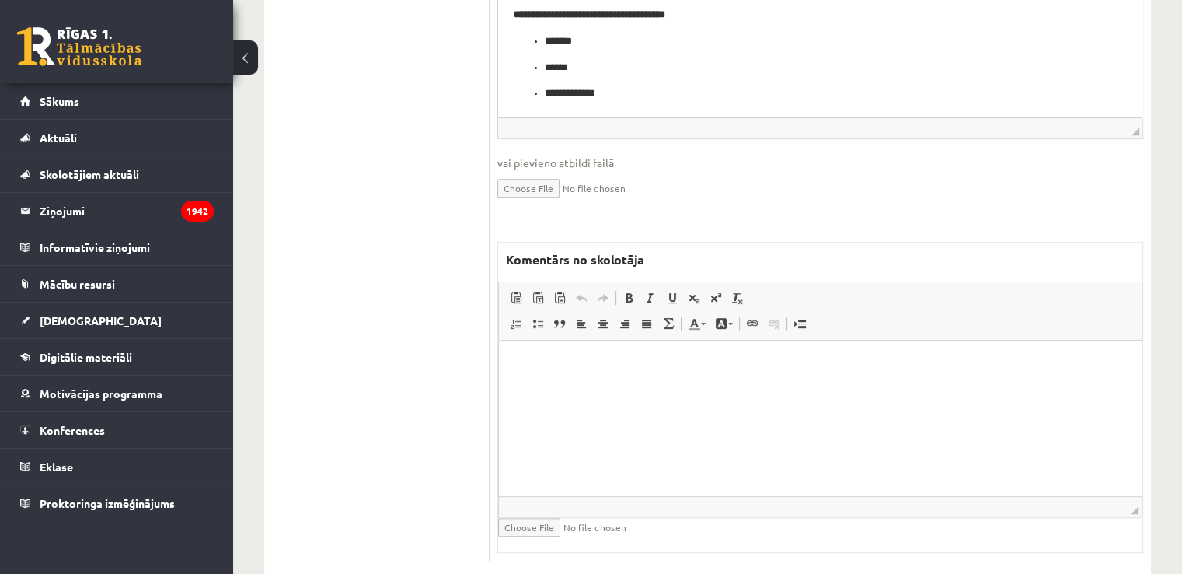
scroll to position [691, 0]
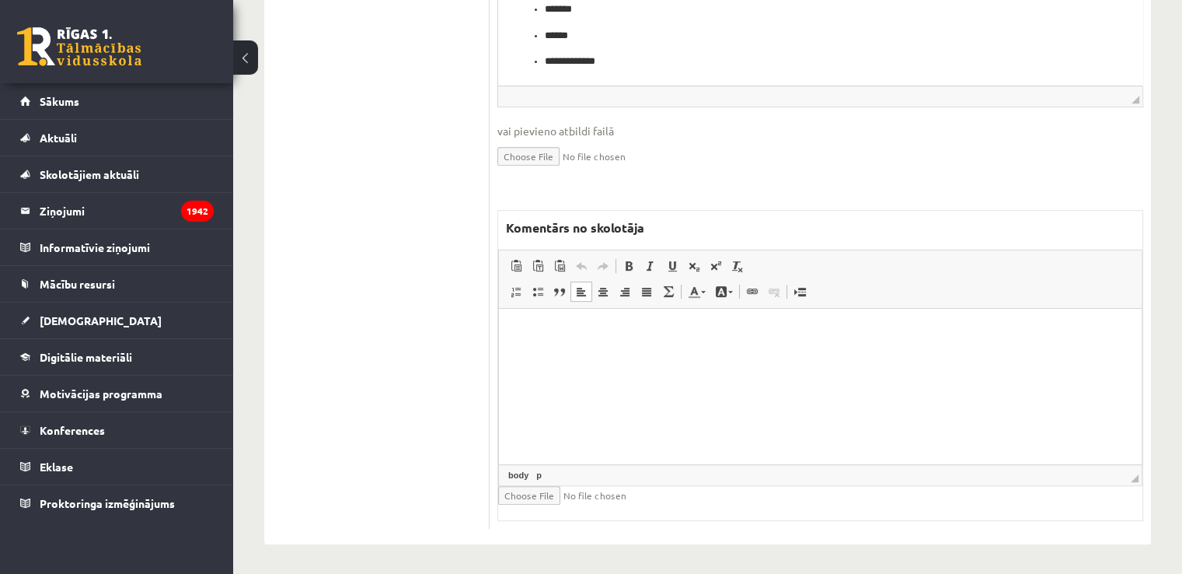
click at [549, 355] on html at bounding box center [820, 331] width 643 height 47
paste body "Bagātinātā teksta redaktors, wiswyg-editor-47433843738640-1760555153-840"
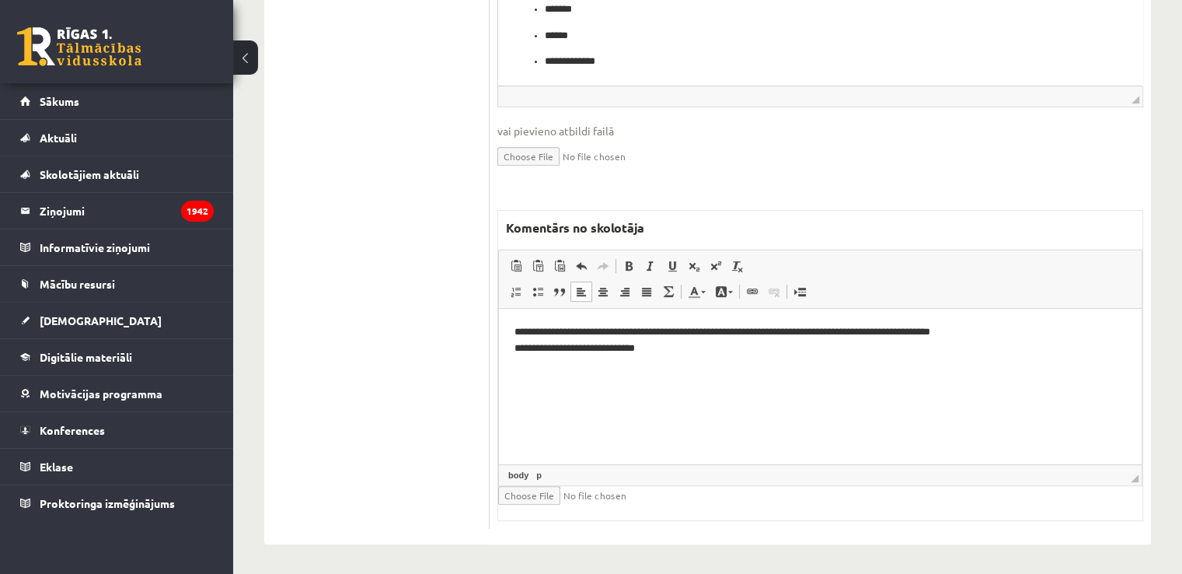
click at [670, 328] on p "**********" at bounding box center [821, 339] width 612 height 33
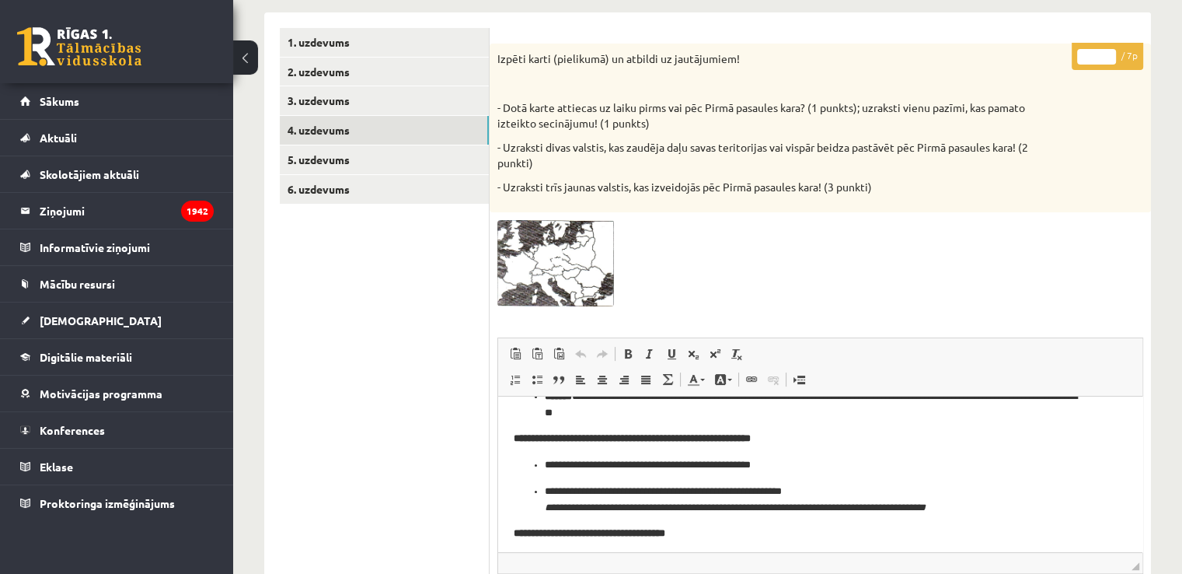
scroll to position [0, 0]
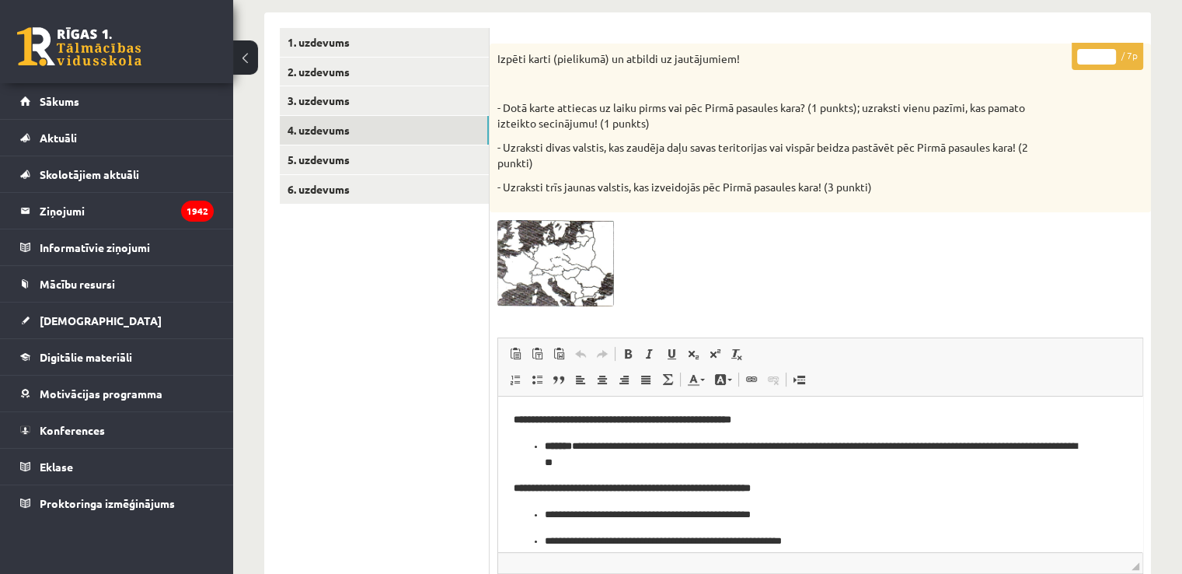
drag, startPoint x: 1082, startPoint y: 61, endPoint x: 1097, endPoint y: 69, distance: 17.4
click at [1098, 61] on input "*" at bounding box center [1096, 57] width 39 height 16
type input "*"
click at [450, 163] on link "5. uzdevums" at bounding box center [384, 159] width 209 height 29
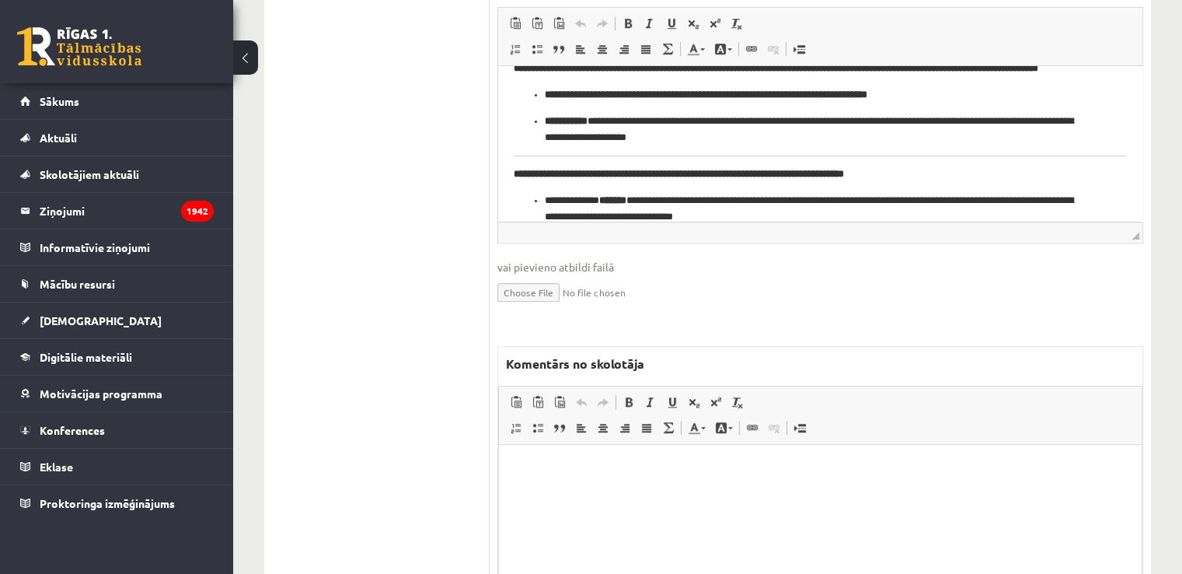
scroll to position [1149, 0]
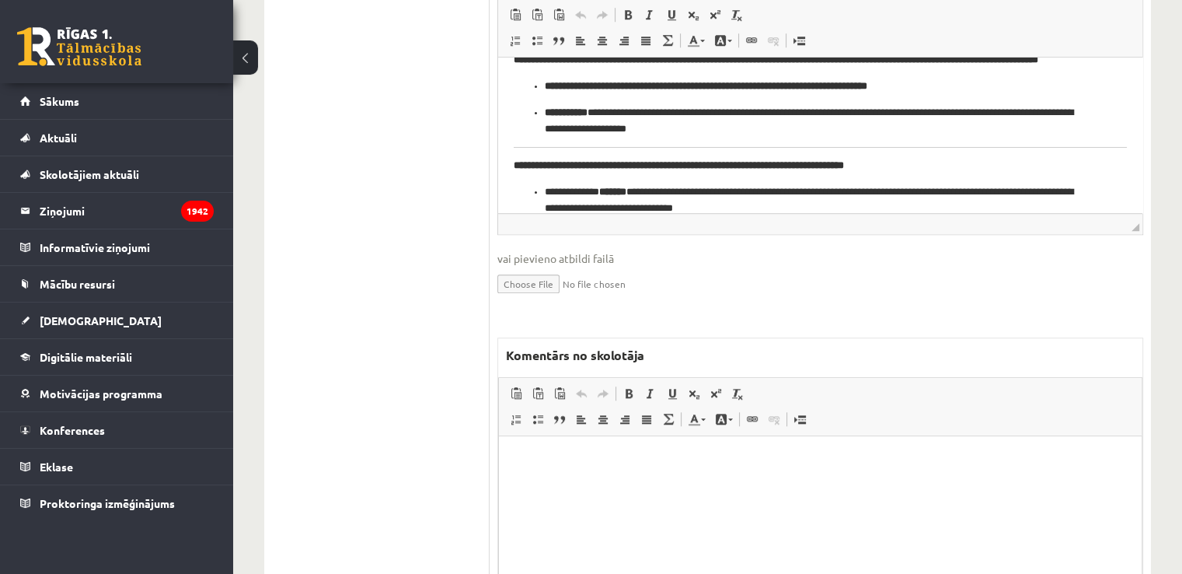
click at [579, 483] on html at bounding box center [820, 458] width 643 height 47
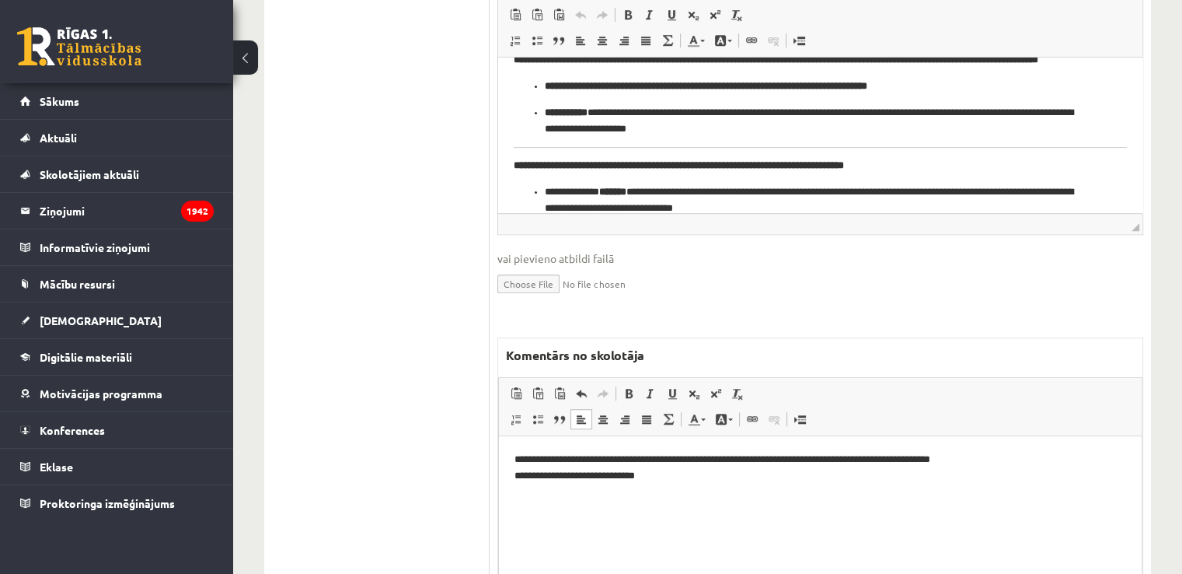
click at [668, 457] on p "**********" at bounding box center [821, 467] width 612 height 33
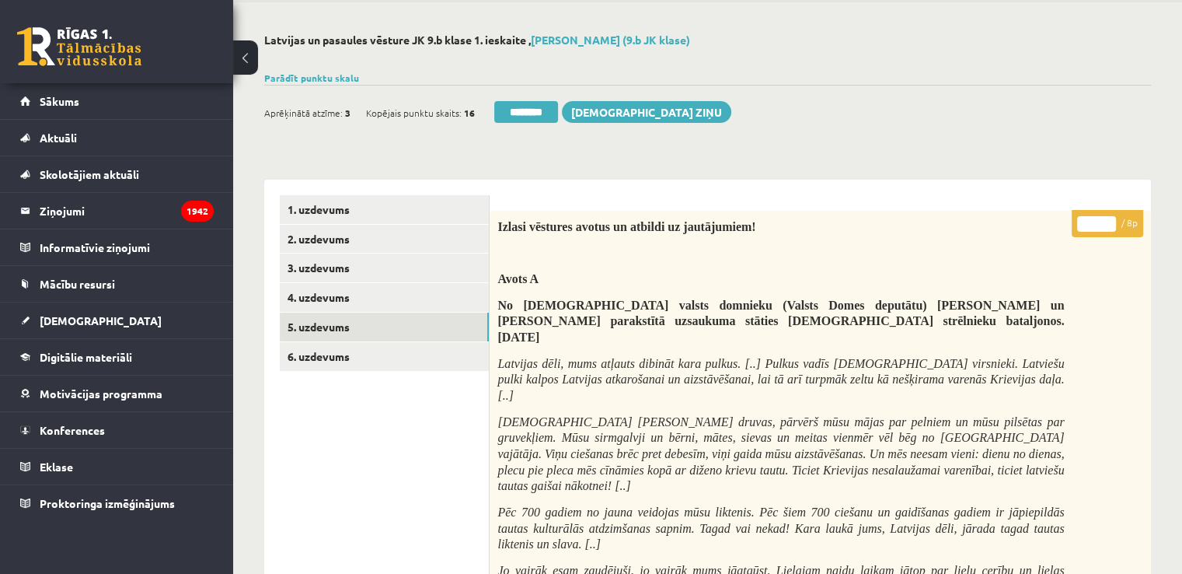
scroll to position [0, 0]
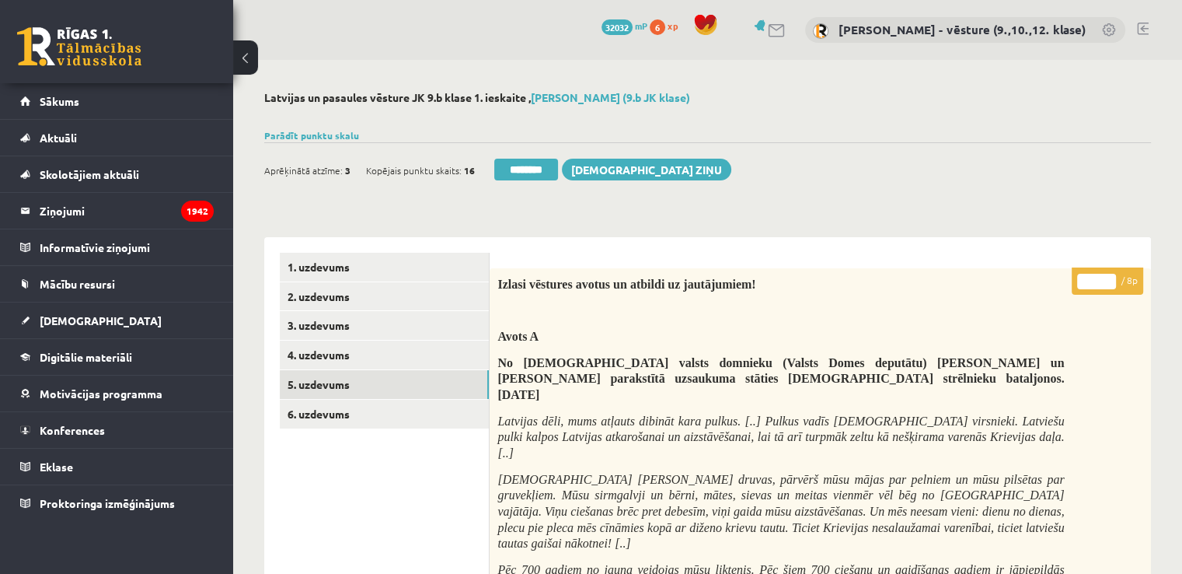
click at [1093, 277] on input "*" at bounding box center [1096, 282] width 39 height 16
type input "*"
click at [358, 426] on link "6. uzdevums" at bounding box center [384, 413] width 209 height 29
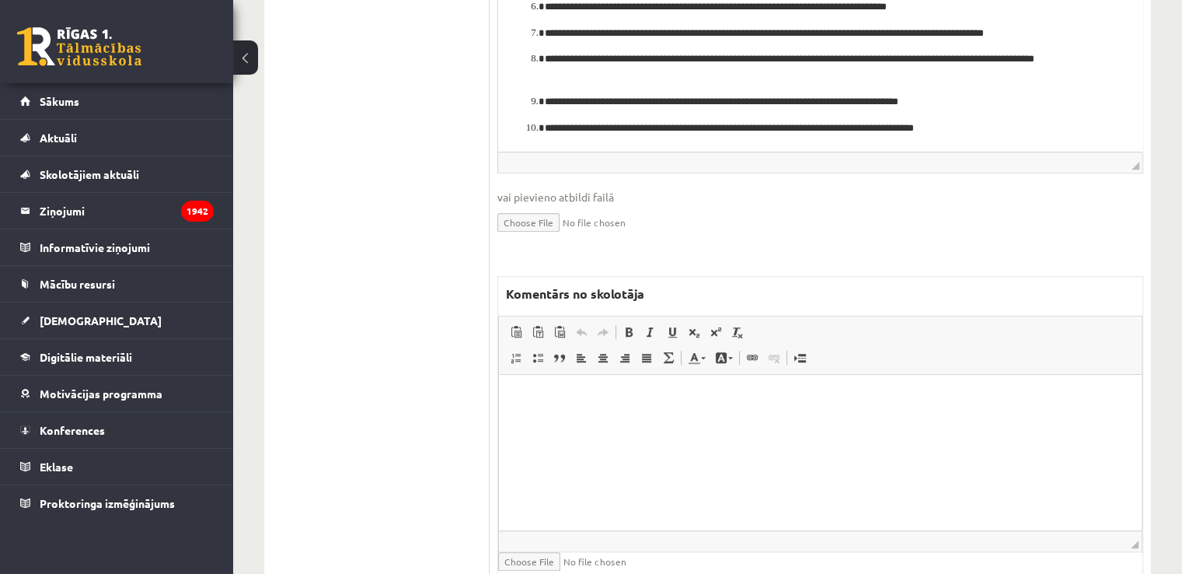
scroll to position [933, 0]
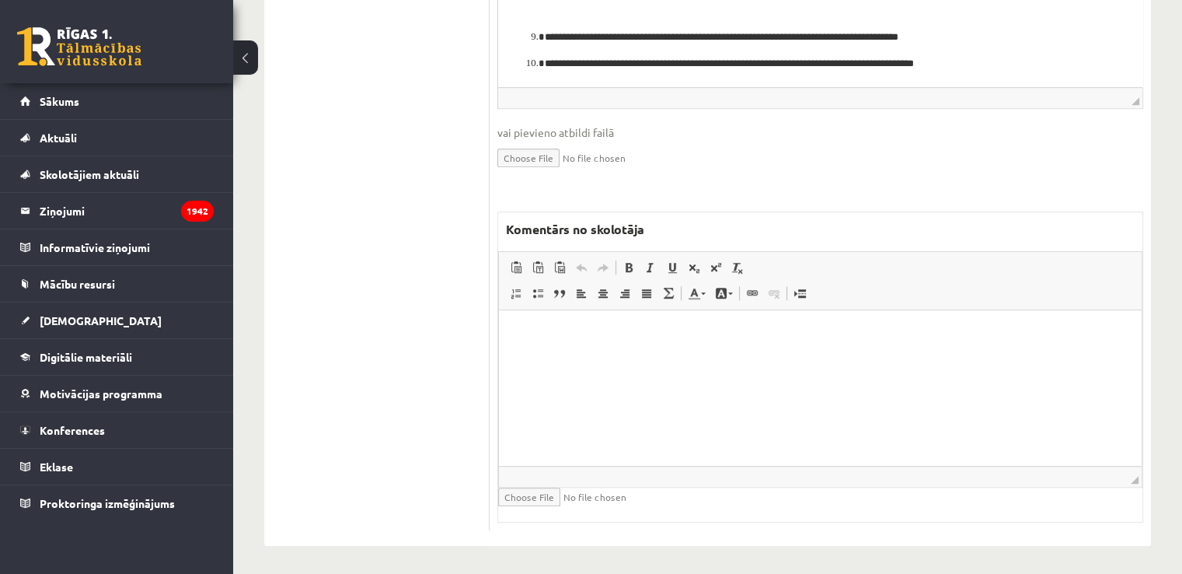
click at [584, 354] on html at bounding box center [820, 332] width 643 height 47
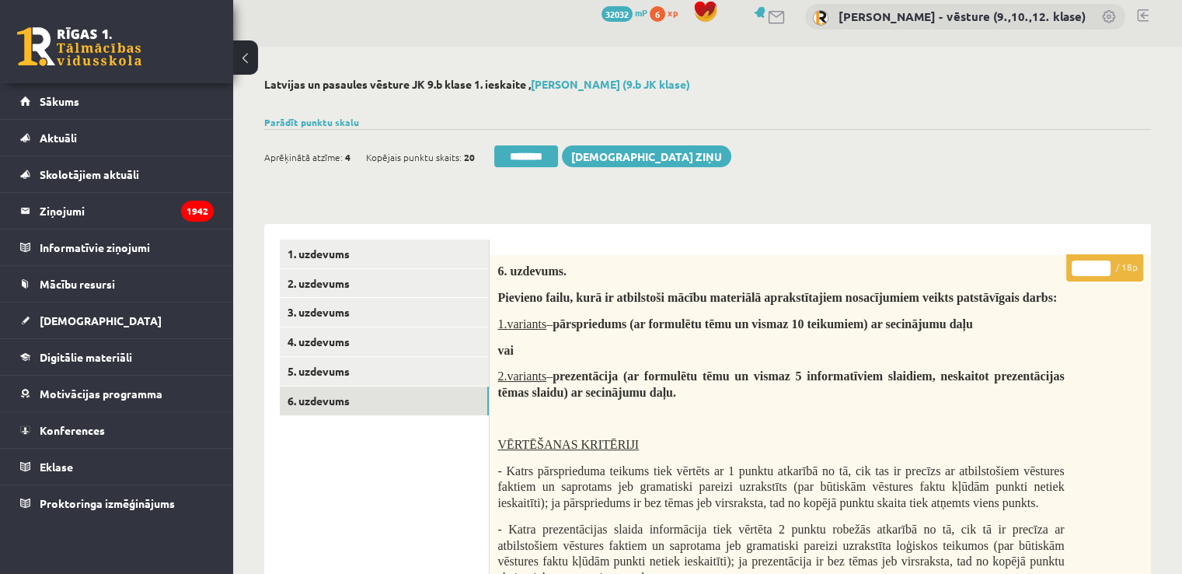
scroll to position [0, 0]
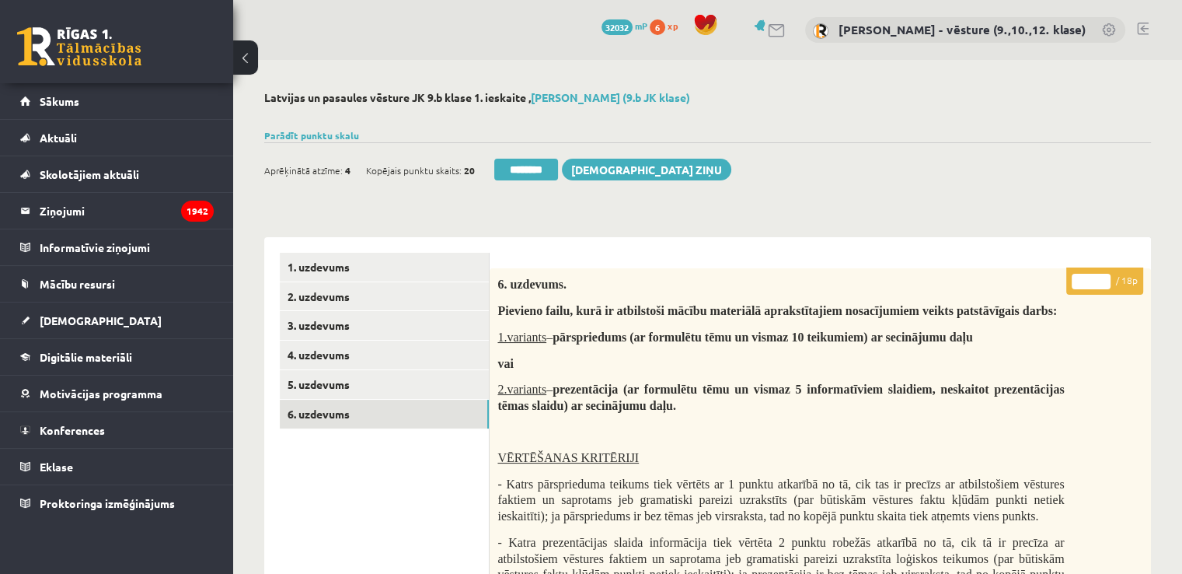
drag, startPoint x: 1079, startPoint y: 283, endPoint x: 1098, endPoint y: 285, distance: 19.6
click at [1098, 285] on input "*" at bounding box center [1091, 282] width 39 height 16
type input "*"
click at [396, 397] on link "5. uzdevums" at bounding box center [384, 384] width 209 height 29
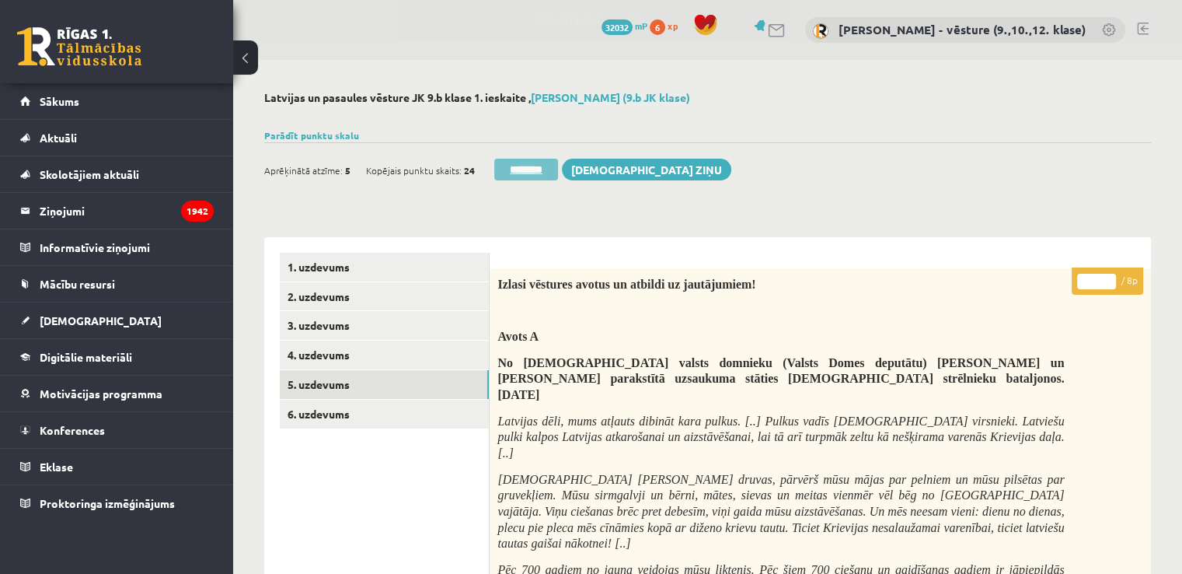
click at [520, 165] on input "********" at bounding box center [526, 170] width 64 height 22
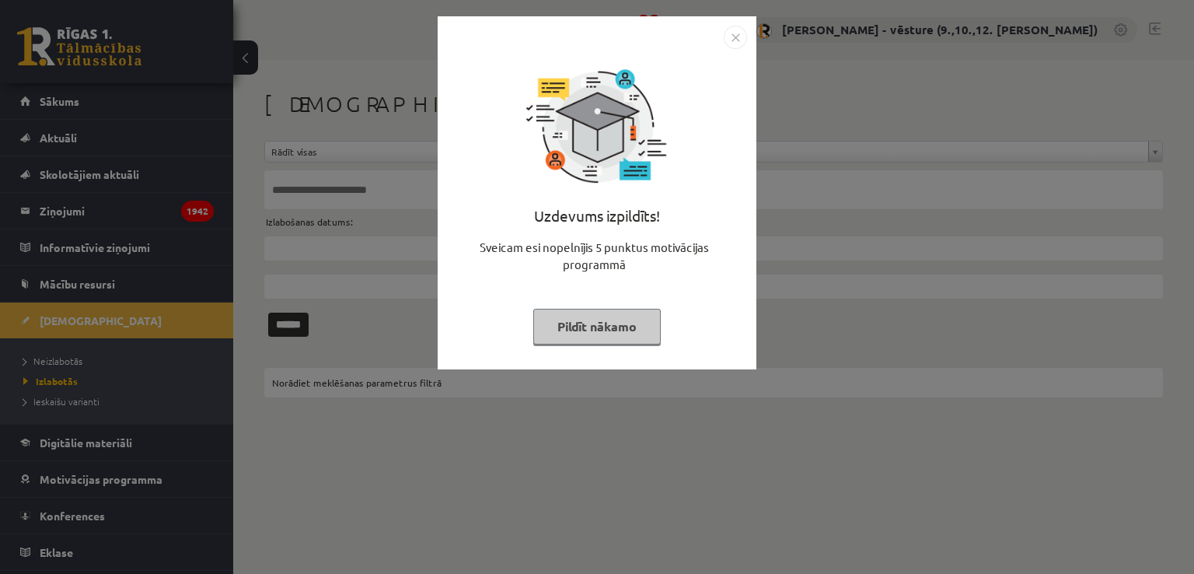
click at [81, 324] on div "Uzdevums izpildīts! Sveicam esi nopelnījis 5 punktus motivācijas programmā Pild…" at bounding box center [597, 287] width 1194 height 574
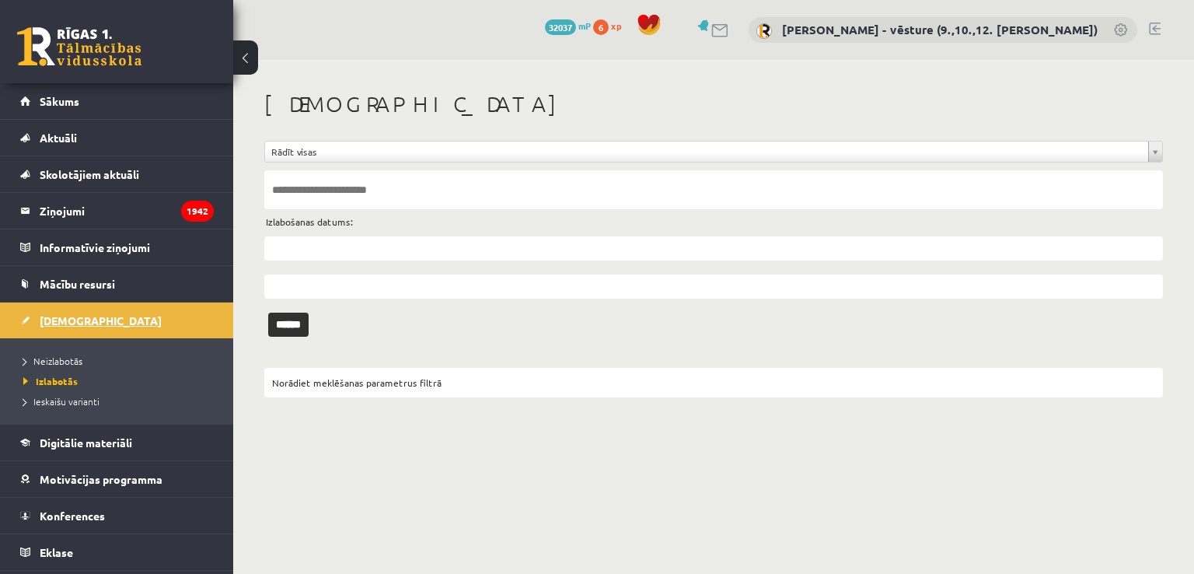
click at [40, 324] on span "[DEMOGRAPHIC_DATA]" at bounding box center [101, 320] width 122 height 14
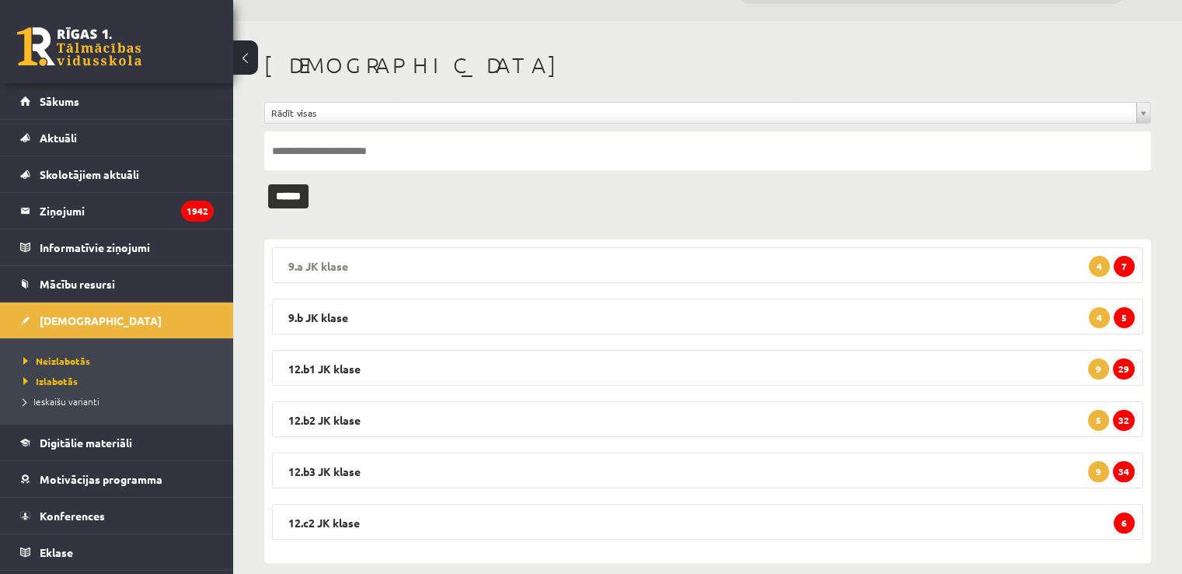
scroll to position [59, 0]
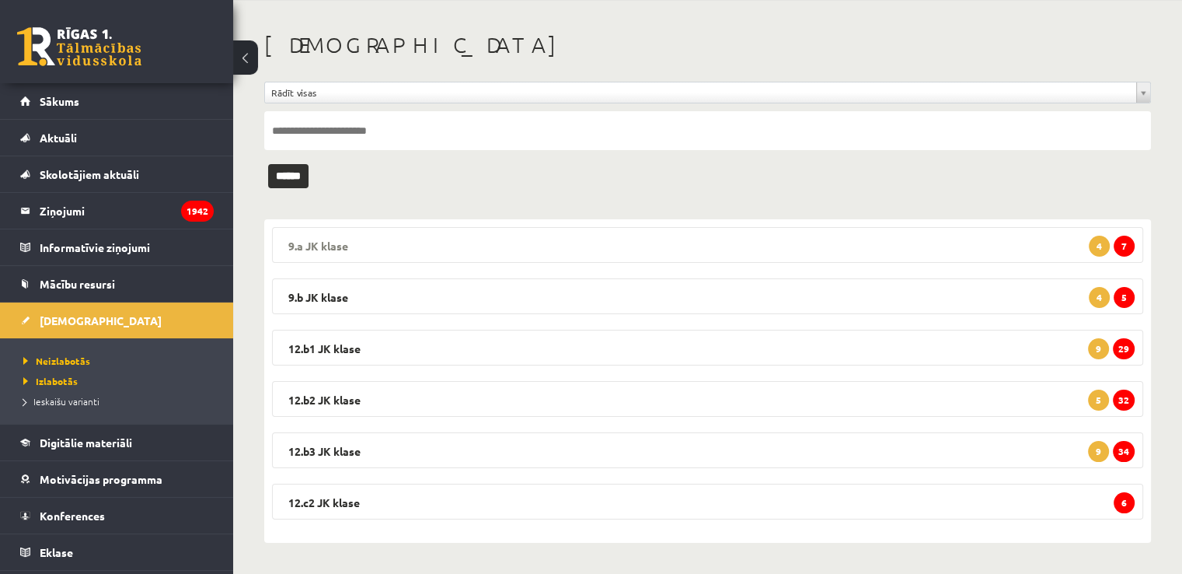
click at [947, 239] on legend "9.a JK klase 7 4" at bounding box center [707, 245] width 871 height 36
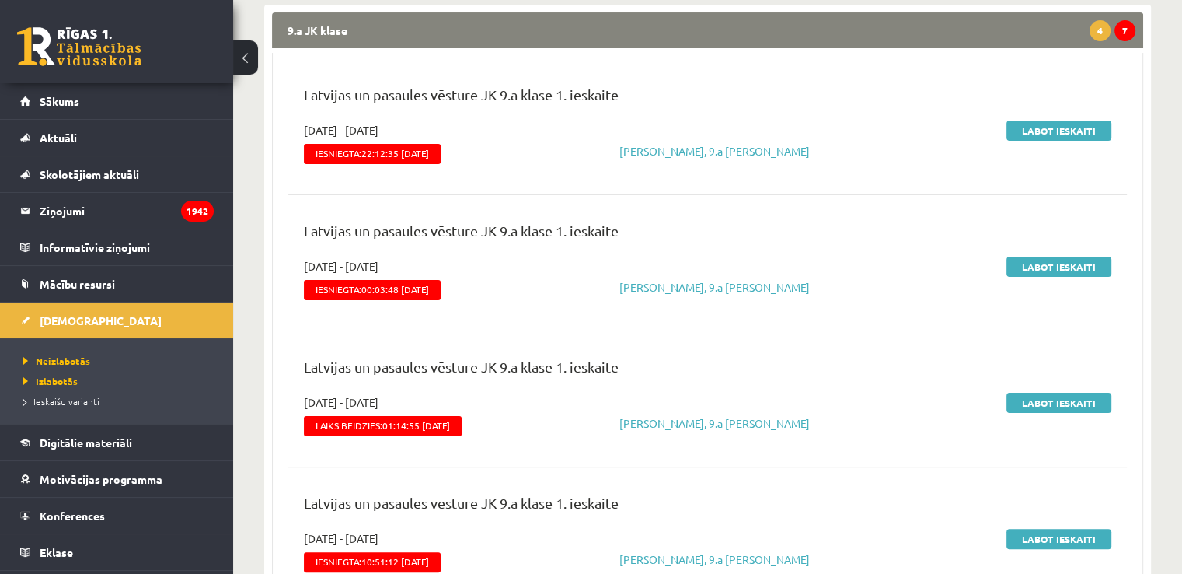
scroll to position [292, 0]
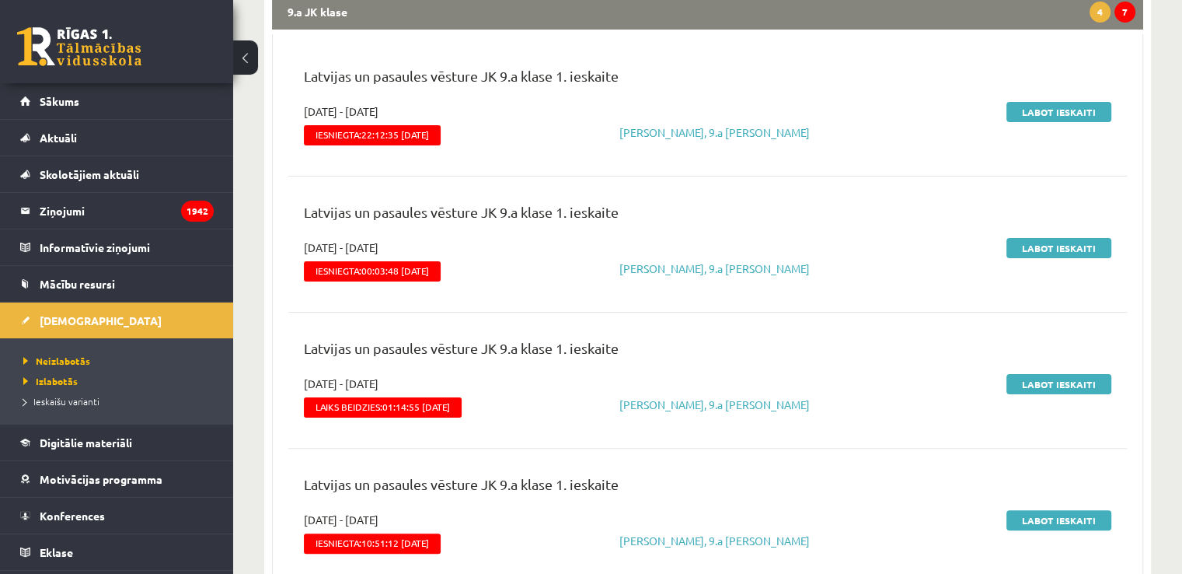
click at [911, 25] on legend "9.a JK klase 7 4" at bounding box center [707, 12] width 871 height 36
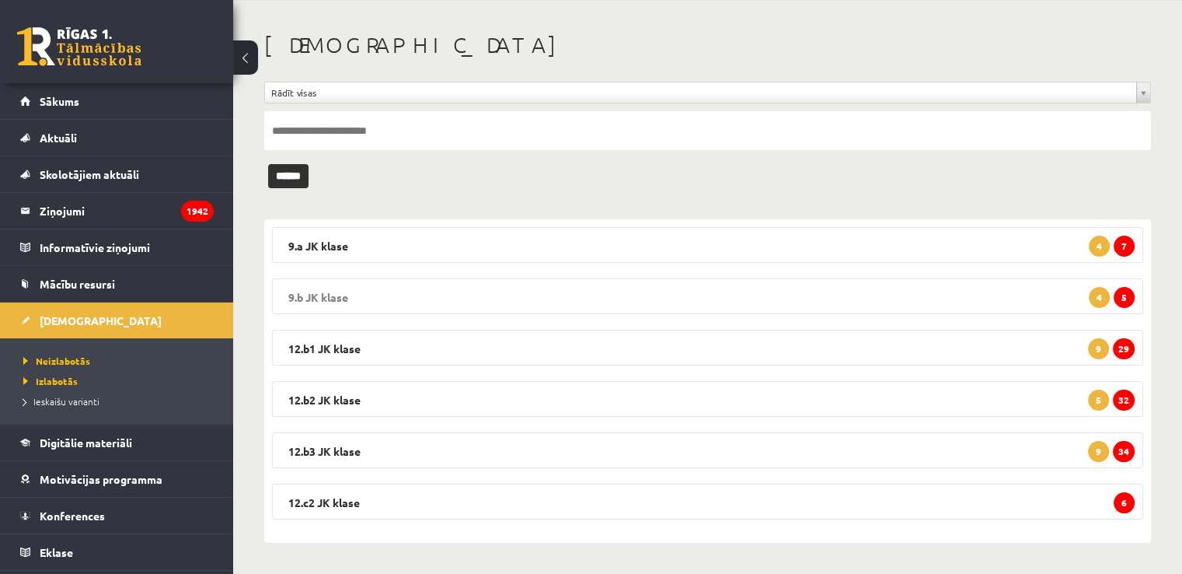
click at [1060, 296] on legend "9.b JK klase 5 4" at bounding box center [707, 296] width 871 height 36
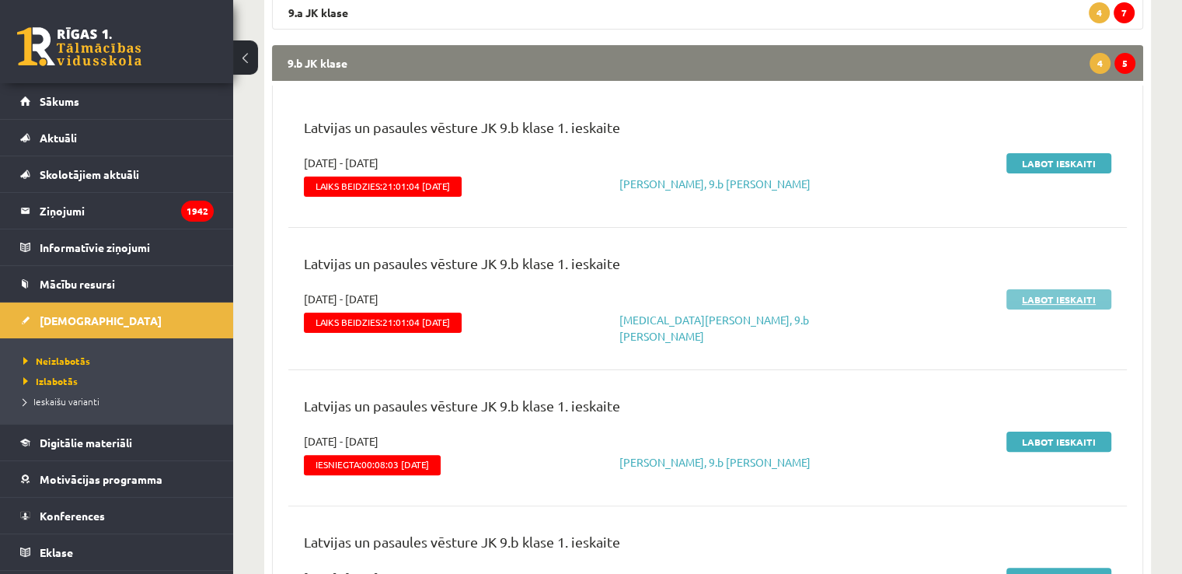
drag, startPoint x: 1041, startPoint y: 307, endPoint x: 1051, endPoint y: 295, distance: 15.5
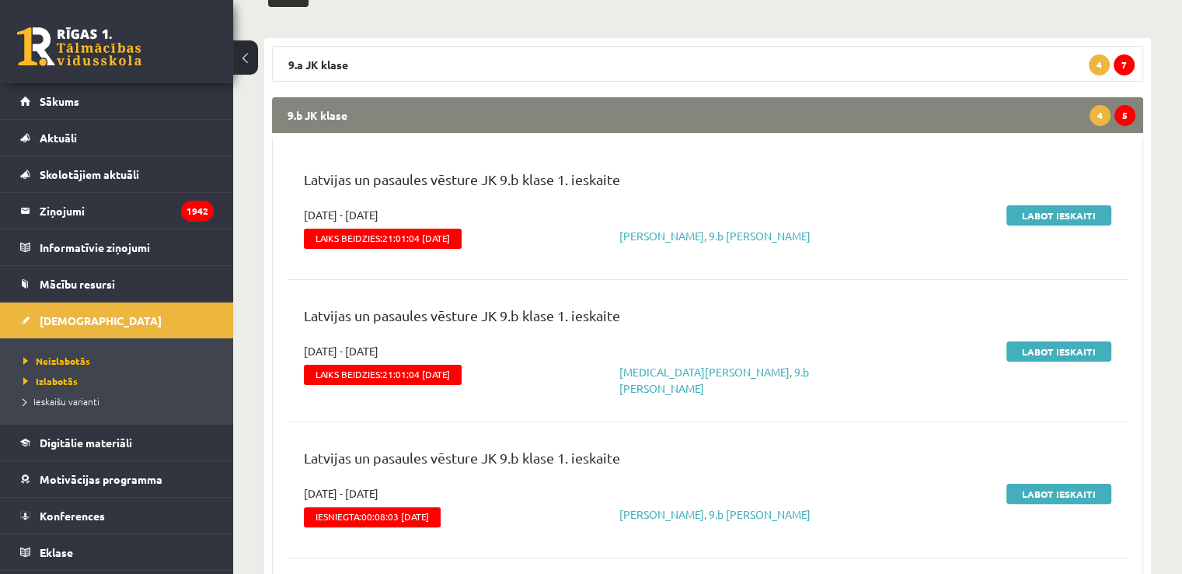
scroll to position [215, 0]
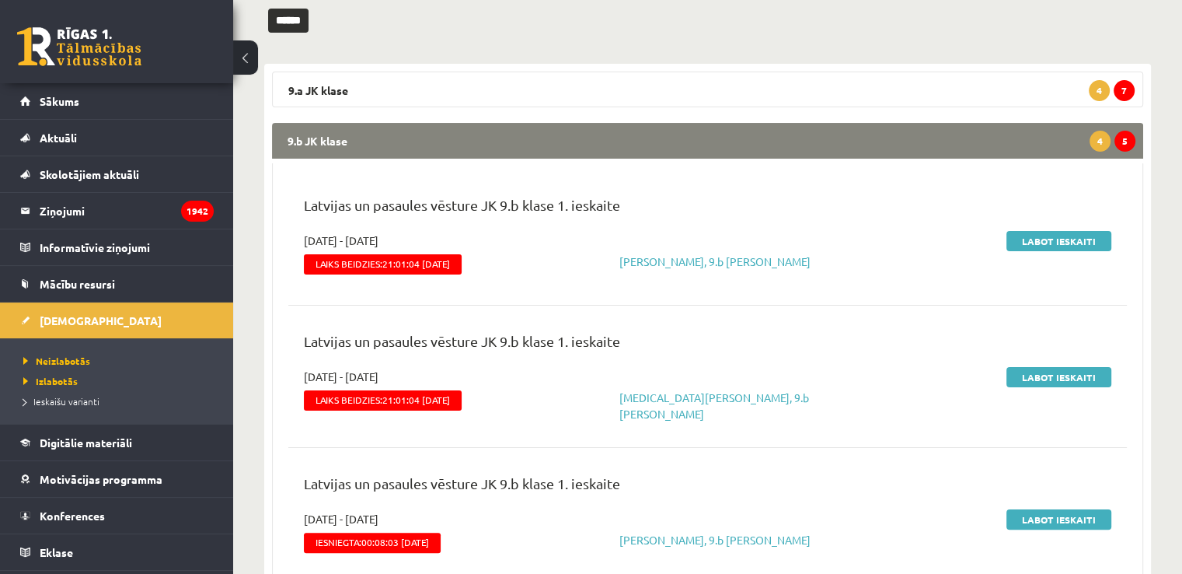
click at [1041, 150] on legend "9.b JK klase 5 4" at bounding box center [707, 141] width 871 height 36
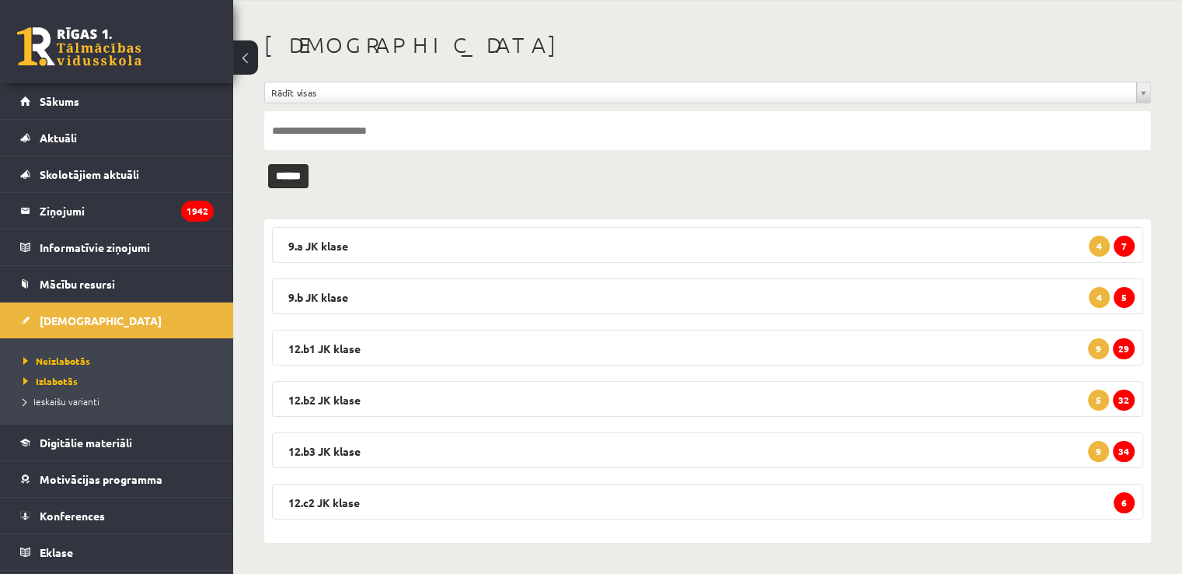
scroll to position [59, 0]
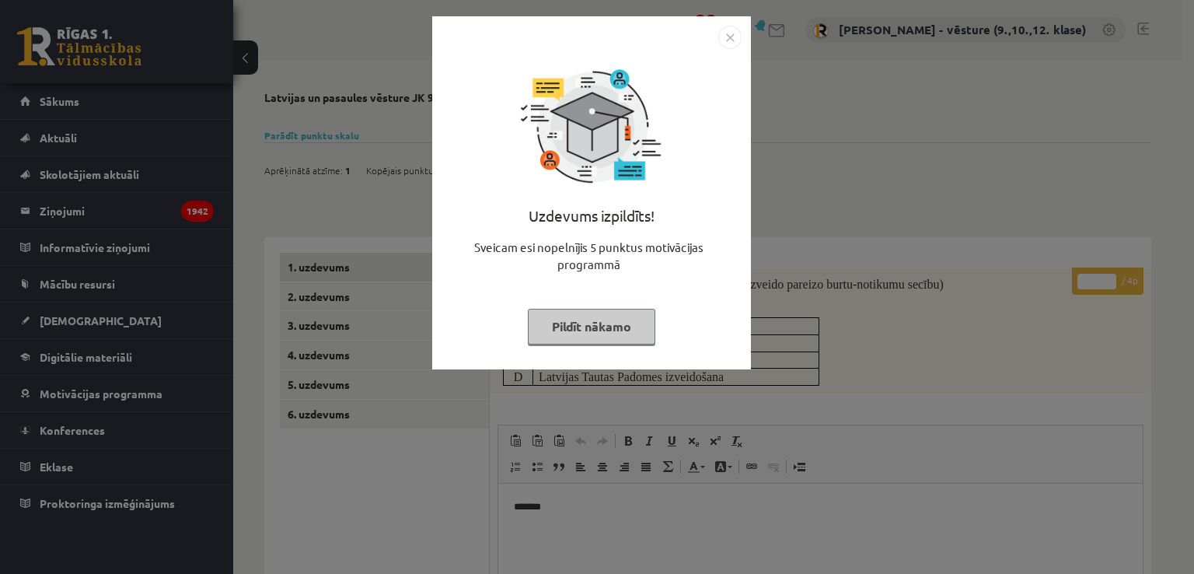
click at [905, 211] on div "Uzdevums izpildīts! Sveicam esi nopelnījis 5 punktus motivācijas programmā Pild…" at bounding box center [597, 287] width 1194 height 574
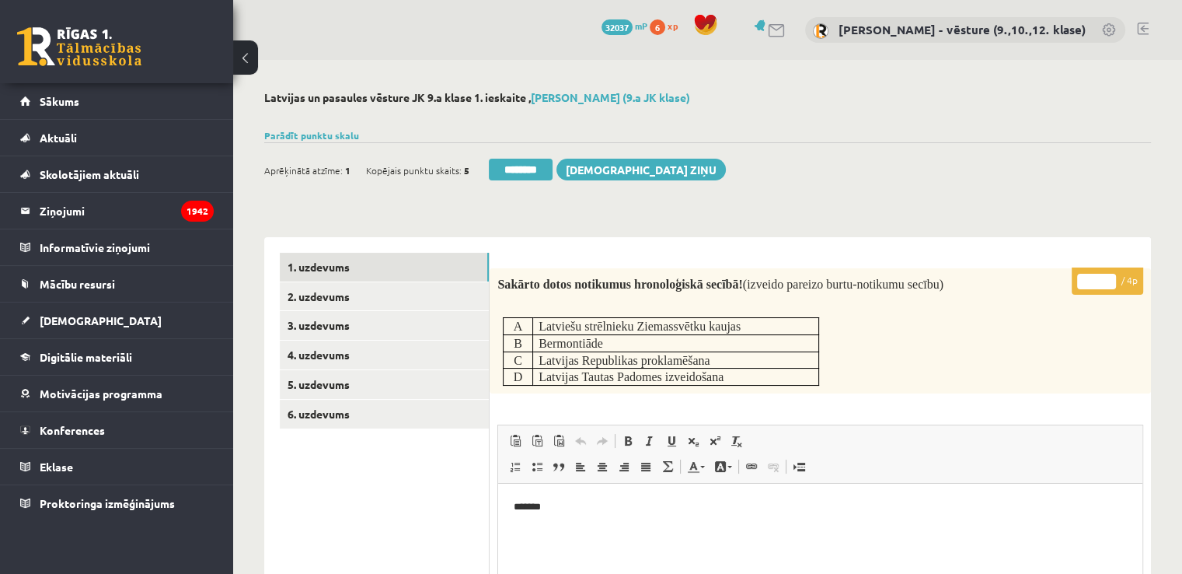
scroll to position [78, 0]
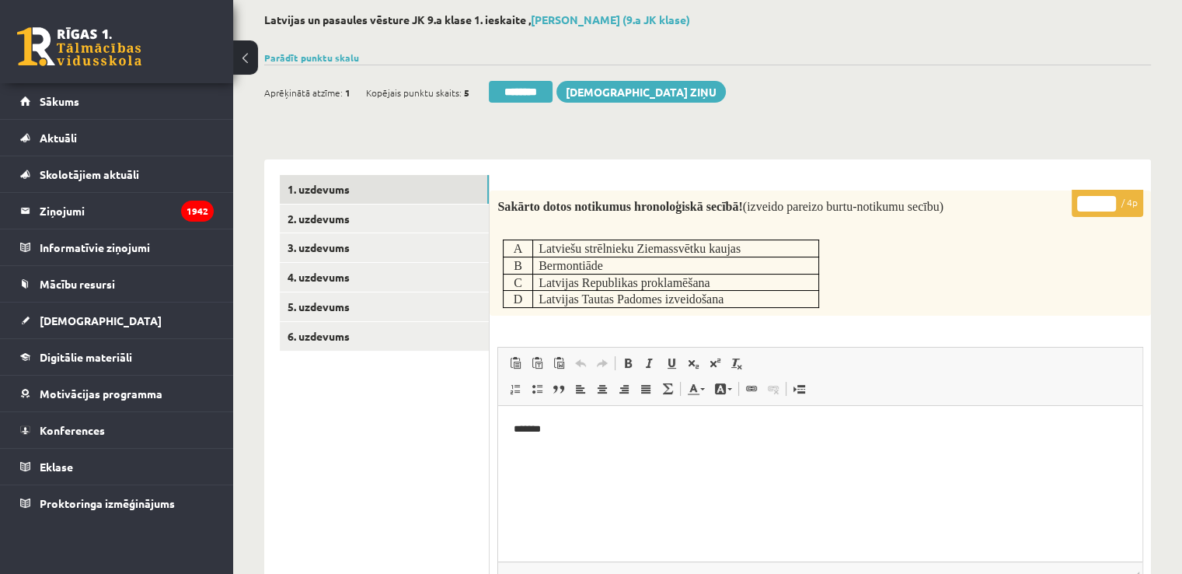
drag, startPoint x: 1082, startPoint y: 205, endPoint x: 1094, endPoint y: 203, distance: 11.9
click at [1094, 203] on input "*" at bounding box center [1096, 204] width 39 height 16
type input "*"
click at [332, 212] on link "2. uzdevums" at bounding box center [384, 218] width 209 height 29
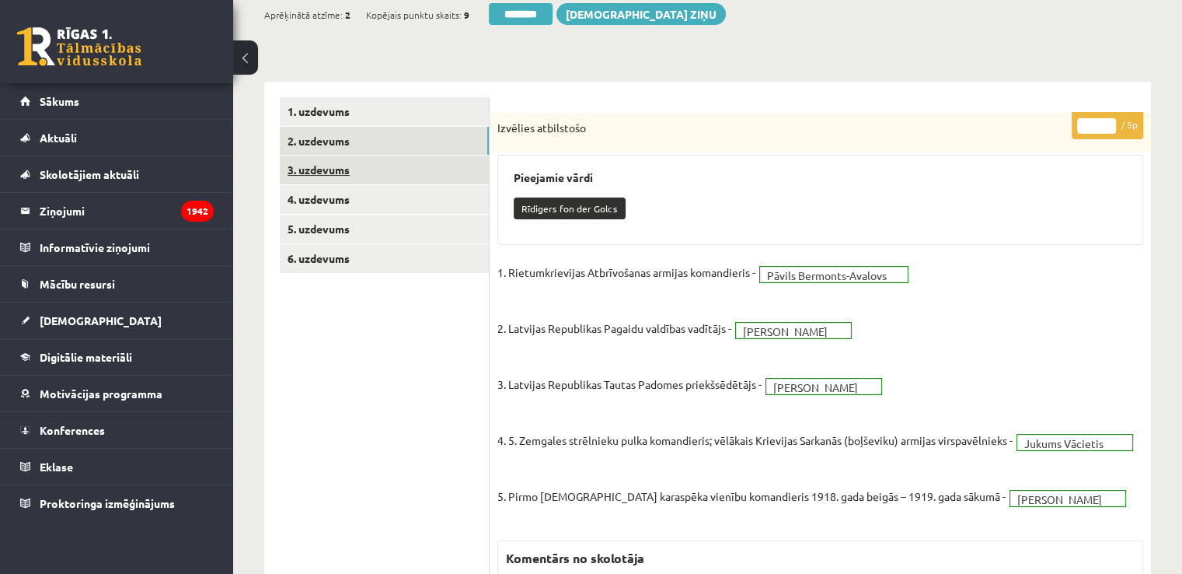
scroll to position [0, 0]
click at [390, 166] on link "3. uzdevums" at bounding box center [384, 169] width 209 height 29
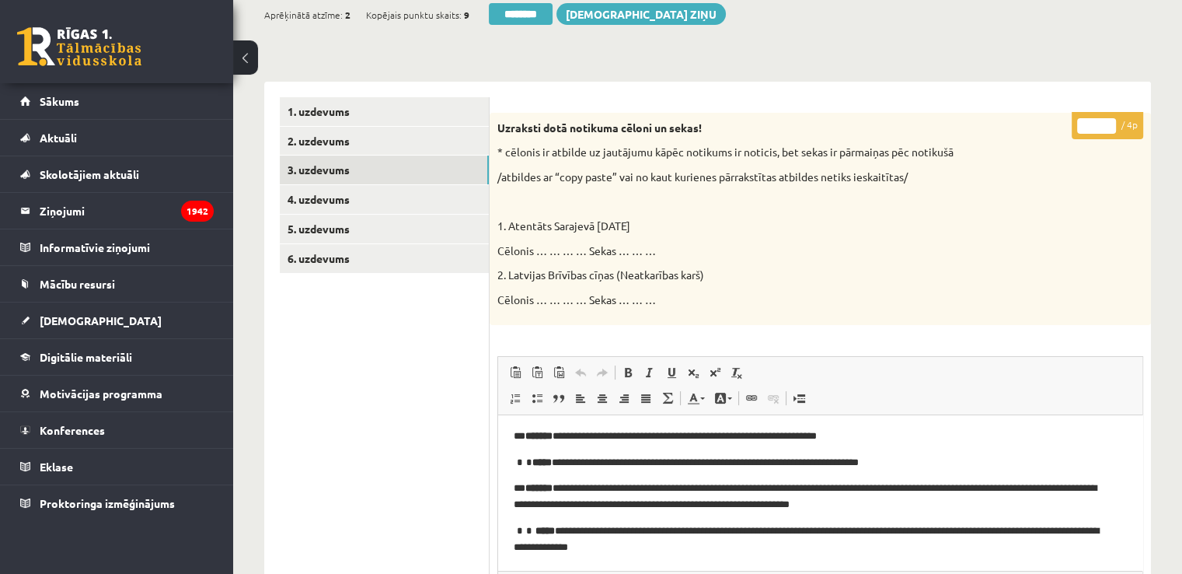
scroll to position [3, 0]
drag, startPoint x: 1101, startPoint y: 128, endPoint x: 1085, endPoint y: 127, distance: 15.6
click at [1085, 127] on input "*" at bounding box center [1096, 126] width 39 height 16
type input "*"
click at [420, 196] on link "4. uzdevums" at bounding box center [384, 199] width 209 height 29
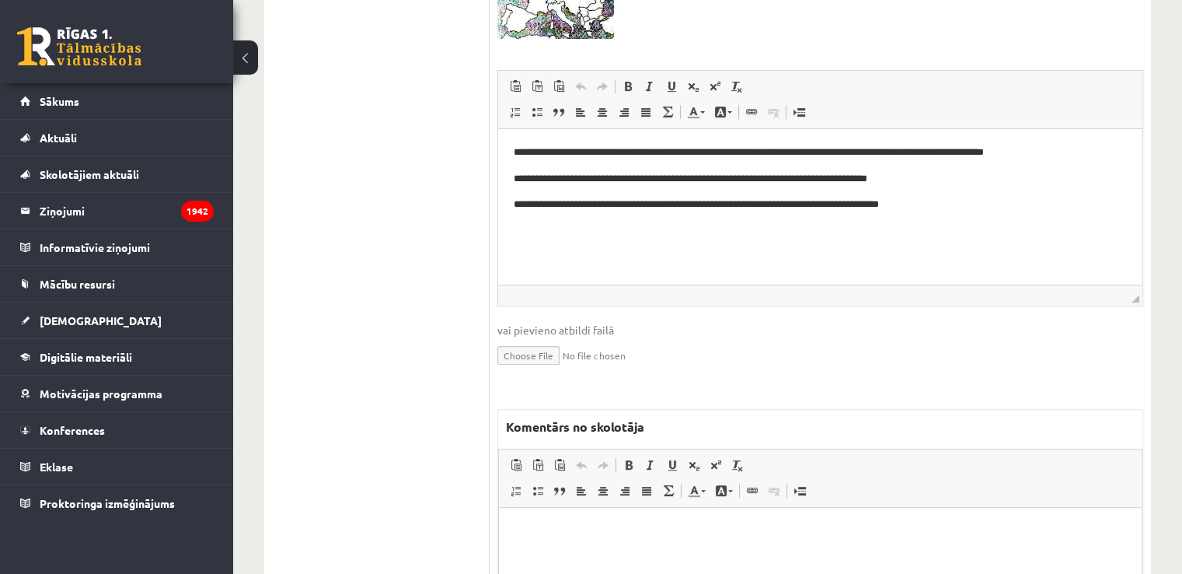
scroll to position [544, 0]
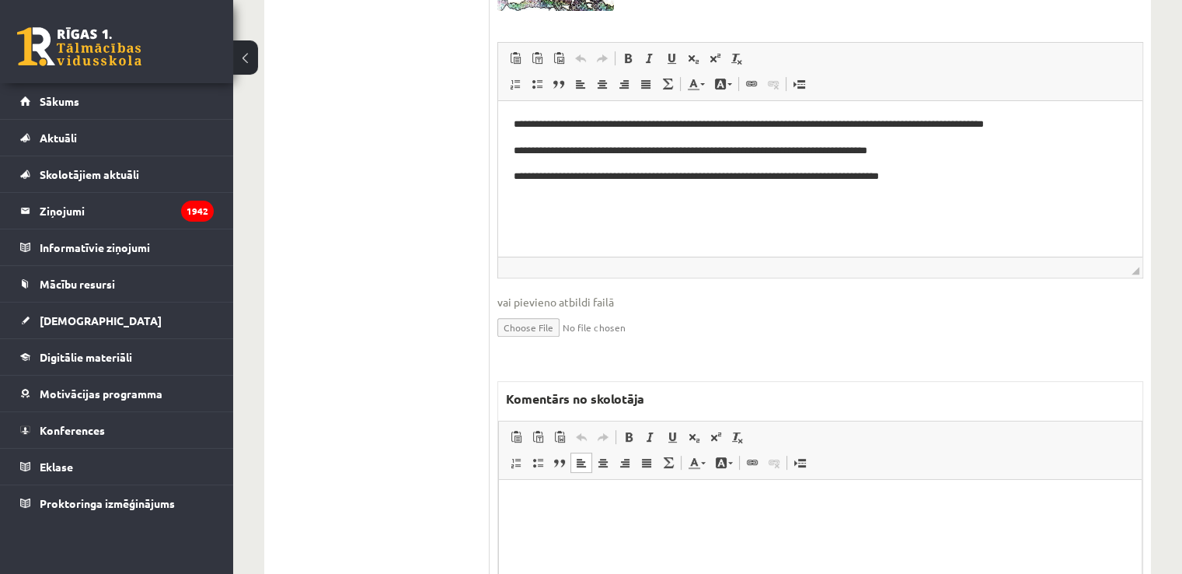
click at [869, 497] on p "Bagātinātā teksta redaktors, wiswyg-editor-47433774456420-1760556461-993" at bounding box center [821, 503] width 612 height 16
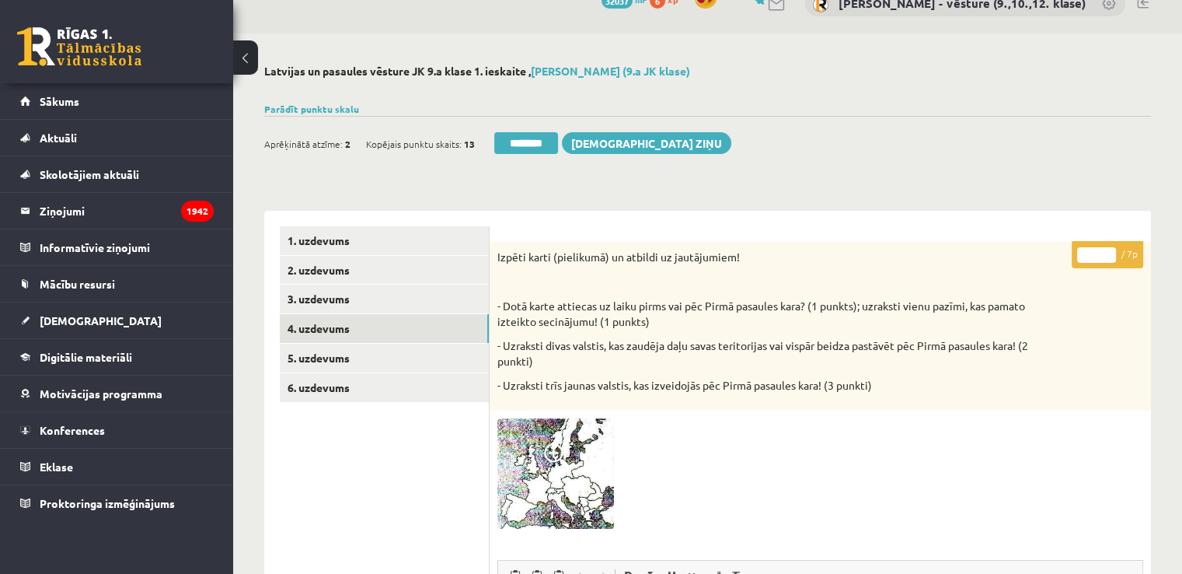
scroll to position [0, 0]
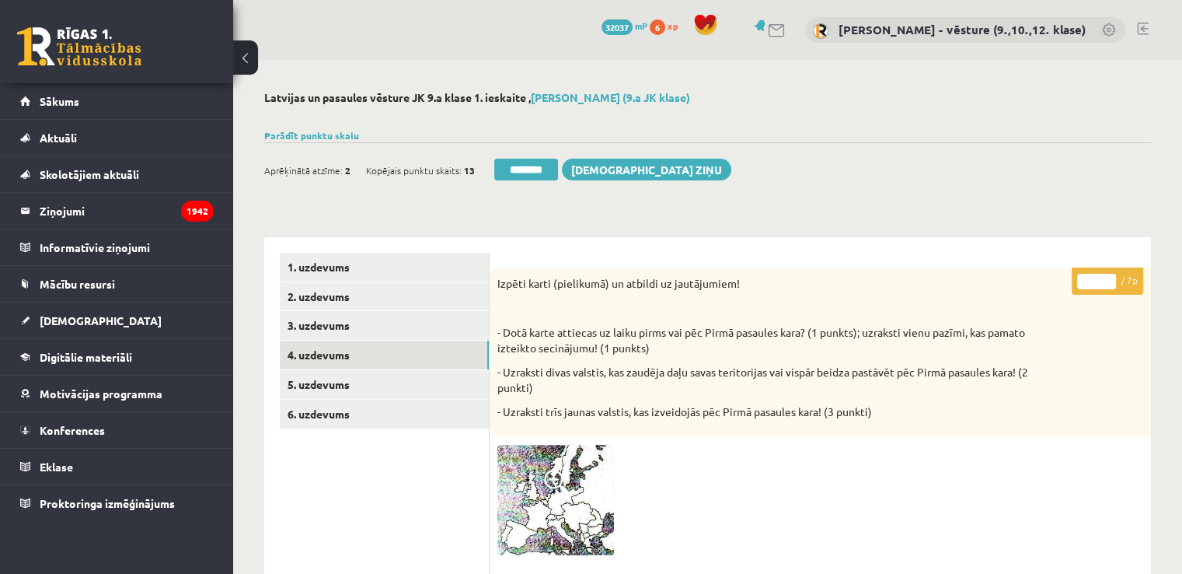
click at [1087, 282] on input "*" at bounding box center [1096, 282] width 39 height 16
type input "*"
click at [422, 389] on link "5. uzdevums" at bounding box center [384, 384] width 209 height 29
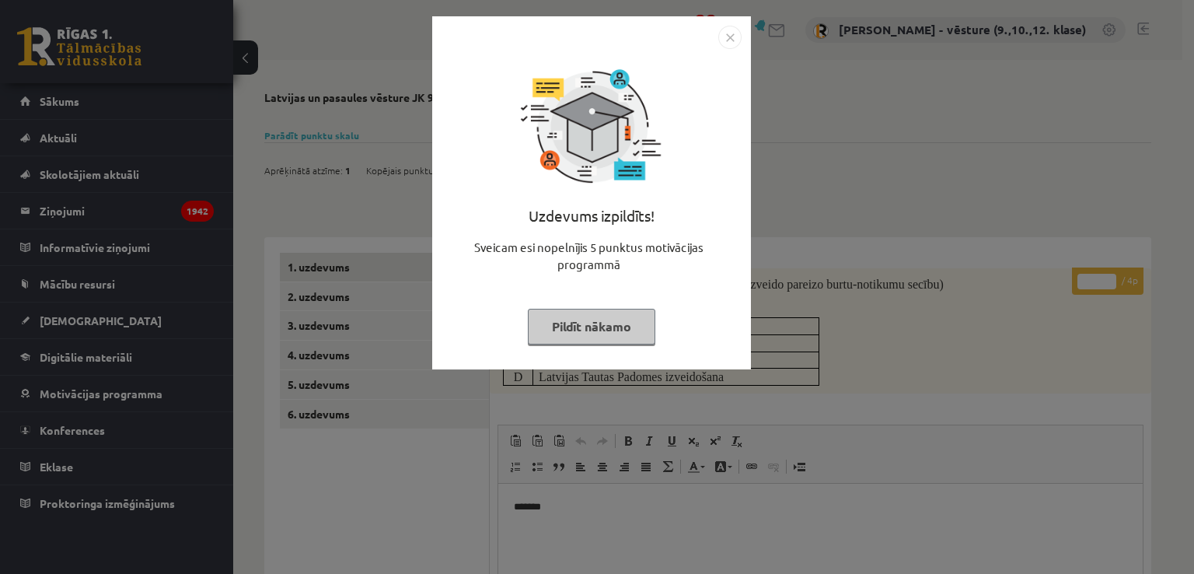
click at [942, 115] on div "Uzdevums izpildīts! Sveicam esi nopelnījis 5 punktus motivācijas programmā Pild…" at bounding box center [597, 287] width 1194 height 574
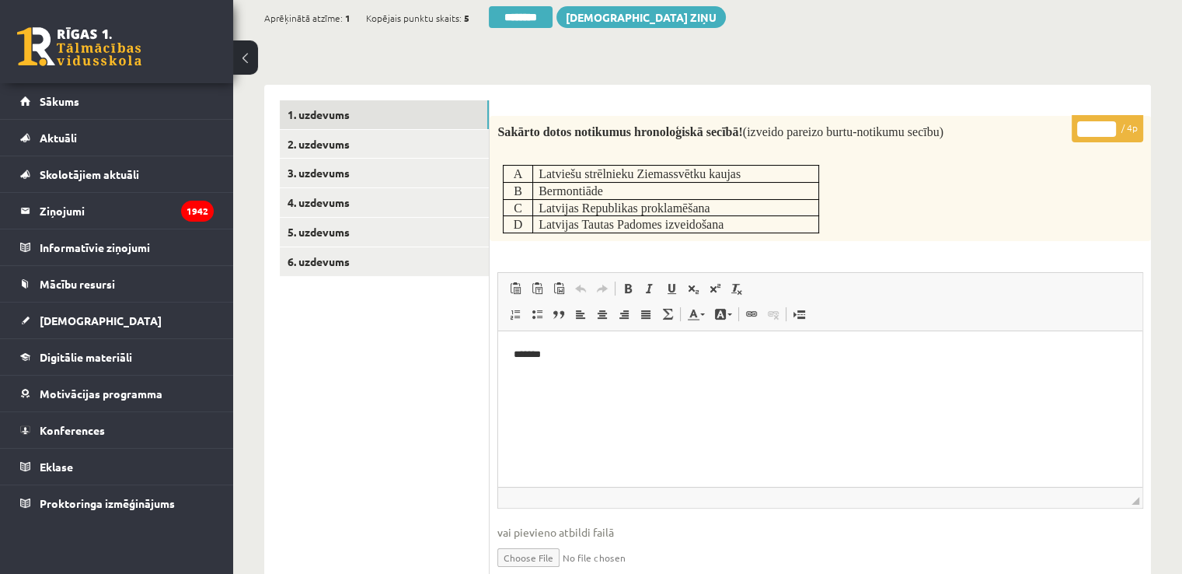
scroll to position [155, 0]
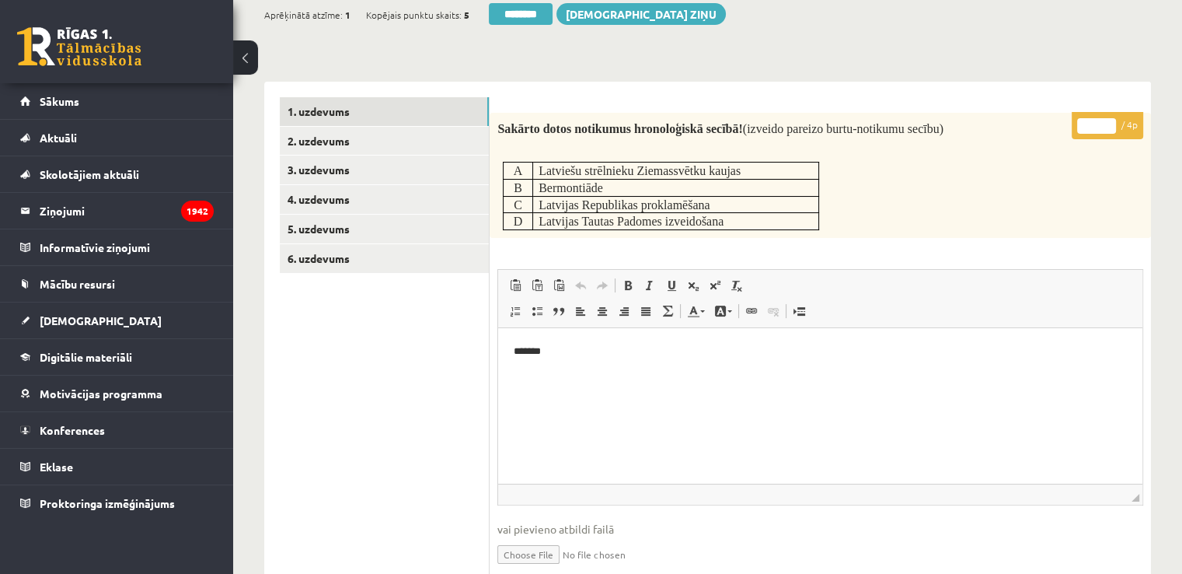
drag, startPoint x: 1094, startPoint y: 121, endPoint x: 1087, endPoint y: 127, distance: 9.4
click at [1087, 127] on input "*" at bounding box center [1096, 126] width 39 height 16
type input "*"
click at [964, 232] on div "Sakārto dotos notikumus hronoloģiskā secībā! (izveido pareizo burtu-notikumu se…" at bounding box center [820, 175] width 661 height 125
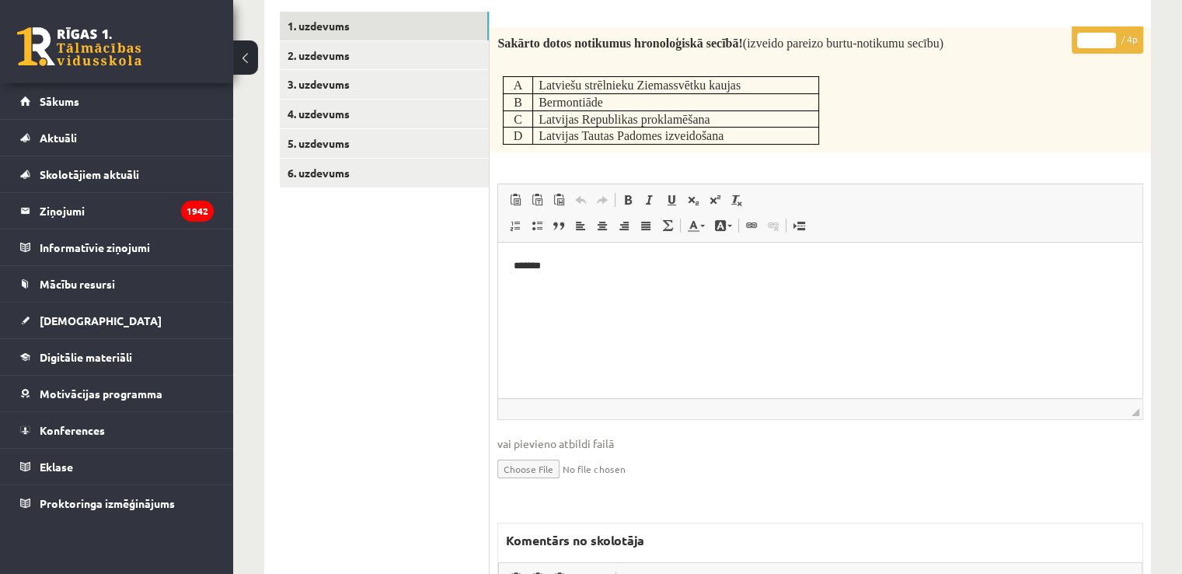
scroll to position [544, 0]
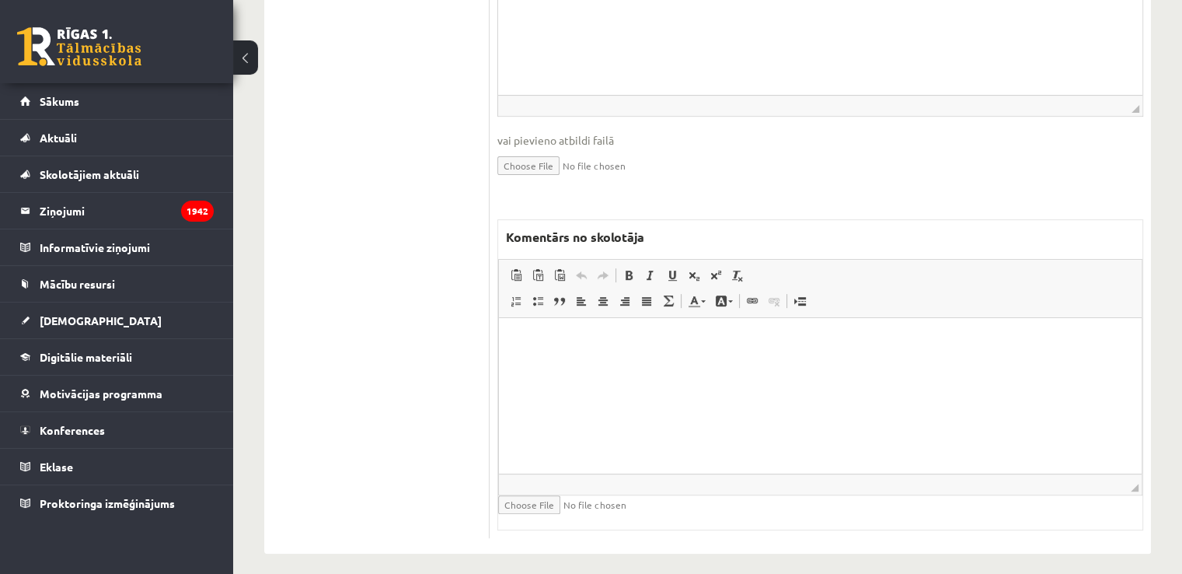
click at [785, 365] on html at bounding box center [820, 340] width 643 height 47
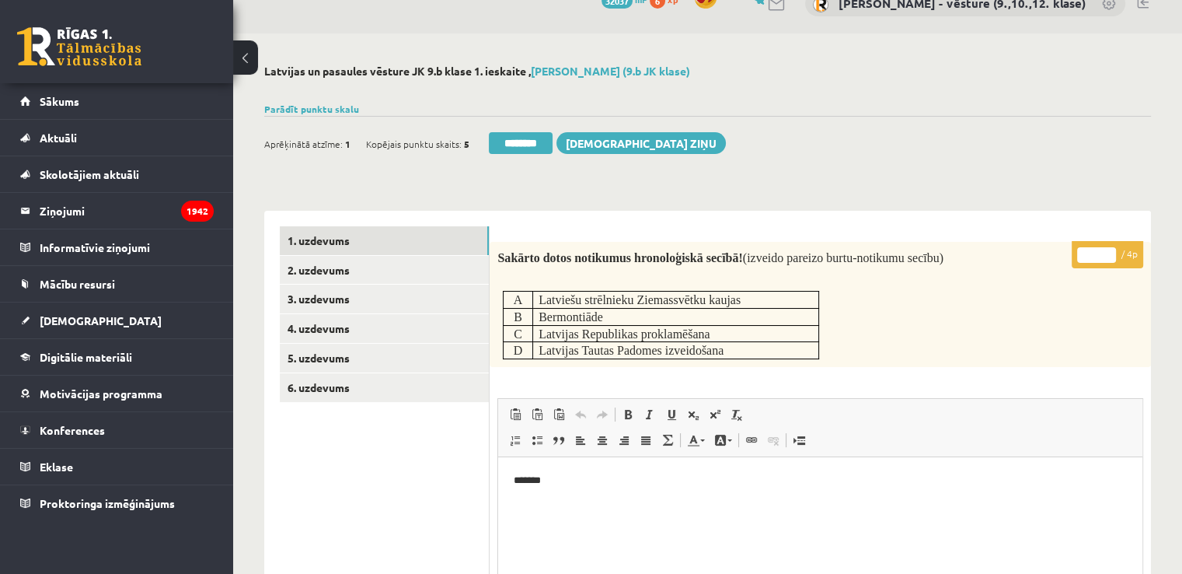
scroll to position [0, 0]
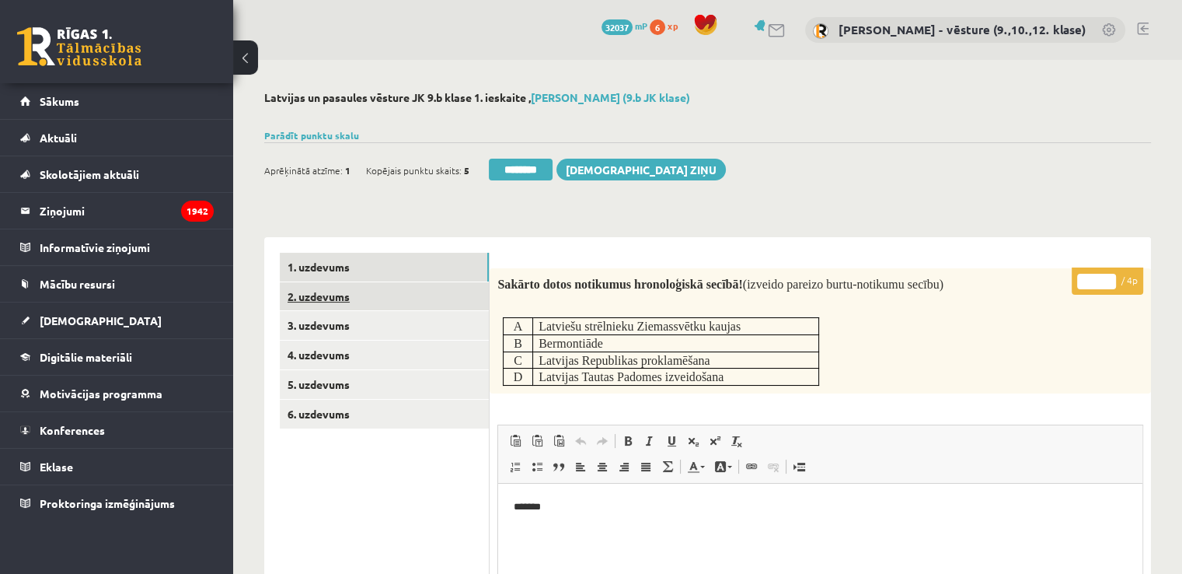
click at [423, 299] on link "2. uzdevums" at bounding box center [384, 296] width 209 height 29
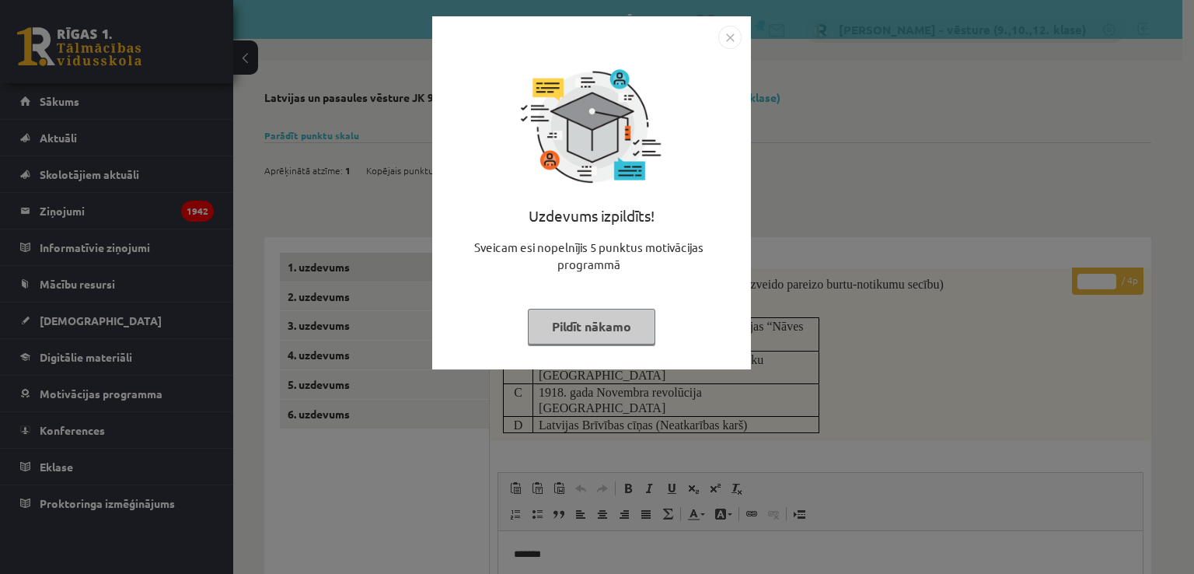
click at [805, 219] on div "Uzdevums izpildīts! Sveicam esi nopelnījis 5 punktus motivācijas programmā Pild…" at bounding box center [597, 287] width 1194 height 574
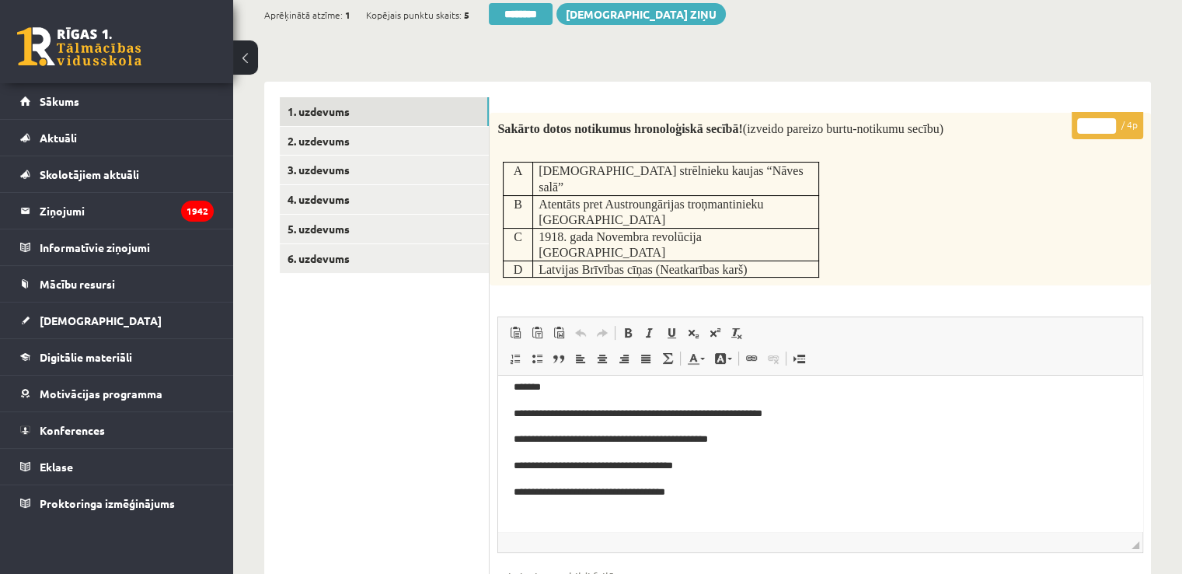
scroll to position [23, 0]
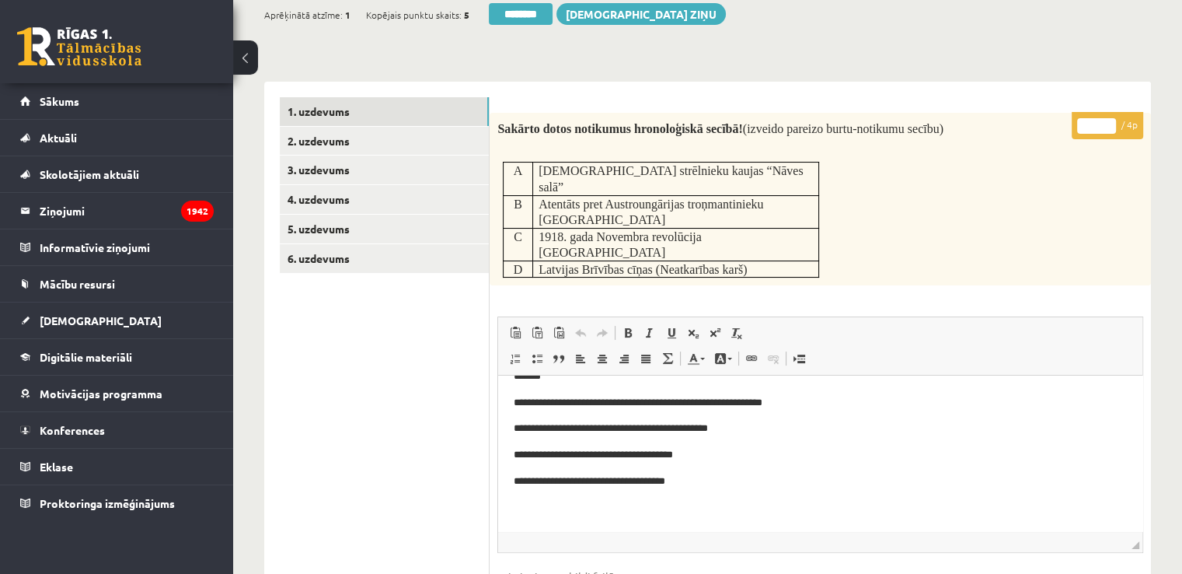
type input "*"
click at [1108, 119] on input "*" at bounding box center [1096, 126] width 39 height 16
click at [345, 137] on link "2. uzdevums" at bounding box center [384, 141] width 209 height 29
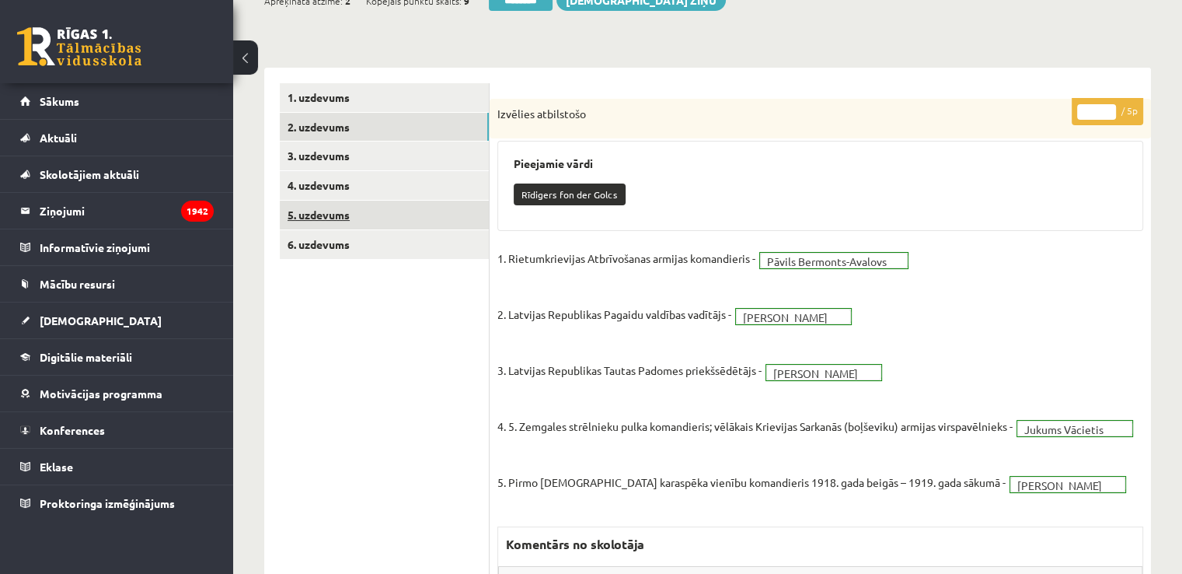
scroll to position [78, 0]
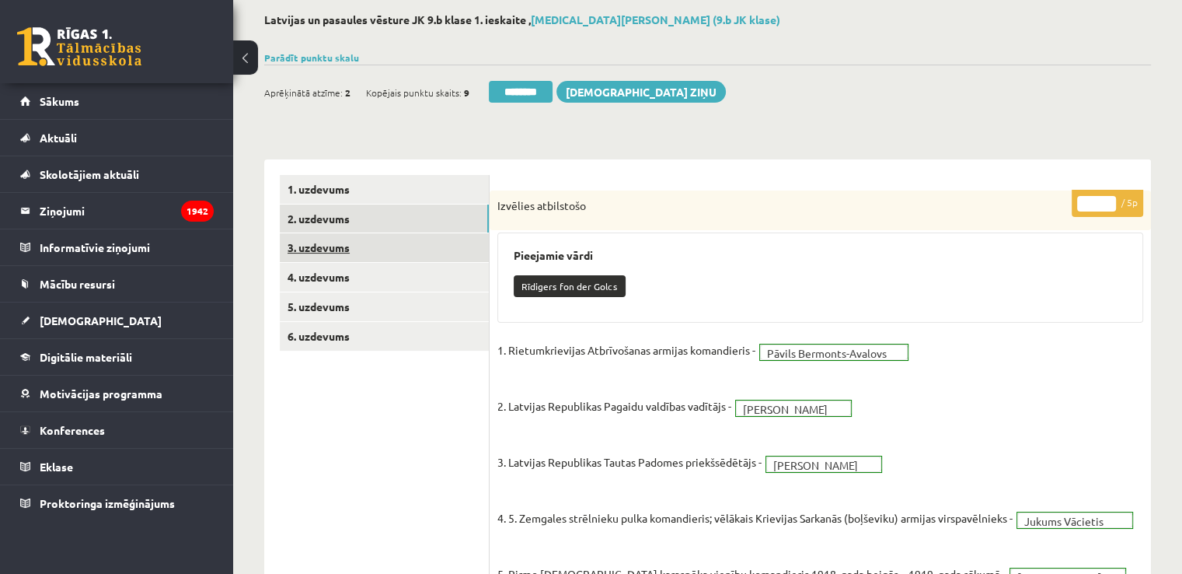
click at [368, 240] on link "3. uzdevums" at bounding box center [384, 247] width 209 height 29
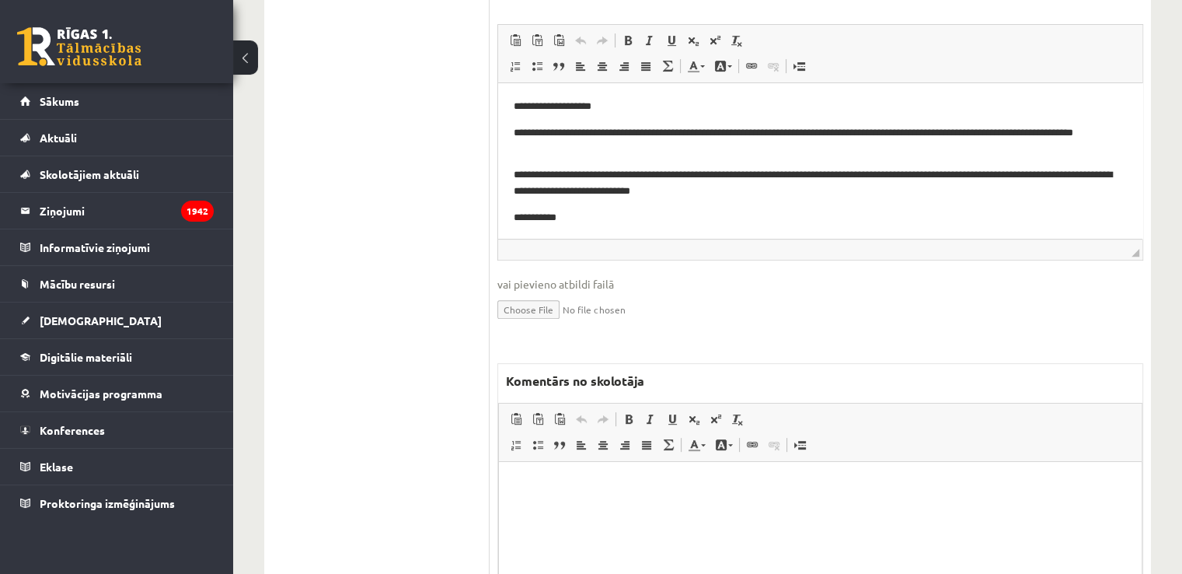
scroll to position [488, 0]
click at [528, 498] on html at bounding box center [820, 483] width 643 height 47
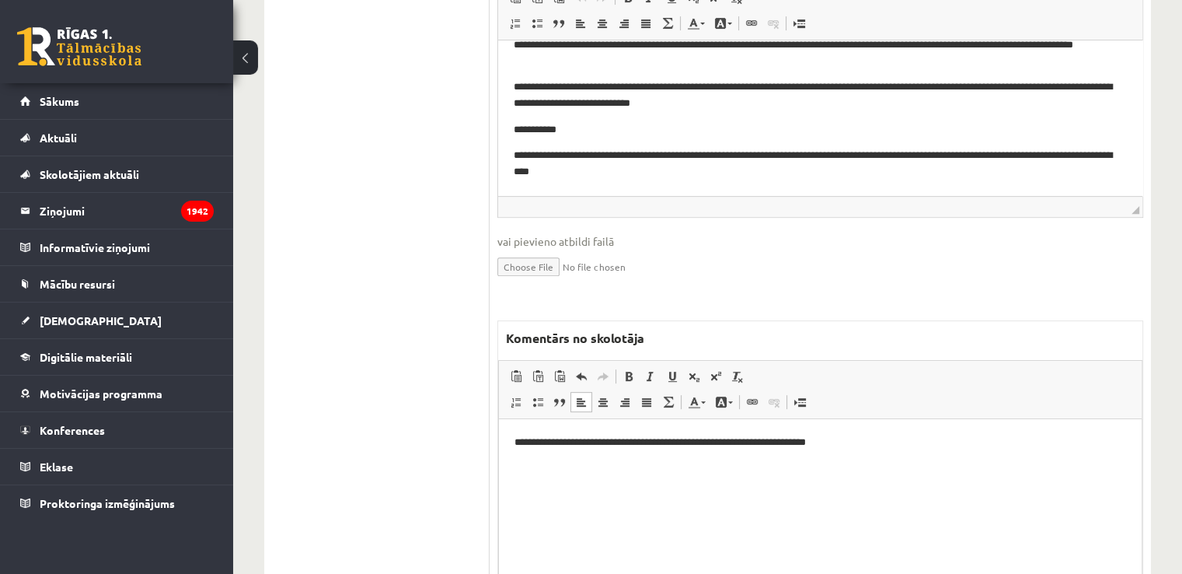
scroll to position [566, 0]
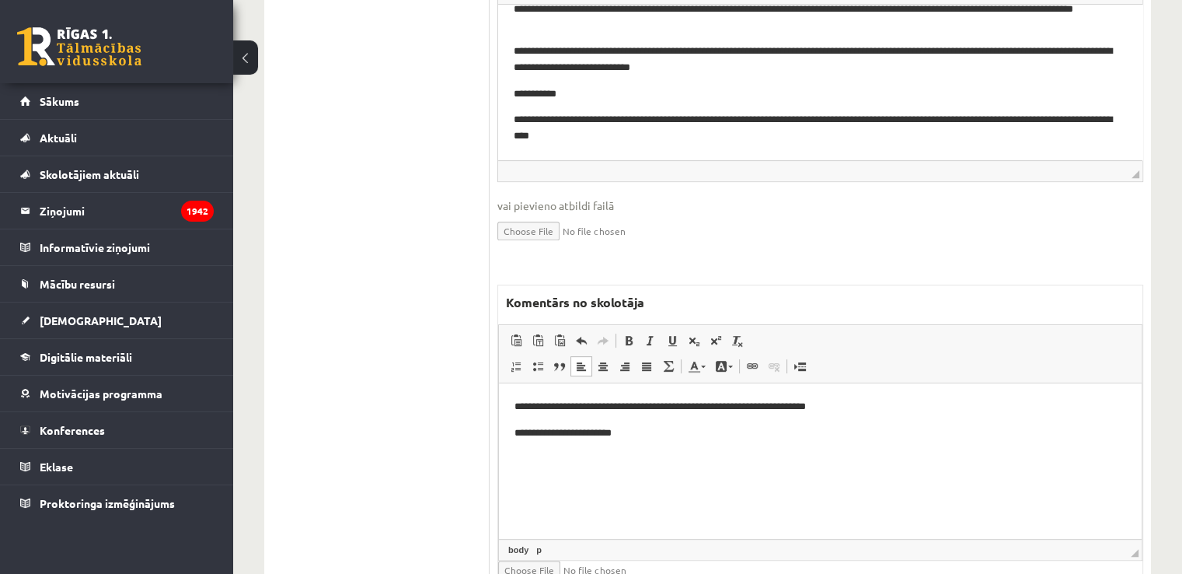
click at [733, 404] on p "**********" at bounding box center [821, 406] width 612 height 16
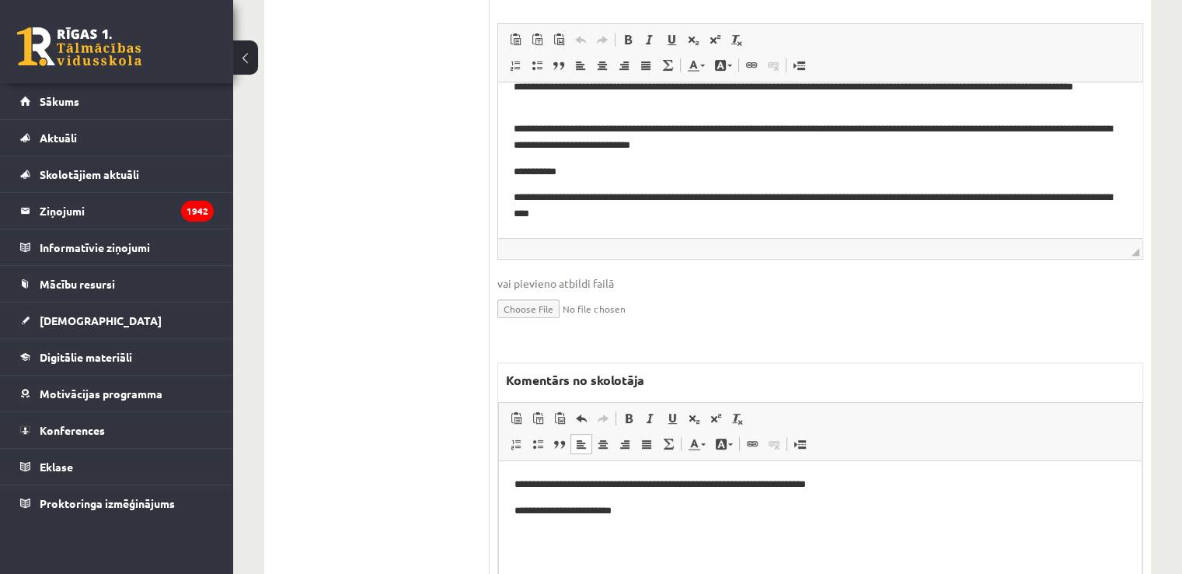
scroll to position [0, 0]
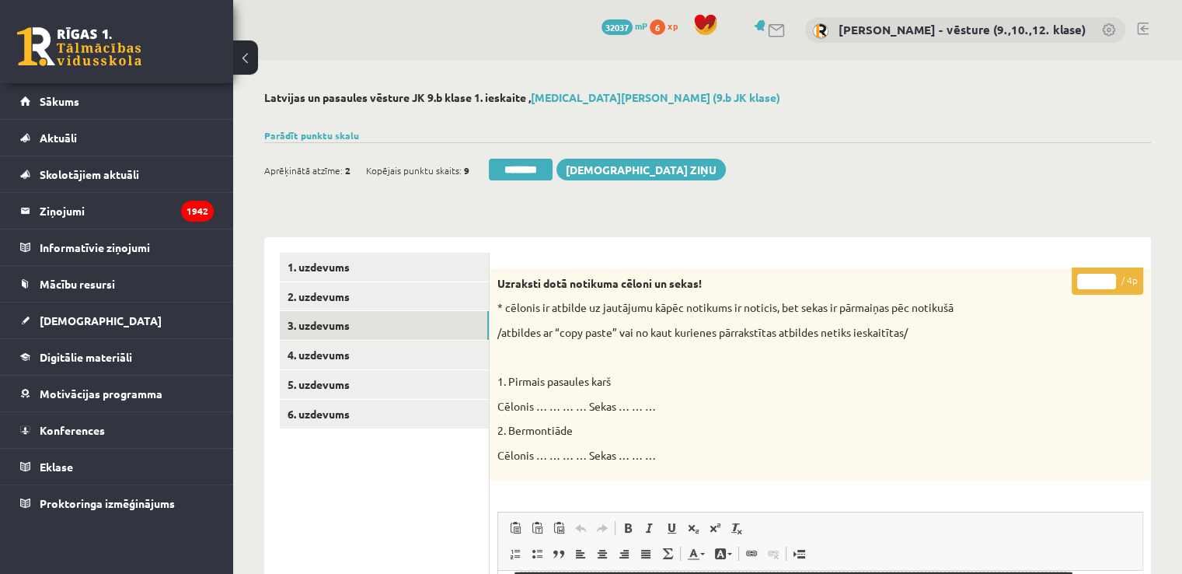
drag, startPoint x: 1100, startPoint y: 282, endPoint x: 1088, endPoint y: 281, distance: 11.7
click at [1088, 281] on input "*" at bounding box center [1096, 282] width 39 height 16
type input "*"
click at [309, 355] on link "4. uzdevums" at bounding box center [384, 354] width 209 height 29
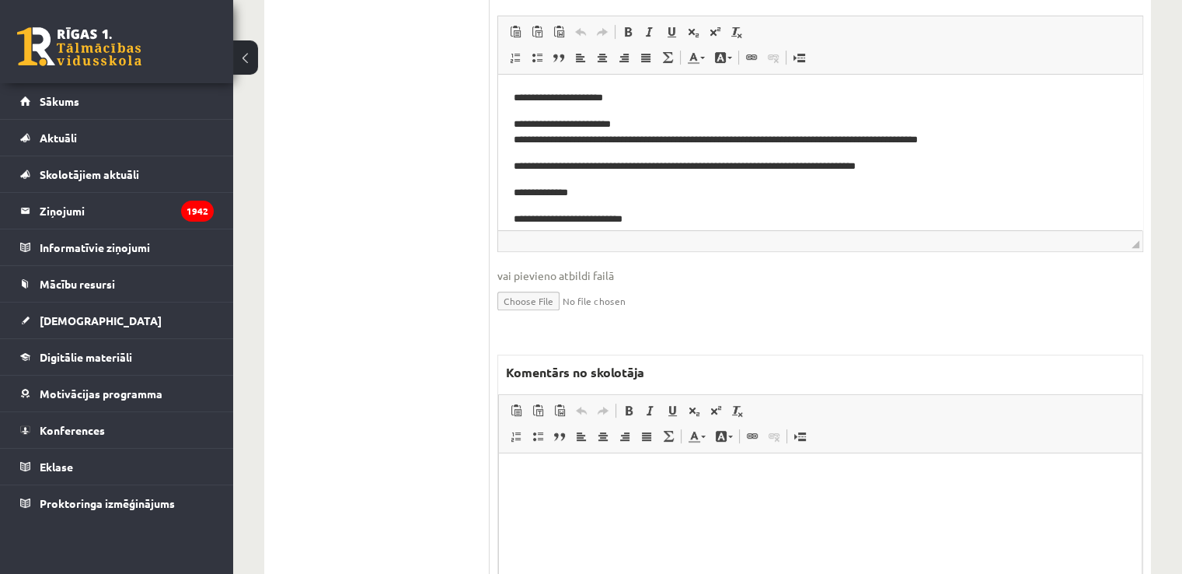
scroll to position [547, 0]
click at [625, 475] on p "Bagātinātā teksta redaktors, wiswyg-editor-47433946266780-1760557388-154" at bounding box center [821, 475] width 612 height 16
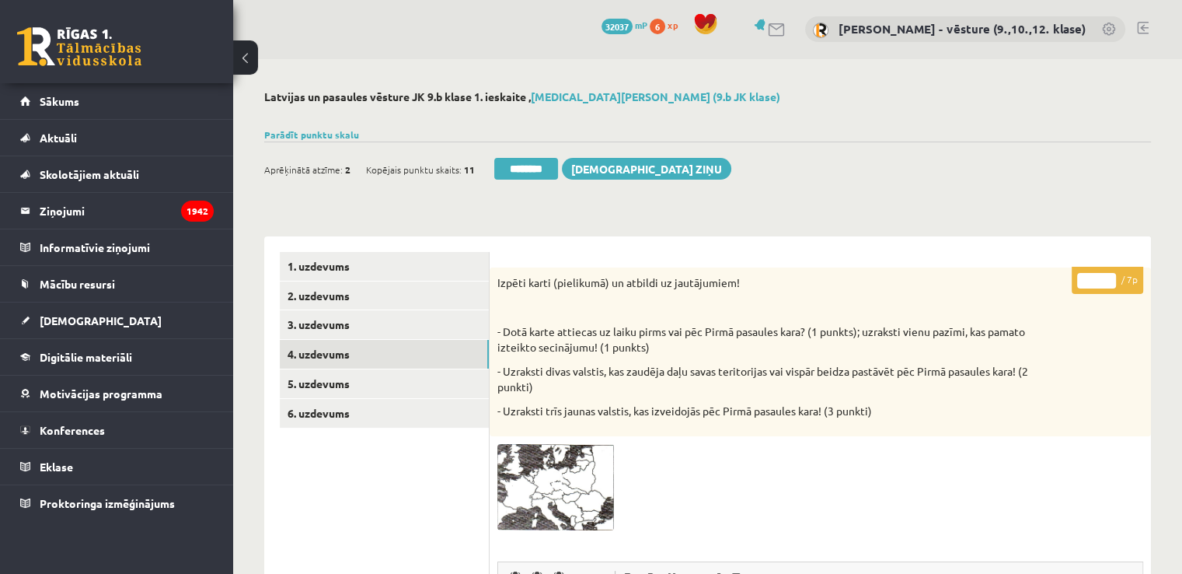
scroll to position [0, 0]
drag, startPoint x: 1094, startPoint y: 282, endPoint x: 1085, endPoint y: 282, distance: 9.3
click at [1085, 282] on input "*" at bounding box center [1096, 282] width 39 height 16
type input "*"
click at [453, 382] on link "5. uzdevums" at bounding box center [384, 384] width 209 height 29
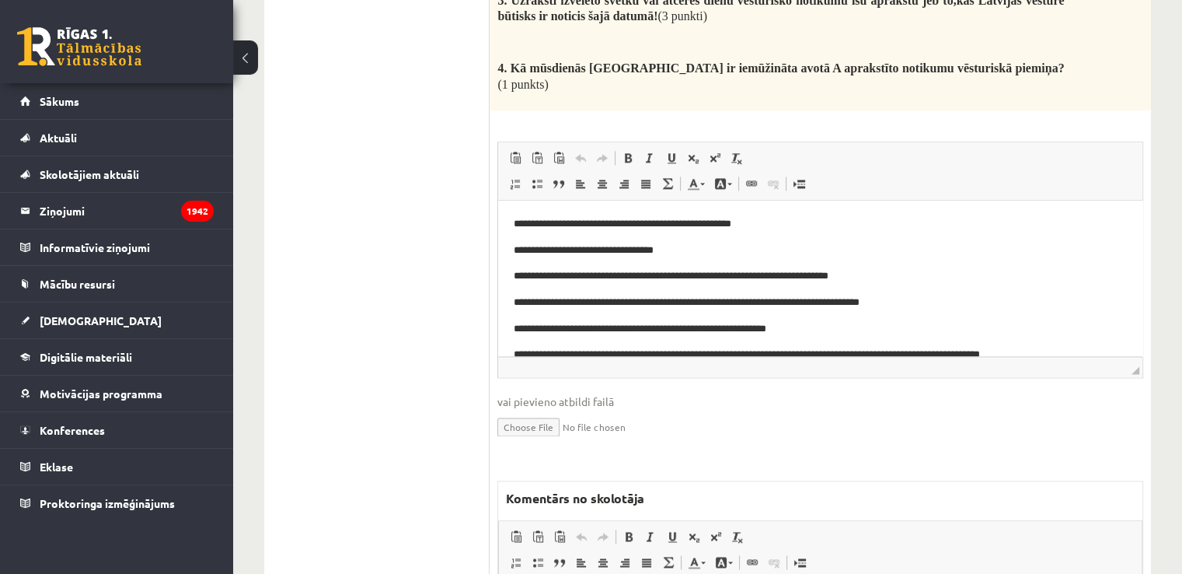
scroll to position [2083, 0]
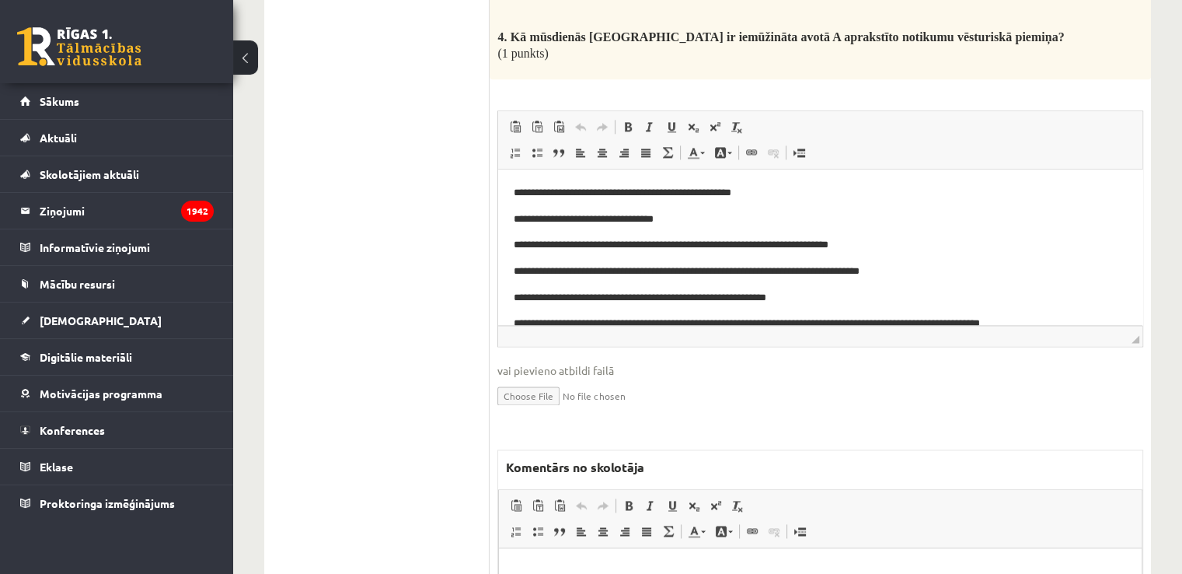
click at [578, 573] on html at bounding box center [820, 570] width 643 height 47
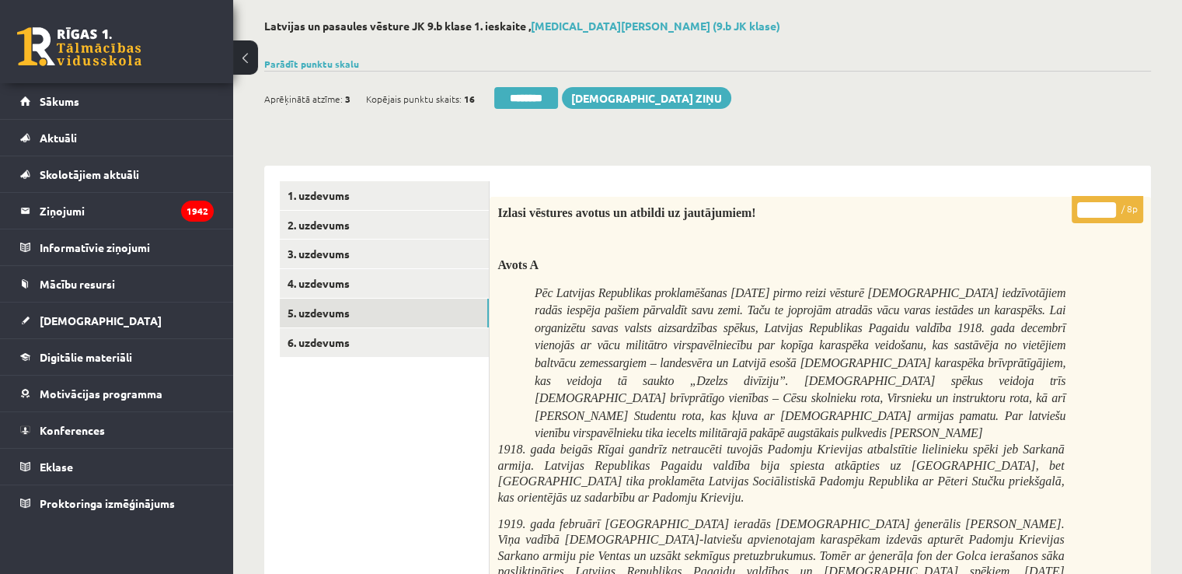
scroll to position [0, 0]
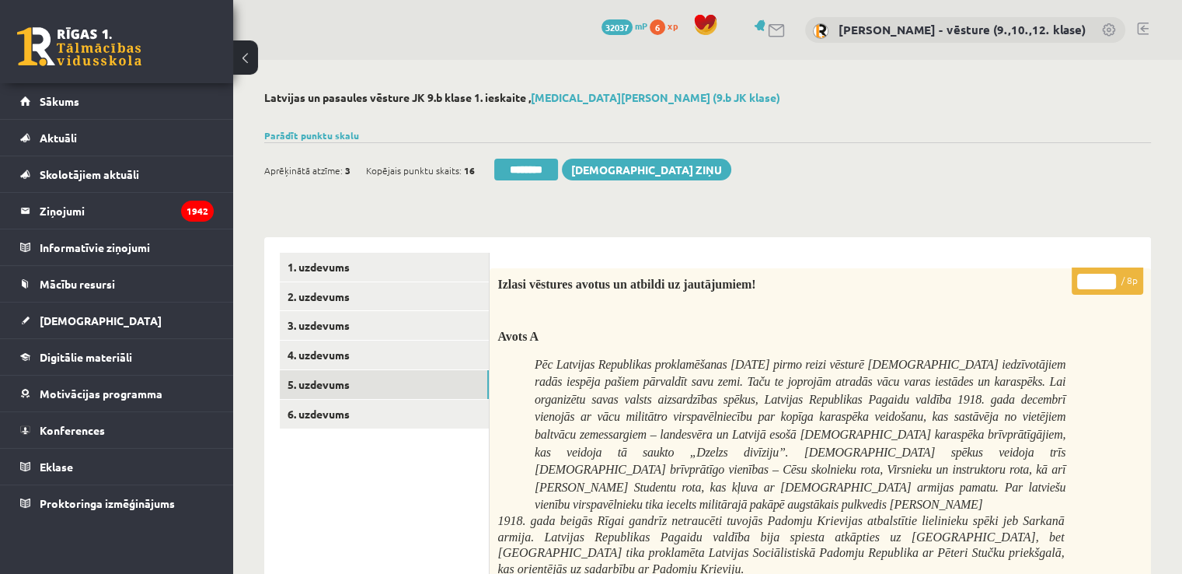
drag, startPoint x: 1087, startPoint y: 277, endPoint x: 1097, endPoint y: 287, distance: 13.7
click at [1097, 287] on input "*" at bounding box center [1096, 282] width 39 height 16
type input "*"
click at [389, 410] on link "6. uzdevums" at bounding box center [384, 413] width 209 height 29
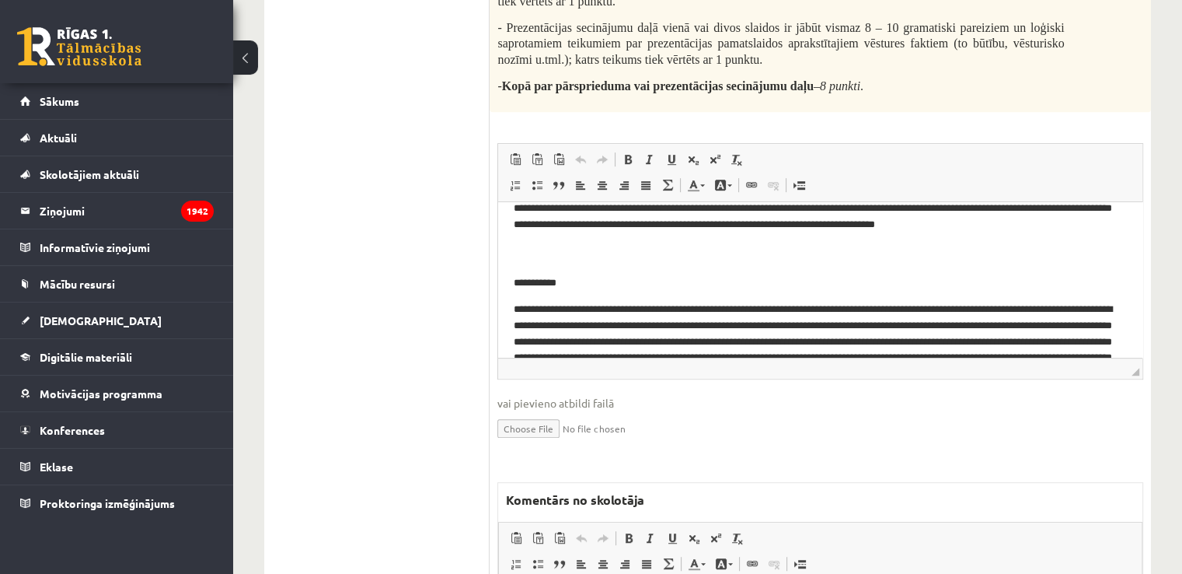
scroll to position [213, 0]
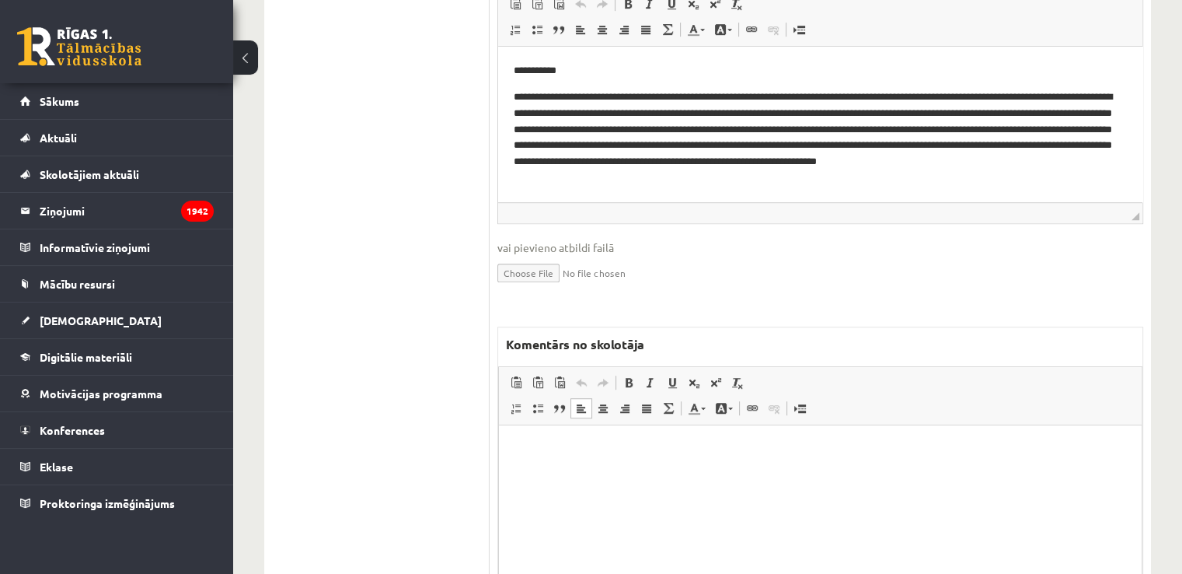
click at [564, 472] on html at bounding box center [820, 447] width 643 height 47
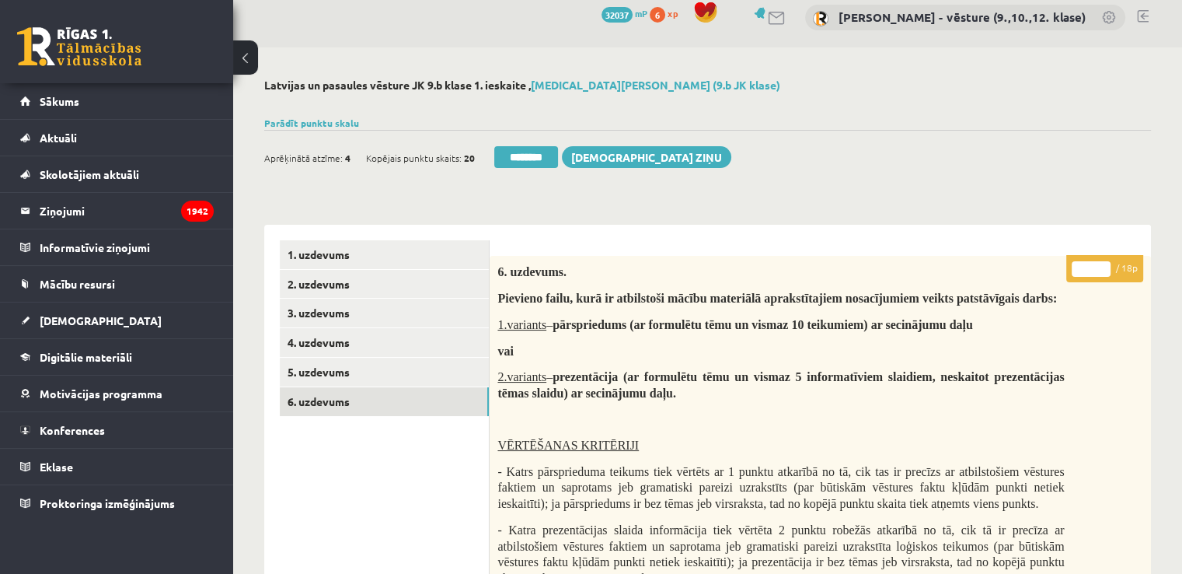
scroll to position [0, 0]
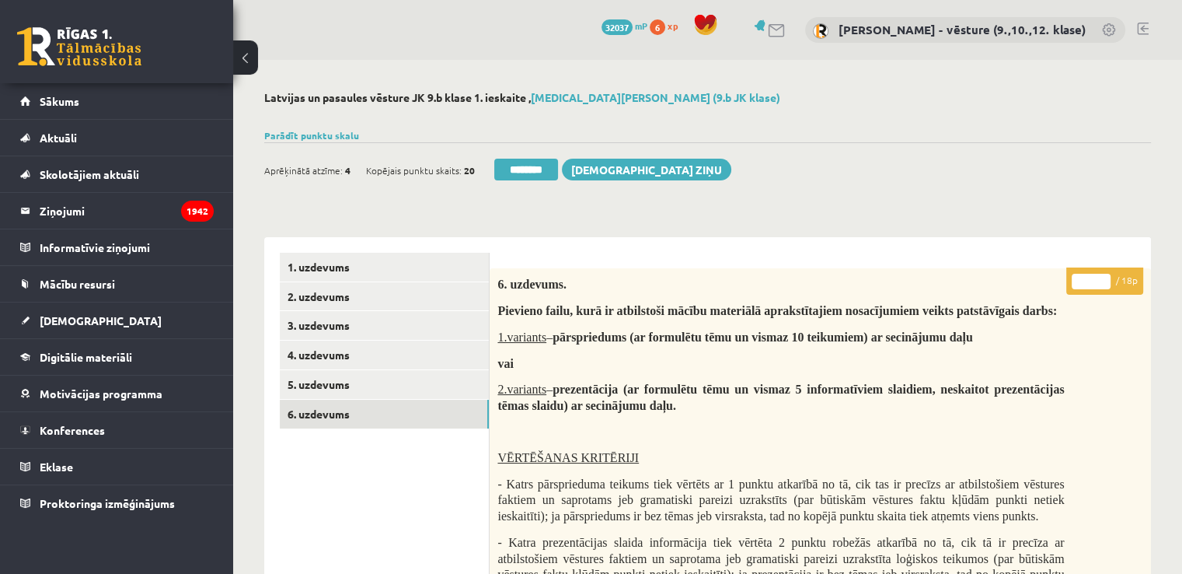
drag, startPoint x: 1093, startPoint y: 281, endPoint x: 1074, endPoint y: 281, distance: 18.7
click at [1077, 280] on input "*" at bounding box center [1091, 282] width 39 height 16
type input "*"
click at [446, 380] on link "5. uzdevums" at bounding box center [384, 384] width 209 height 29
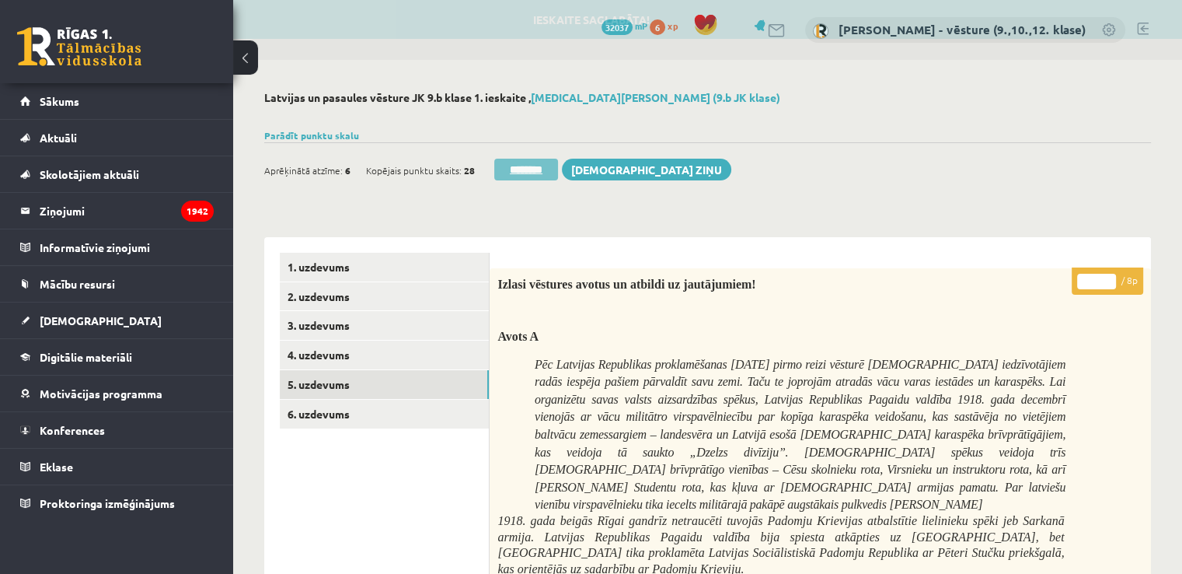
click at [539, 169] on input "********" at bounding box center [526, 170] width 64 height 22
